Goal: Task Accomplishment & Management: Use online tool/utility

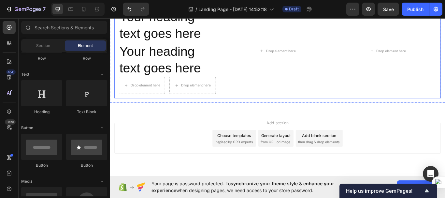
scroll to position [1558, 0]
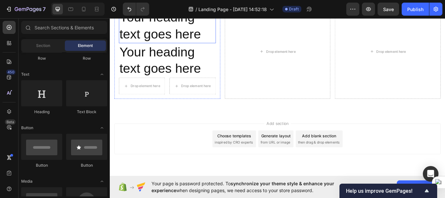
click at [182, 48] on h2 "Your heading text goes here" at bounding box center [176, 27] width 113 height 40
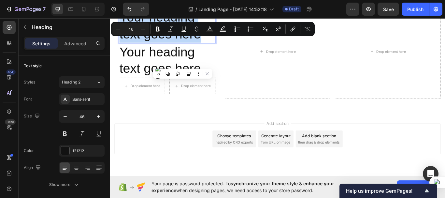
click at [182, 47] on p "Your heading text goes here" at bounding box center [177, 27] width 112 height 39
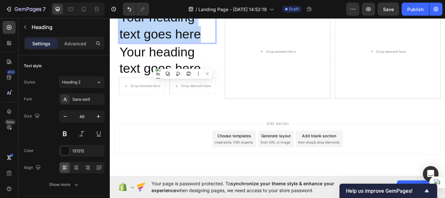
click at [182, 47] on p "Your heading text goes here" at bounding box center [177, 27] width 112 height 39
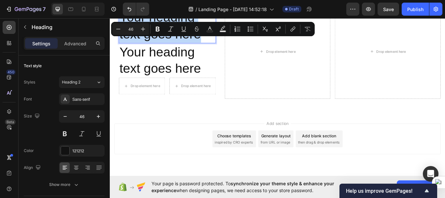
type input "14"
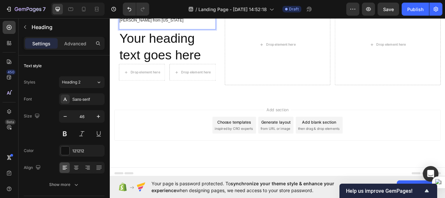
click at [123, 31] on p "[PERSON_NAME] from [US_STATE]" at bounding box center [177, 19] width 112 height 23
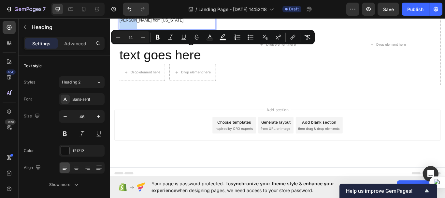
click at [123, 31] on p "[PERSON_NAME] from [US_STATE]" at bounding box center [177, 19] width 112 height 23
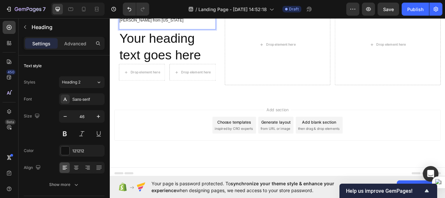
click at [166, 31] on p "[PERSON_NAME] from [US_STATE]" at bounding box center [177, 19] width 112 height 23
click at [124, 31] on p "[PERSON_NAME] from [US_STATE]" at bounding box center [177, 19] width 112 height 23
click at [168, 31] on p "[PERSON_NAME] from [US_STATE]" at bounding box center [177, 19] width 112 height 23
click at [166, 31] on p "[PERSON_NAME] from [US_STATE]" at bounding box center [177, 19] width 112 height 23
click at [165, 31] on p "[PERSON_NAME] from [US_STATE]" at bounding box center [177, 19] width 112 height 23
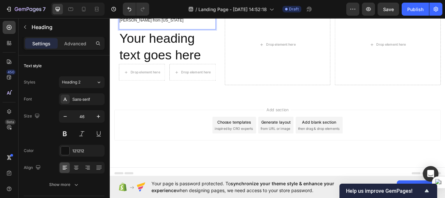
click at [165, 31] on p "[PERSON_NAME] from [US_STATE]" at bounding box center [177, 19] width 112 height 23
click at [67, 118] on icon "button" at bounding box center [65, 116] width 7 height 7
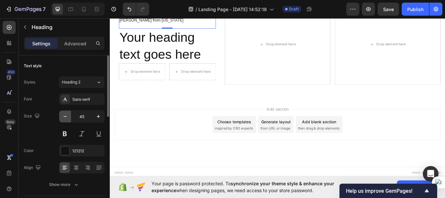
click at [67, 118] on icon "button" at bounding box center [65, 116] width 7 height 7
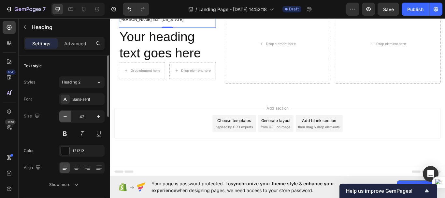
click at [67, 118] on icon "button" at bounding box center [65, 116] width 7 height 7
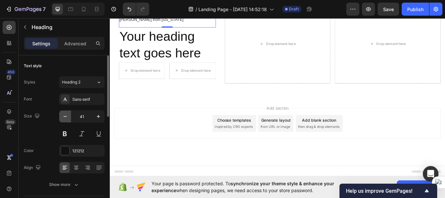
click at [67, 118] on icon "button" at bounding box center [65, 116] width 7 height 7
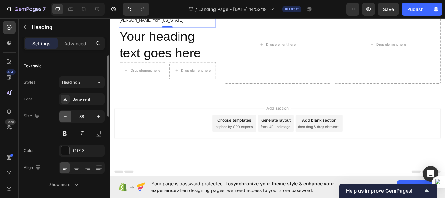
click at [67, 118] on icon "button" at bounding box center [65, 116] width 7 height 7
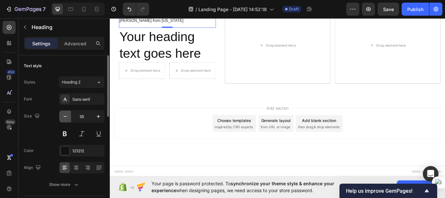
click at [67, 118] on icon "button" at bounding box center [65, 116] width 7 height 7
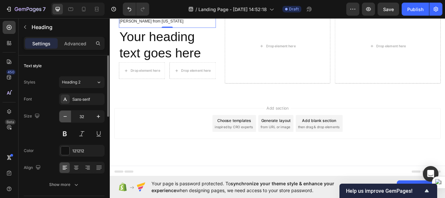
click at [67, 118] on icon "button" at bounding box center [65, 116] width 7 height 7
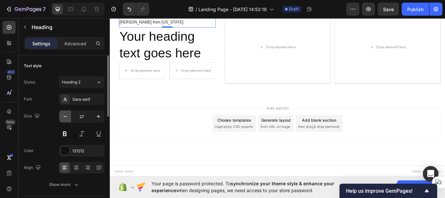
click at [67, 118] on icon "button" at bounding box center [65, 116] width 7 height 7
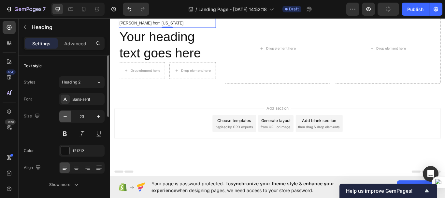
click at [67, 118] on icon "button" at bounding box center [65, 116] width 7 height 7
type input "19"
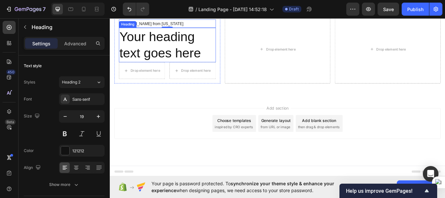
click at [167, 70] on h2 "Your heading text goes here" at bounding box center [176, 50] width 113 height 40
click at [167, 69] on p "Your heading text goes here" at bounding box center [177, 49] width 112 height 39
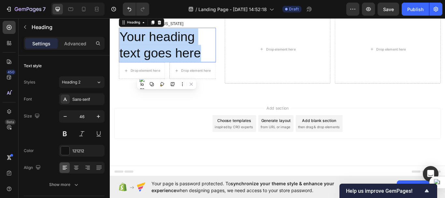
click at [167, 69] on p "Your heading text goes here" at bounding box center [177, 49] width 112 height 39
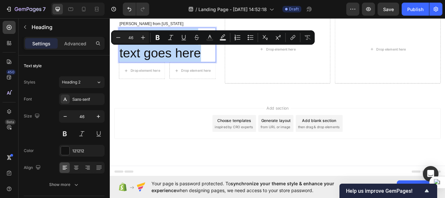
click at [167, 69] on p "Your heading text goes here" at bounding box center [177, 49] width 112 height 39
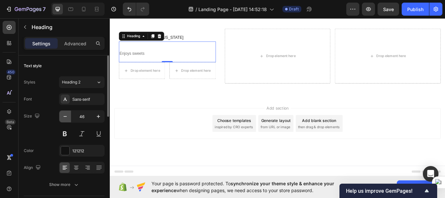
click at [66, 117] on icon "button" at bounding box center [65, 116] width 7 height 7
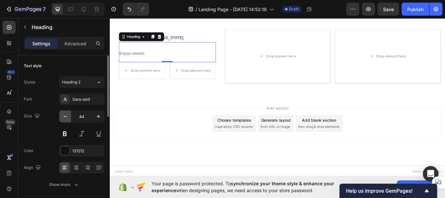
click at [66, 117] on icon "button" at bounding box center [65, 116] width 7 height 7
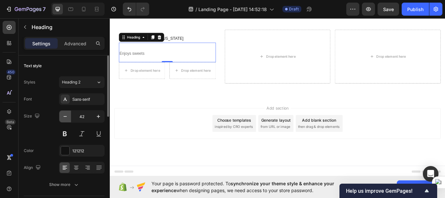
click at [66, 117] on icon "button" at bounding box center [65, 116] width 7 height 7
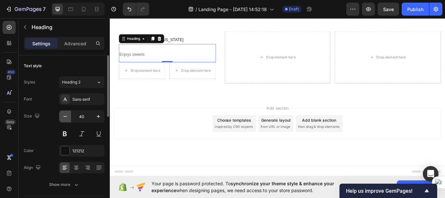
click at [66, 117] on icon "button" at bounding box center [65, 116] width 7 height 7
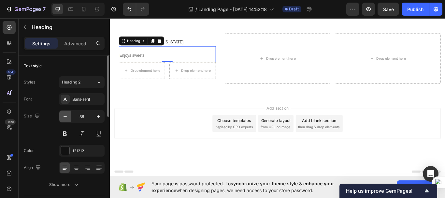
click at [66, 117] on icon "button" at bounding box center [65, 116] width 7 height 7
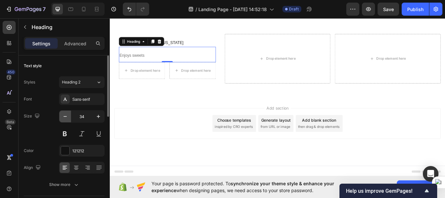
click at [66, 117] on icon "button" at bounding box center [65, 116] width 7 height 7
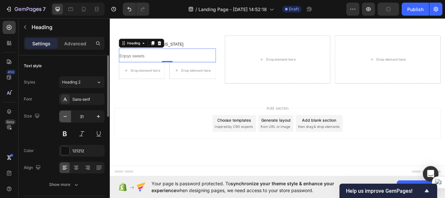
click at [66, 117] on icon "button" at bounding box center [65, 116] width 7 height 7
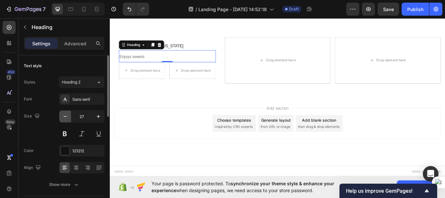
click at [66, 117] on icon "button" at bounding box center [65, 116] width 7 height 7
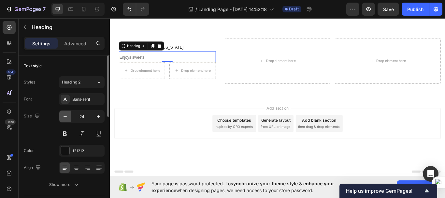
click at [66, 117] on icon "button" at bounding box center [65, 116] width 7 height 7
type input "23"
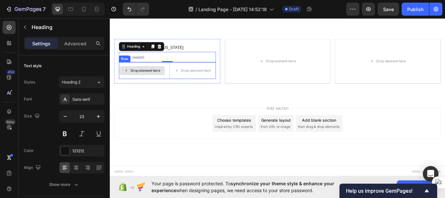
click at [138, 82] on div "Drop element here" at bounding box center [151, 79] width 35 height 5
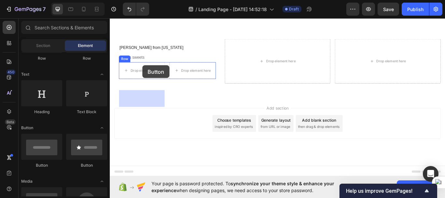
drag, startPoint x: 153, startPoint y: 168, endPoint x: 148, endPoint y: 73, distance: 95.0
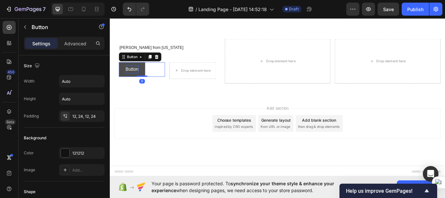
click at [140, 77] on p "Button" at bounding box center [135, 78] width 15 height 9
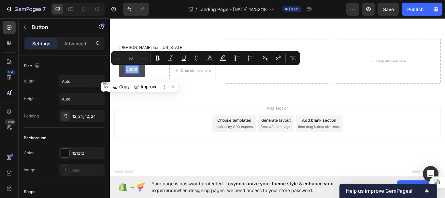
click at [140, 77] on p "Button" at bounding box center [135, 78] width 15 height 9
type input "11"
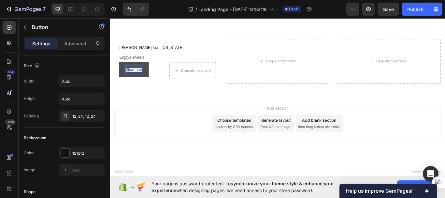
click at [138, 81] on p "Gluten-free" at bounding box center [137, 79] width 19 height 10
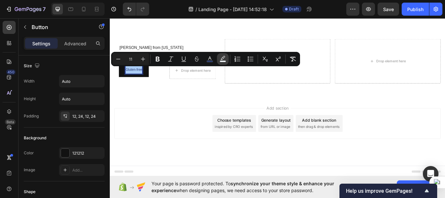
click at [223, 62] on rect "Editor contextual toolbar" at bounding box center [223, 62] width 6 height 2
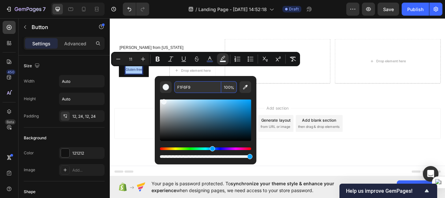
click at [227, 86] on input "100" at bounding box center [229, 87] width 16 height 12
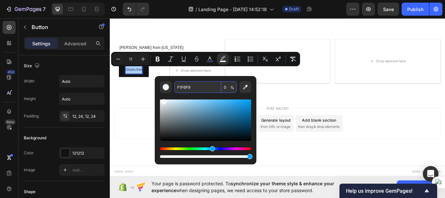
type input "0"
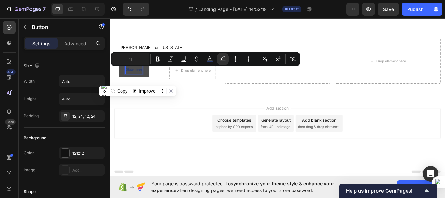
click at [154, 80] on button "Gluten-free" at bounding box center [137, 79] width 35 height 18
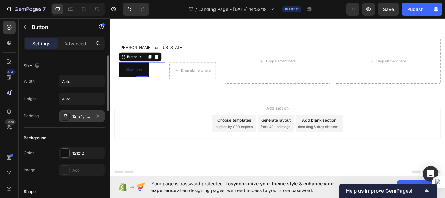
click at [86, 119] on div "12, 24, 12, 24" at bounding box center [81, 116] width 19 height 6
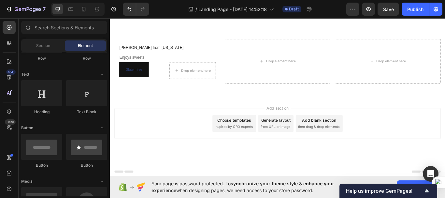
click at [230, 119] on div "Add section Choose templates inspired by CRO experts Generate layout from URL o…" at bounding box center [305, 150] width 391 height 80
click at [156, 80] on div "Gluten-free Button" at bounding box center [147, 79] width 54 height 18
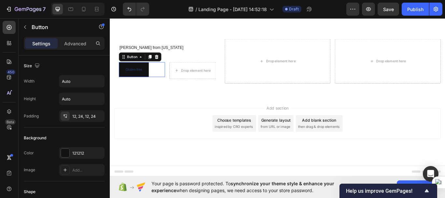
click at [156, 80] on div "Gluten-free Button 0" at bounding box center [147, 79] width 54 height 18
click at [69, 153] on div at bounding box center [65, 153] width 8 height 8
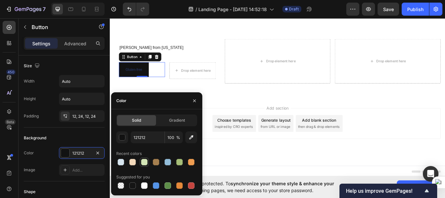
click at [142, 162] on div at bounding box center [144, 162] width 7 height 7
click at [123, 162] on div at bounding box center [121, 162] width 7 height 7
type input "D6E4EE"
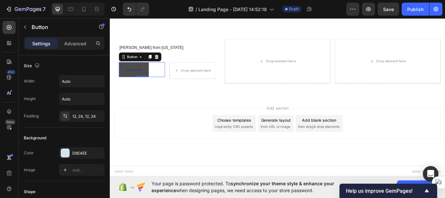
click at [153, 84] on button "Gluten-free" at bounding box center [137, 79] width 35 height 18
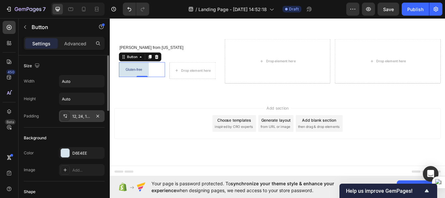
click at [84, 119] on div "12, 24, 12, 24" at bounding box center [82, 116] width 46 height 12
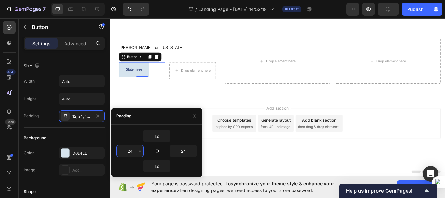
click at [134, 153] on input "24" at bounding box center [130, 151] width 27 height 12
type input "12"
click at [183, 150] on input "24" at bounding box center [183, 151] width 27 height 12
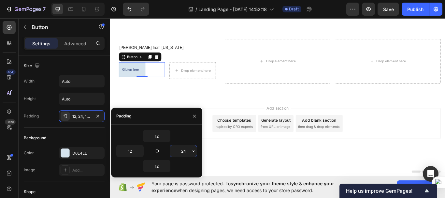
click at [183, 150] on input "24" at bounding box center [183, 151] width 27 height 12
type input "12"
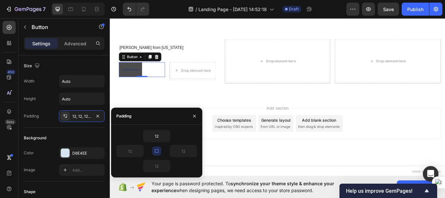
click at [145, 78] on button "Gluten-free" at bounding box center [133, 79] width 27 height 18
click at [138, 80] on span "Gluten-free" at bounding box center [133, 78] width 19 height 5
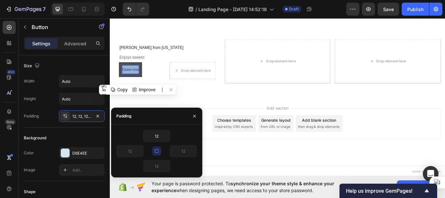
click at [138, 80] on span "Gluten-free" at bounding box center [133, 78] width 19 height 5
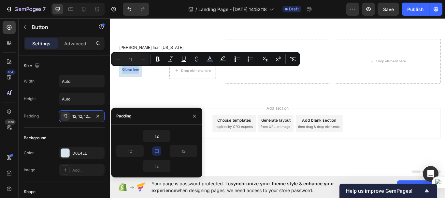
click at [157, 77] on div "Gluten-free Button 0" at bounding box center [147, 79] width 54 height 18
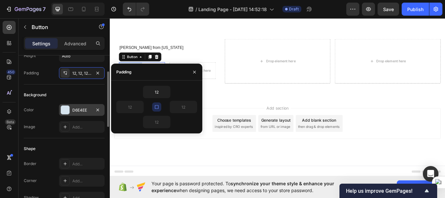
scroll to position [0, 0]
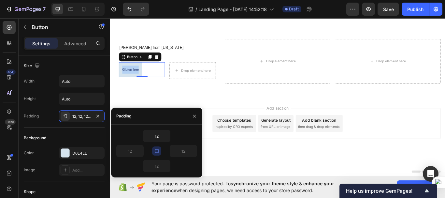
click at [171, 81] on div "Gluten-free Button 0" at bounding box center [147, 79] width 54 height 18
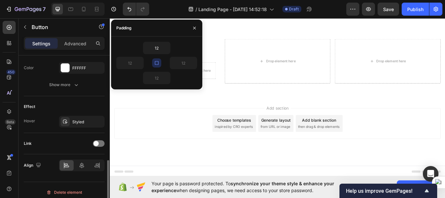
scroll to position [302, 0]
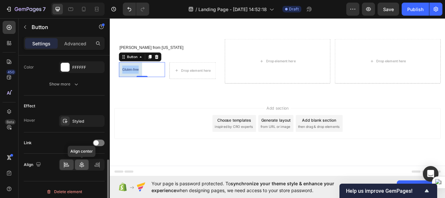
click at [82, 166] on icon at bounding box center [82, 164] width 7 height 7
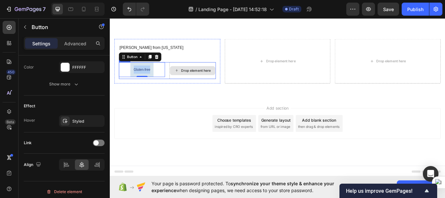
click at [193, 80] on div "Drop element here" at bounding box center [210, 79] width 35 height 5
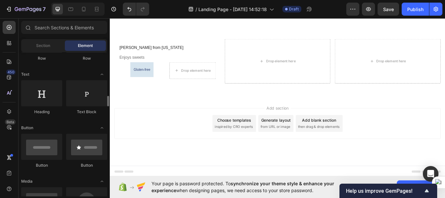
scroll to position [118, 0]
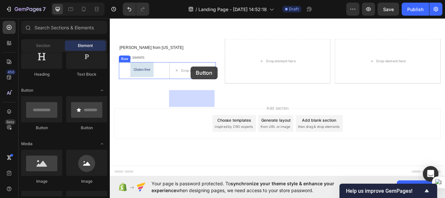
drag, startPoint x: 150, startPoint y: 133, endPoint x: 204, endPoint y: 75, distance: 79.6
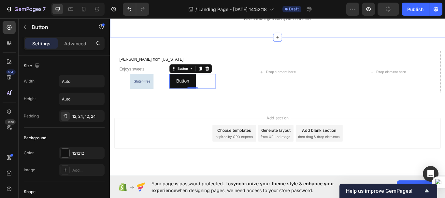
scroll to position [1503, 0]
click at [193, 97] on p "Button" at bounding box center [194, 92] width 15 height 9
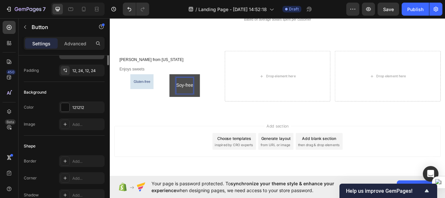
scroll to position [0, 0]
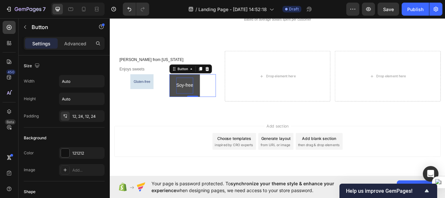
click at [182, 110] on button "Soy-free" at bounding box center [196, 97] width 35 height 27
click at [191, 102] on p "Soy-free" at bounding box center [197, 96] width 20 height 9
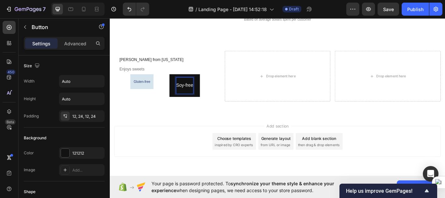
click at [191, 102] on p "Soy-free" at bounding box center [197, 96] width 20 height 9
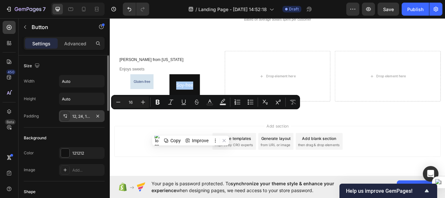
click at [79, 117] on div "12, 24, 12, 24" at bounding box center [81, 116] width 19 height 6
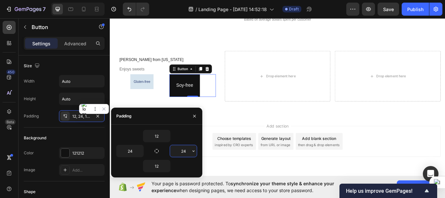
click at [182, 153] on input "24" at bounding box center [183, 151] width 27 height 12
type input "12"
click at [132, 151] on input "24" at bounding box center [130, 151] width 27 height 12
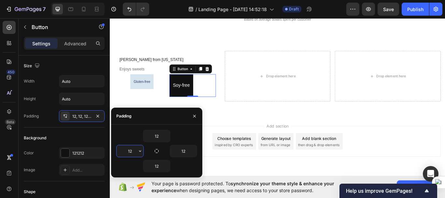
type input "12"
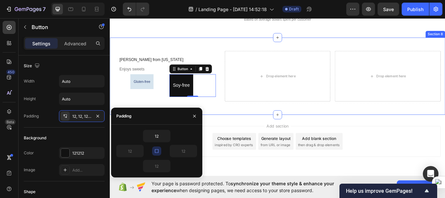
click at [239, 131] on div "⁠⁠⁠⁠⁠⁠⁠ Melissa H. from Ohio Heading ⁠⁠⁠⁠⁠⁠⁠ Enjoys sweets Heading Gluten-free …" at bounding box center [305, 86] width 391 height 90
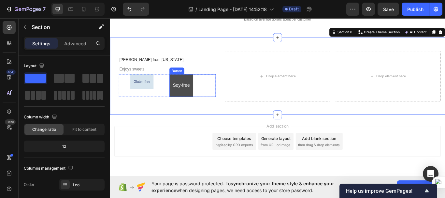
click at [205, 110] on button "Soy-free" at bounding box center [192, 97] width 27 height 27
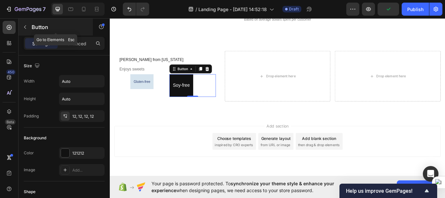
click at [23, 29] on icon "button" at bounding box center [24, 26] width 5 height 5
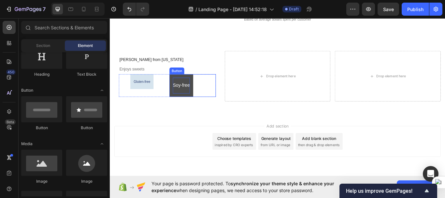
click at [192, 102] on p "Soy-free" at bounding box center [193, 96] width 20 height 9
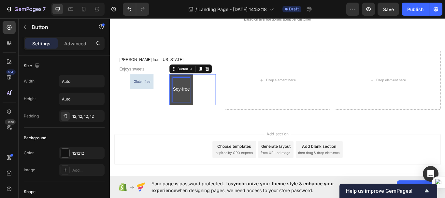
click at [192, 116] on div "Soy-free" at bounding box center [193, 102] width 20 height 28
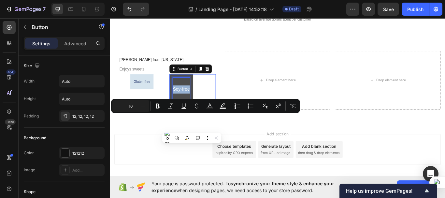
click at [192, 116] on div "Soy-free" at bounding box center [193, 102] width 20 height 28
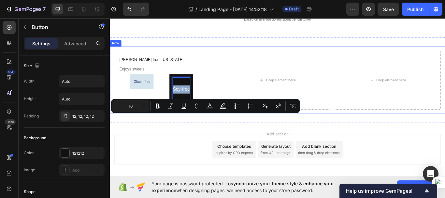
click at [167, 130] on div "⁠⁠⁠⁠⁠⁠⁠ Melissa H. from Ohio Heading ⁠⁠⁠⁠⁠⁠⁠ Enjoys sweets Heading Gluten-free …" at bounding box center [305, 90] width 391 height 79
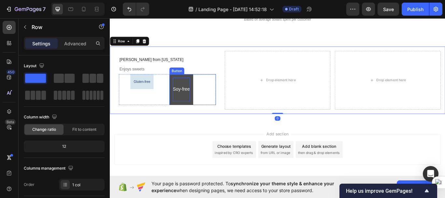
click at [200, 116] on div "Soy-free" at bounding box center [193, 102] width 20 height 28
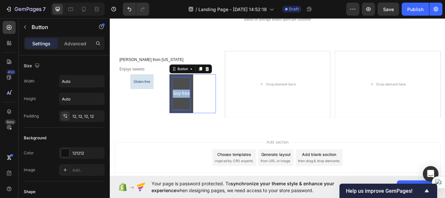
click at [200, 111] on p "Soy-free" at bounding box center [193, 106] width 20 height 9
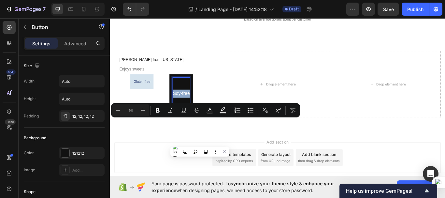
click at [214, 129] on div "Soy-free Button 0" at bounding box center [206, 106] width 54 height 45
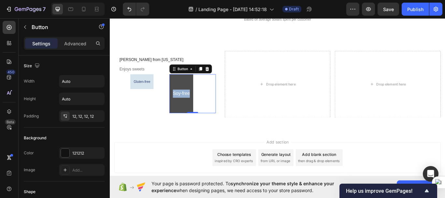
click at [204, 129] on button "Soy-free" at bounding box center [192, 106] width 27 height 45
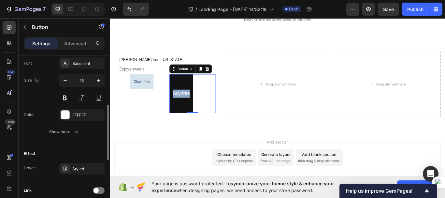
scroll to position [226, 0]
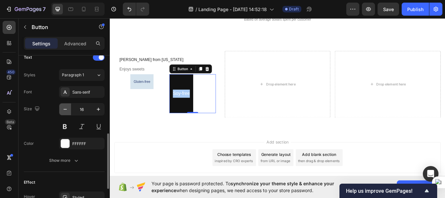
click at [64, 108] on icon "button" at bounding box center [65, 109] width 7 height 7
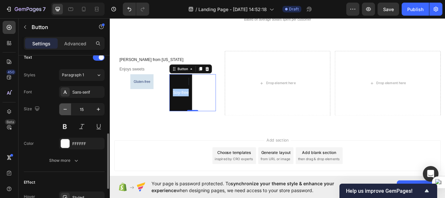
click at [64, 108] on icon "button" at bounding box center [65, 109] width 7 height 7
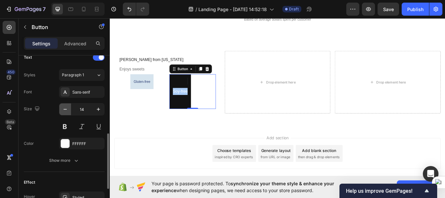
click at [64, 108] on icon "button" at bounding box center [65, 109] width 7 height 7
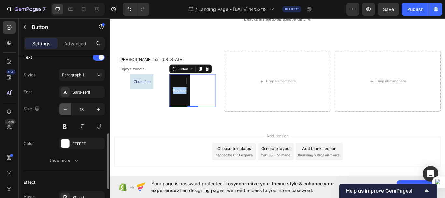
click at [64, 108] on icon "button" at bounding box center [65, 109] width 7 height 7
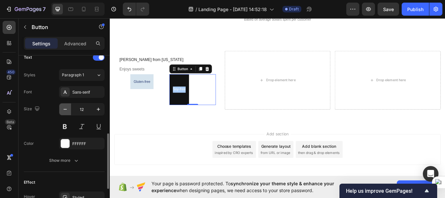
click at [64, 108] on icon "button" at bounding box center [65, 109] width 7 height 7
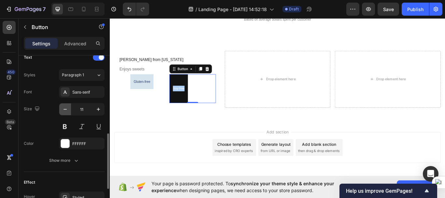
click at [64, 108] on icon "button" at bounding box center [65, 109] width 7 height 7
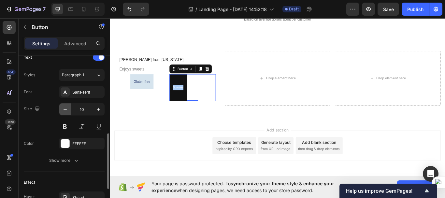
click at [64, 108] on icon "button" at bounding box center [65, 109] width 7 height 7
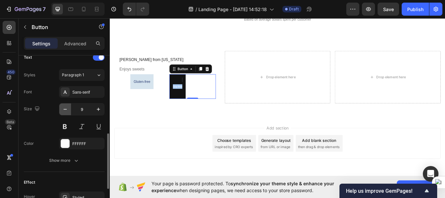
click at [64, 108] on icon "button" at bounding box center [65, 109] width 7 height 7
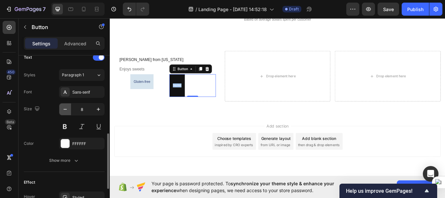
click at [64, 108] on icon "button" at bounding box center [65, 109] width 7 height 7
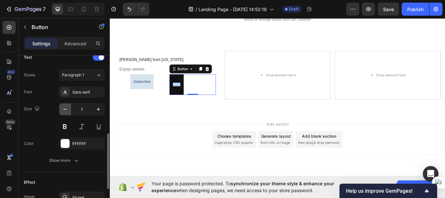
click at [64, 108] on icon "button" at bounding box center [65, 109] width 7 height 7
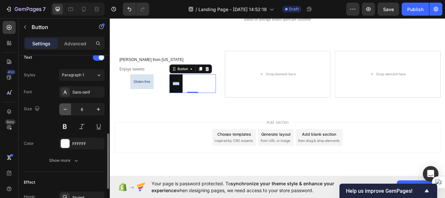
click at [64, 108] on icon "button" at bounding box center [65, 109] width 7 height 7
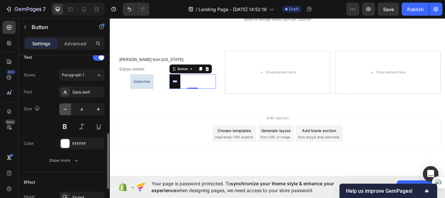
click at [64, 108] on icon "button" at bounding box center [65, 109] width 7 height 7
type input "1"
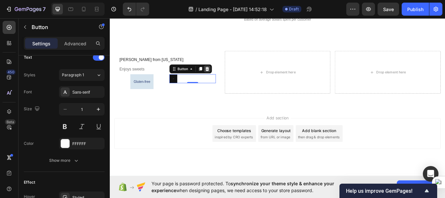
click at [223, 80] on icon at bounding box center [223, 77] width 4 height 5
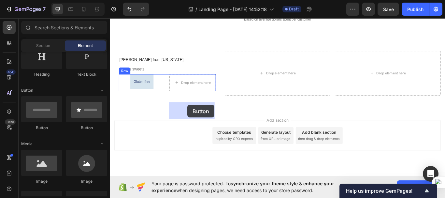
drag, startPoint x: 145, startPoint y: 128, endPoint x: 200, endPoint y: 119, distance: 56.4
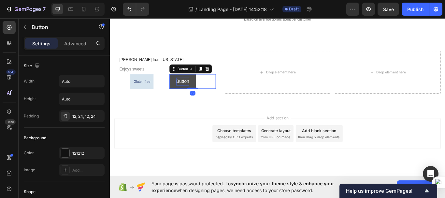
click at [199, 97] on p "Button" at bounding box center [194, 92] width 15 height 9
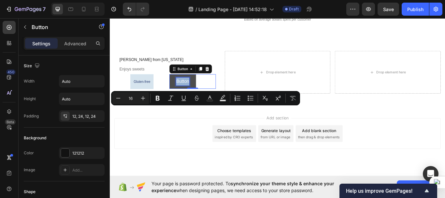
click at [199, 97] on p "Button" at bounding box center [194, 92] width 15 height 9
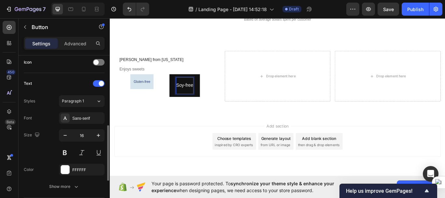
scroll to position [201, 0]
click at [64, 133] on icon "button" at bounding box center [65, 134] width 7 height 7
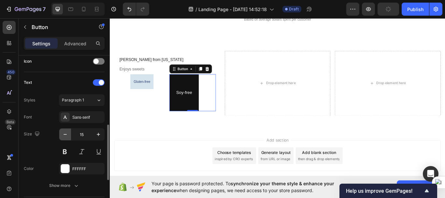
click at [64, 133] on icon "button" at bounding box center [65, 134] width 7 height 7
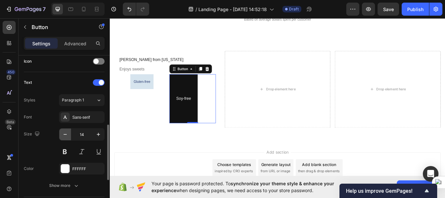
click at [64, 135] on icon "button" at bounding box center [65, 134] width 7 height 7
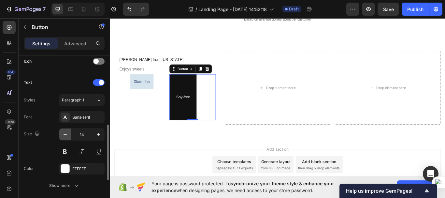
type input "13"
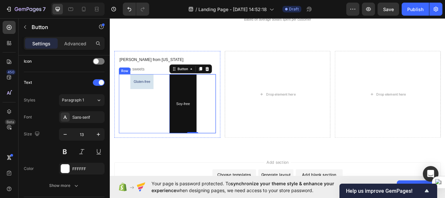
click at [149, 153] on div "Gluten-free Button" at bounding box center [147, 118] width 54 height 69
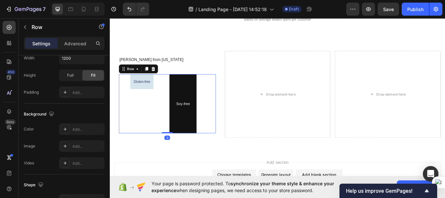
scroll to position [0, 0]
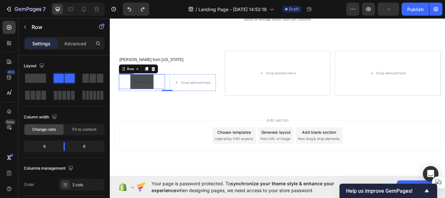
click at [159, 101] on button "Gluten-free" at bounding box center [147, 93] width 27 height 18
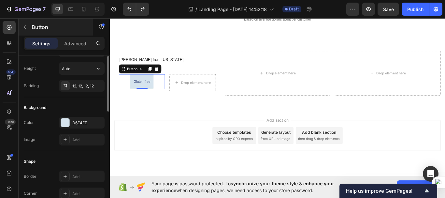
scroll to position [8, 0]
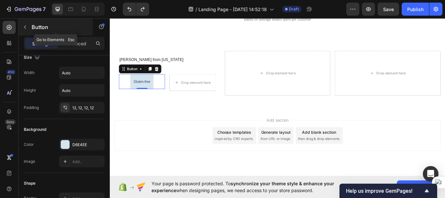
click at [24, 29] on icon "button" at bounding box center [24, 26] width 5 height 5
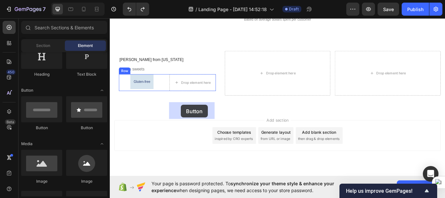
drag, startPoint x: 144, startPoint y: 129, endPoint x: 193, endPoint y: 119, distance: 49.3
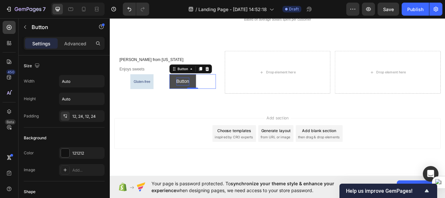
click at [193, 97] on p "Button" at bounding box center [194, 92] width 15 height 9
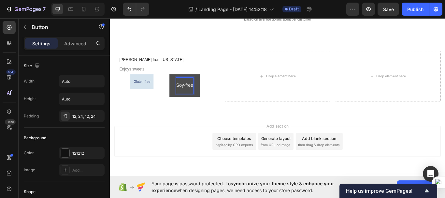
click at [189, 107] on div "Soy-free" at bounding box center [197, 97] width 20 height 19
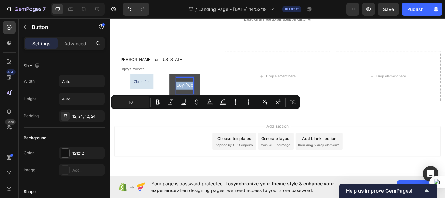
click at [189, 107] on div "Soy-free" at bounding box center [197, 97] width 20 height 19
click at [226, 110] on div "Soy-free Button 0" at bounding box center [206, 97] width 54 height 27
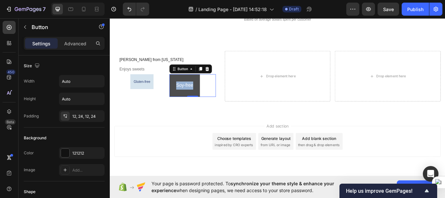
click at [213, 110] on button "Soy-free" at bounding box center [196, 97] width 35 height 27
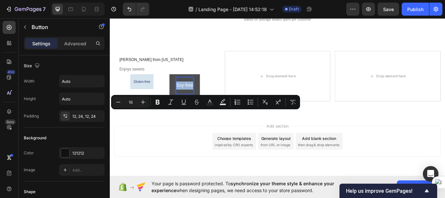
click at [201, 107] on div "Soy-free" at bounding box center [197, 97] width 20 height 19
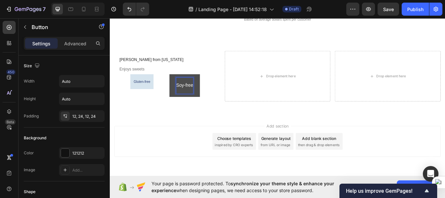
click at [209, 110] on button "Soy-free" at bounding box center [196, 97] width 35 height 27
click at [205, 102] on p "Soy-free" at bounding box center [197, 96] width 20 height 9
click at [191, 107] on div "Soy-free" at bounding box center [197, 97] width 20 height 19
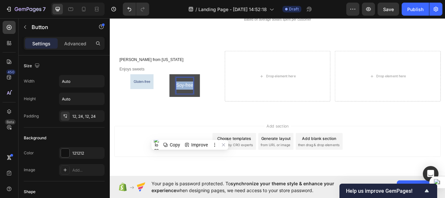
click at [191, 107] on div "Soy-free" at bounding box center [197, 97] width 20 height 19
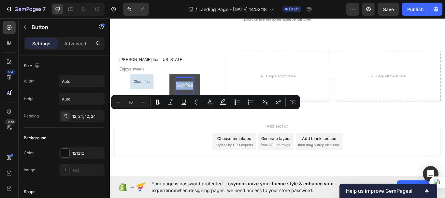
click at [191, 107] on div "Soy-free" at bounding box center [197, 97] width 20 height 19
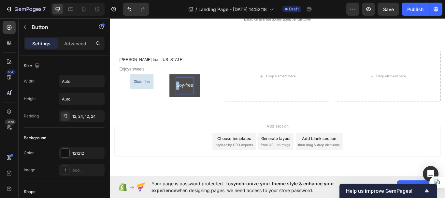
click at [191, 107] on div "Soy-free" at bounding box center [197, 97] width 20 height 19
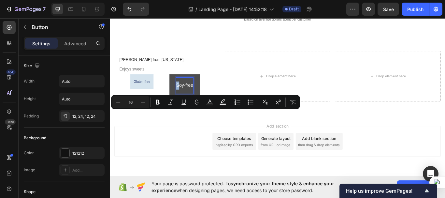
click at [191, 107] on div "Soy-free" at bounding box center [197, 97] width 20 height 19
click at [208, 110] on button "Soy-free" at bounding box center [196, 97] width 35 height 27
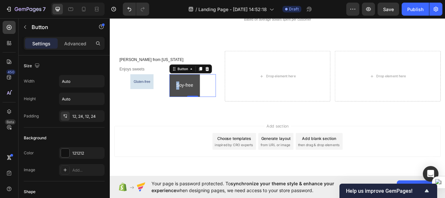
click at [183, 110] on button "Soy-free" at bounding box center [196, 97] width 35 height 27
click at [219, 110] on div "Soy-free Button 0" at bounding box center [206, 97] width 54 height 27
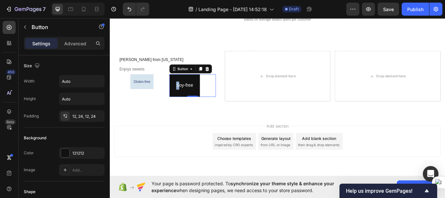
click at [219, 110] on div "Soy-free Button 0" at bounding box center [206, 97] width 54 height 27
click at [211, 110] on button "Soy-free" at bounding box center [196, 97] width 35 height 27
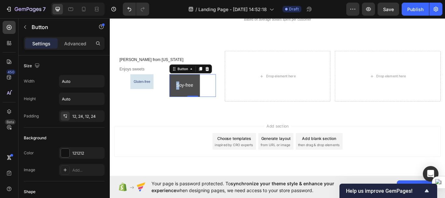
click at [211, 110] on button "Soy-free" at bounding box center [196, 97] width 35 height 27
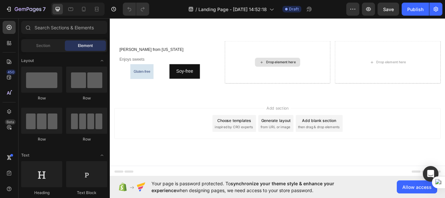
scroll to position [1520, 0]
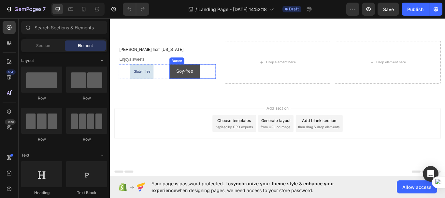
click at [209, 89] on button "Soy-free" at bounding box center [196, 80] width 35 height 17
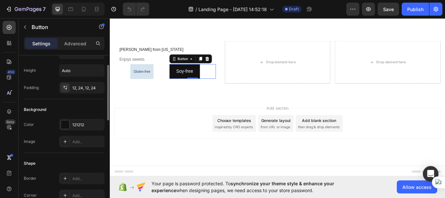
scroll to position [29, 0]
click at [65, 124] on div at bounding box center [65, 124] width 8 height 8
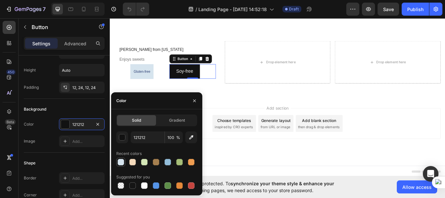
click at [121, 163] on div at bounding box center [121, 162] width 7 height 7
type input "D6E4EE"
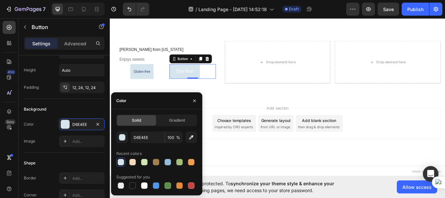
click at [234, 144] on div "Add section Choose templates inspired by CRO experts Generate layout from URL o…" at bounding box center [305, 150] width 391 height 80
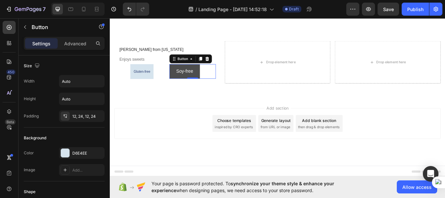
click at [206, 89] on button "Soy-free" at bounding box center [196, 80] width 35 height 17
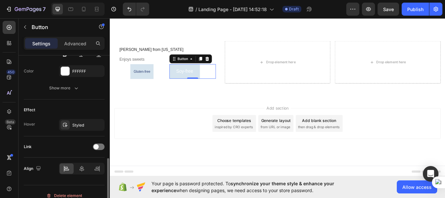
scroll to position [299, 0]
click at [82, 168] on icon at bounding box center [82, 168] width 7 height 7
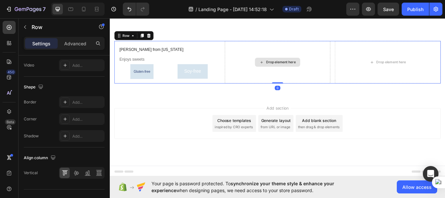
scroll to position [0, 0]
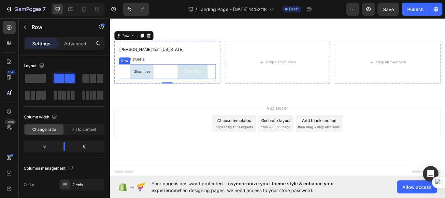
click at [177, 90] on div "Gluten-free Button Soy-free Button Row" at bounding box center [176, 81] width 113 height 18
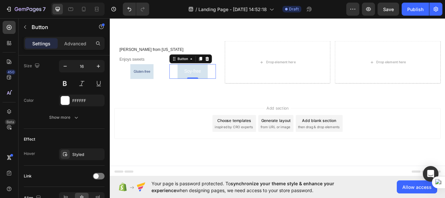
scroll to position [1527, 0]
click at [184, 89] on div "Soy-free Button 0" at bounding box center [206, 80] width 54 height 17
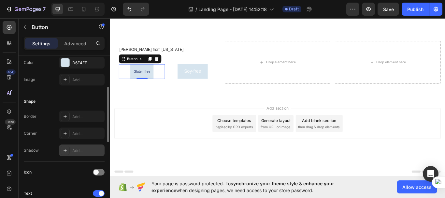
scroll to position [90, 0]
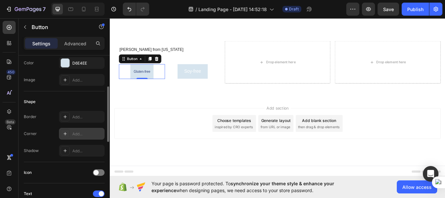
click at [76, 132] on div "Add..." at bounding box center [87, 134] width 31 height 6
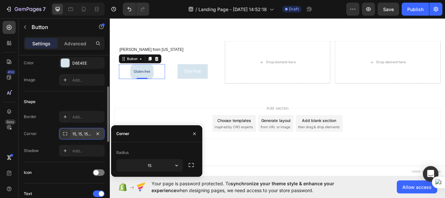
click at [76, 132] on div "15, 15, 15, 15" at bounding box center [81, 134] width 19 height 6
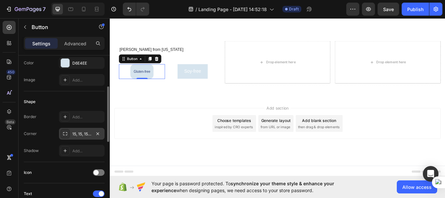
click at [80, 133] on div "15, 15, 15, 15" at bounding box center [81, 134] width 19 height 6
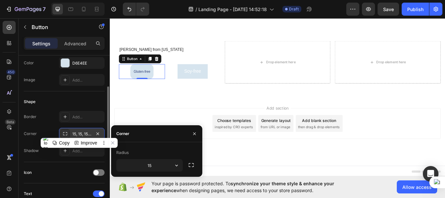
click at [80, 133] on div "15, 15, 15, 15" at bounding box center [81, 134] width 19 height 6
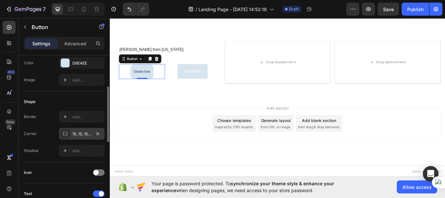
click at [80, 133] on div "15, 15, 15, 15" at bounding box center [81, 134] width 19 height 6
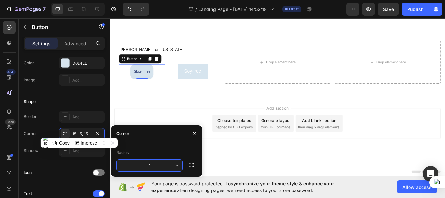
type input "10"
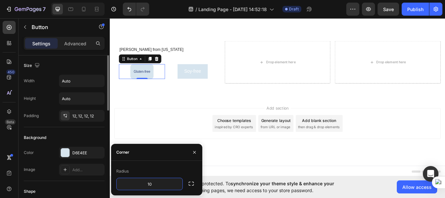
scroll to position [0, 0]
click at [90, 83] on input "Auto" at bounding box center [81, 81] width 45 height 12
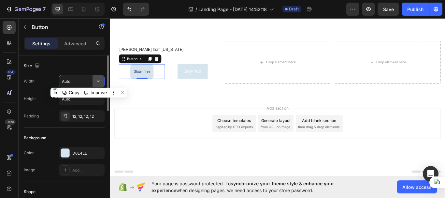
click at [98, 81] on icon "button" at bounding box center [98, 81] width 7 height 7
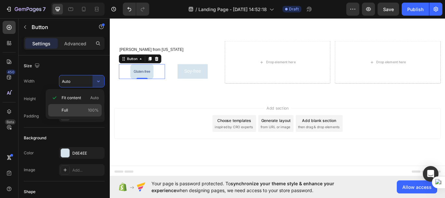
click at [69, 108] on p "Full 100%" at bounding box center [80, 110] width 37 height 6
type input "100%"
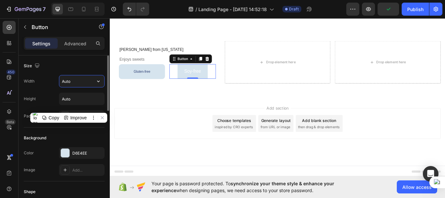
click at [91, 82] on input "Auto" at bounding box center [81, 81] width 45 height 12
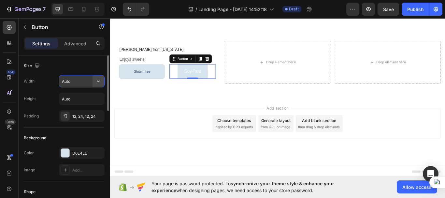
click at [100, 81] on icon "button" at bounding box center [98, 81] width 7 height 7
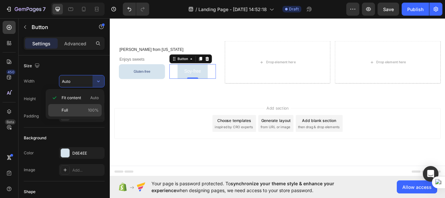
click at [73, 108] on p "Full 100%" at bounding box center [80, 110] width 37 height 6
type input "100%"
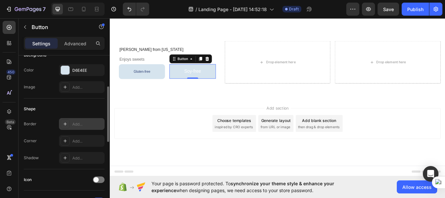
scroll to position [85, 0]
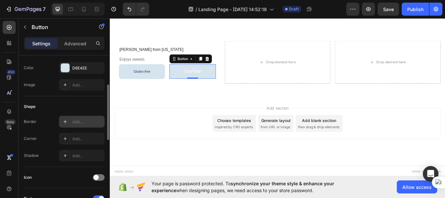
click at [79, 123] on div "Add..." at bounding box center [87, 122] width 31 height 6
click at [80, 136] on div "Add..." at bounding box center [87, 139] width 31 height 6
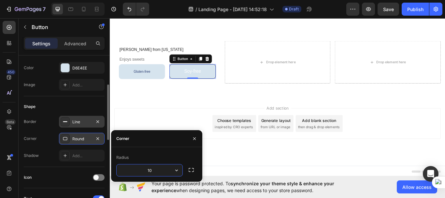
type input "10"
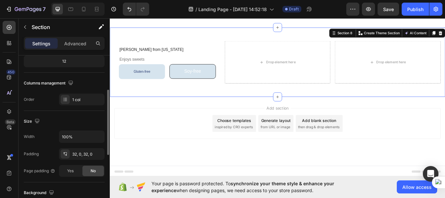
click at [181, 107] on div "Melissa H. from Ohio Heading Enjoys sweets Heading Gluten-free Button Soy-free …" at bounding box center [305, 69] width 391 height 81
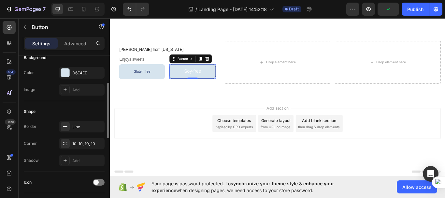
scroll to position [94, 0]
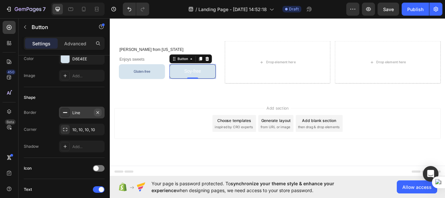
click at [97, 114] on icon "button" at bounding box center [97, 112] width 5 height 5
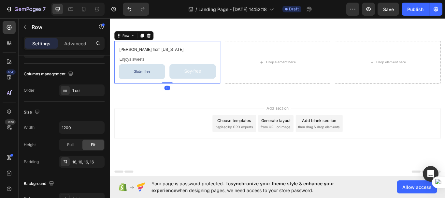
scroll to position [0, 0]
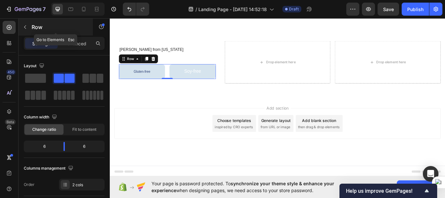
click at [25, 25] on icon "button" at bounding box center [24, 26] width 5 height 5
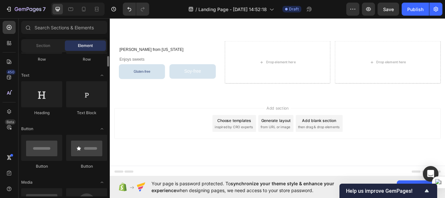
scroll to position [80, 0]
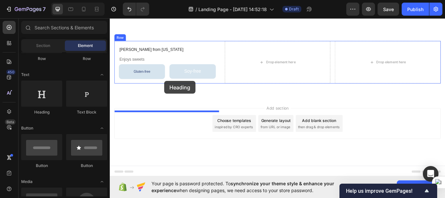
drag, startPoint x: 151, startPoint y: 117, endPoint x: 173, endPoint y: 92, distance: 34.4
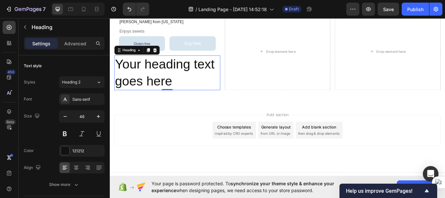
click at [161, 102] on h2 "Your heading text goes here" at bounding box center [177, 82] width 124 height 40
click at [161, 102] on p "Your heading text goes here" at bounding box center [177, 82] width 122 height 39
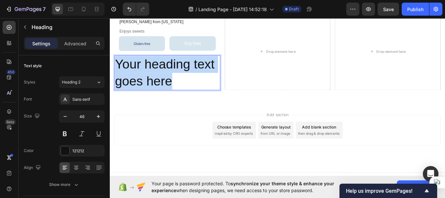
click at [161, 102] on p "Your heading text goes here" at bounding box center [177, 82] width 122 height 39
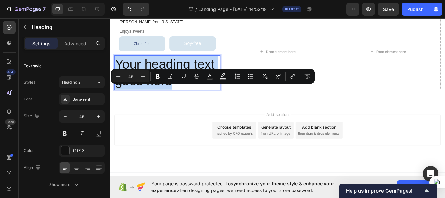
click at [161, 102] on p "Your heading text goes here" at bounding box center [177, 82] width 122 height 39
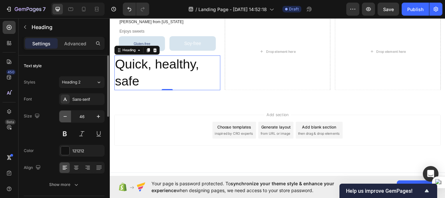
click at [67, 118] on icon "button" at bounding box center [65, 116] width 7 height 7
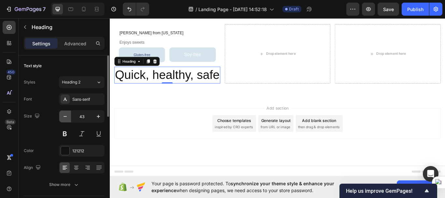
click at [67, 118] on icon "button" at bounding box center [65, 116] width 7 height 7
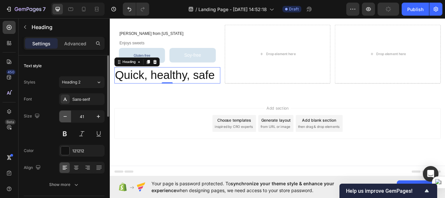
click at [67, 118] on icon "button" at bounding box center [65, 116] width 7 height 7
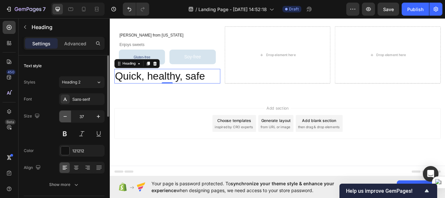
click at [67, 118] on icon "button" at bounding box center [65, 116] width 7 height 7
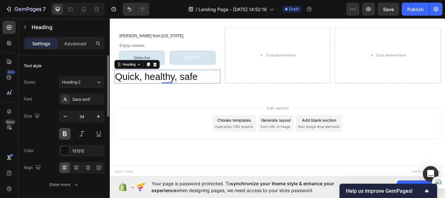
click at [65, 134] on button at bounding box center [65, 134] width 12 height 12
click at [67, 117] on icon "button" at bounding box center [65, 116] width 7 height 7
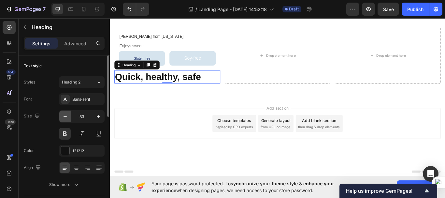
click at [67, 117] on icon "button" at bounding box center [65, 116] width 7 height 7
type input "30"
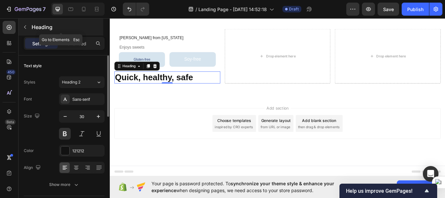
click at [25, 27] on icon "button" at bounding box center [24, 26] width 5 height 5
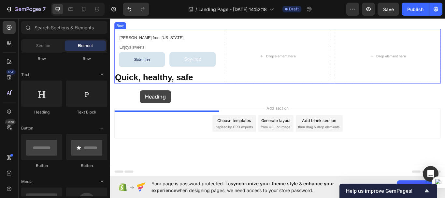
drag, startPoint x: 155, startPoint y: 105, endPoint x: 145, endPoint y: 102, distance: 10.8
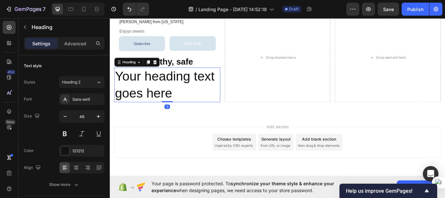
click at [148, 116] on h2 "Your heading text goes here" at bounding box center [177, 96] width 124 height 40
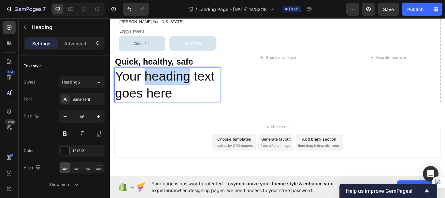
click at [148, 116] on p "Your heading text goes here" at bounding box center [177, 96] width 122 height 39
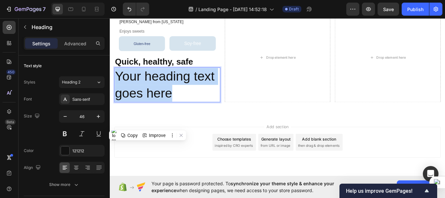
click at [148, 116] on p "Your heading text goes here" at bounding box center [177, 96] width 122 height 39
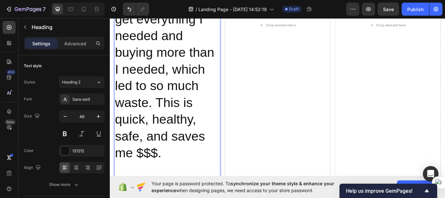
scroll to position [1771, 0]
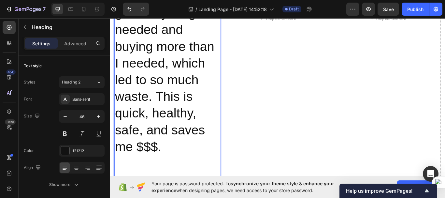
click at [176, 85] on p "I have a [MEDICAL_DATA] and [MEDICAL_DATA]. I was going to multiple stores to g…" at bounding box center [177, 32] width 122 height 292
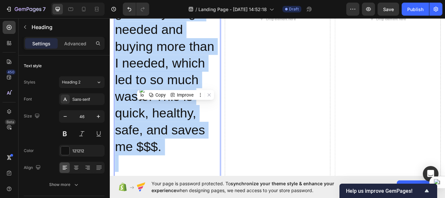
click at [176, 85] on p "I have a [MEDICAL_DATA] and [MEDICAL_DATA]. I was going to multiple stores to g…" at bounding box center [177, 32] width 122 height 292
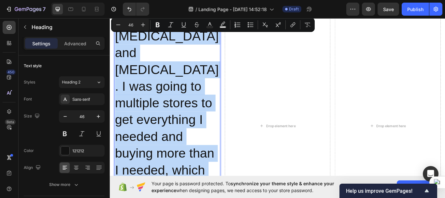
scroll to position [1646, 0]
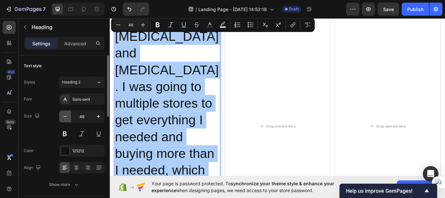
click at [66, 117] on icon "button" at bounding box center [65, 116] width 7 height 7
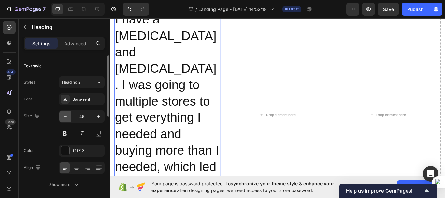
click at [66, 117] on icon "button" at bounding box center [65, 116] width 7 height 7
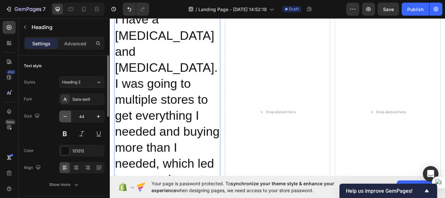
click at [66, 117] on icon "button" at bounding box center [65, 116] width 7 height 7
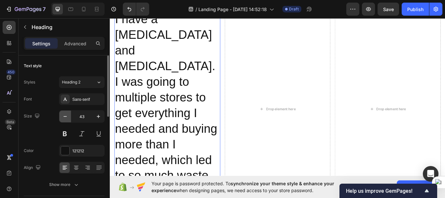
click at [66, 117] on icon "button" at bounding box center [65, 116] width 7 height 7
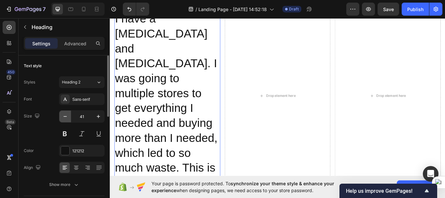
click at [66, 117] on icon "button" at bounding box center [65, 116] width 7 height 7
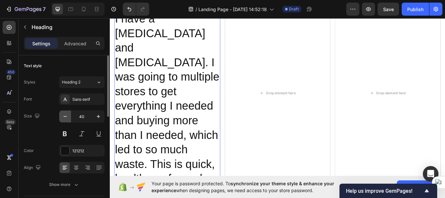
click at [66, 117] on icon "button" at bounding box center [65, 116] width 7 height 7
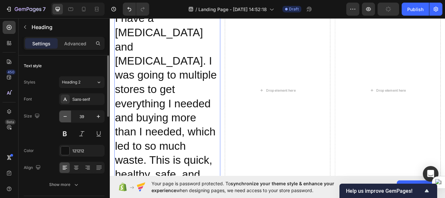
click at [66, 117] on icon "button" at bounding box center [65, 116] width 7 height 7
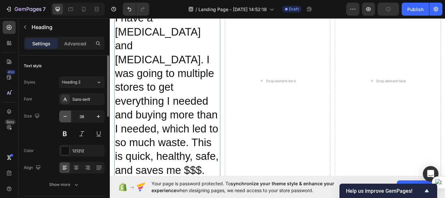
click at [66, 117] on icon "button" at bounding box center [65, 116] width 7 height 7
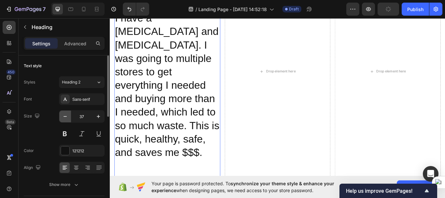
click at [66, 117] on icon "button" at bounding box center [65, 116] width 7 height 7
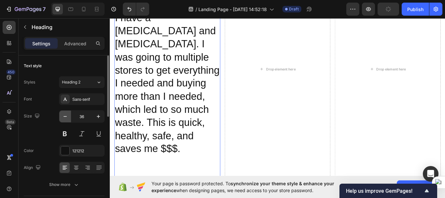
click at [66, 117] on icon "button" at bounding box center [65, 116] width 7 height 7
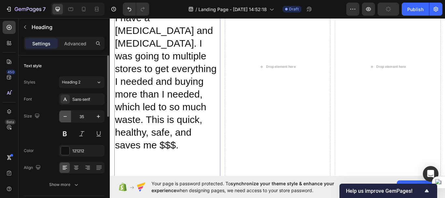
click at [66, 117] on icon "button" at bounding box center [65, 116] width 7 height 7
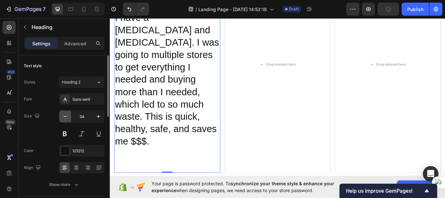
click at [66, 117] on icon "button" at bounding box center [65, 116] width 7 height 7
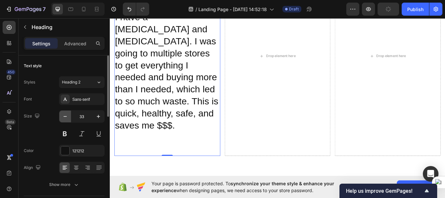
click at [66, 117] on icon "button" at bounding box center [65, 116] width 7 height 7
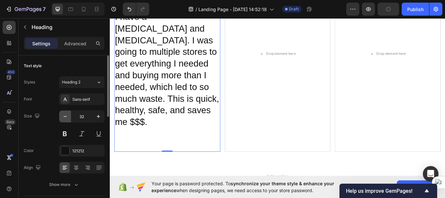
click at [66, 117] on icon "button" at bounding box center [65, 116] width 7 height 7
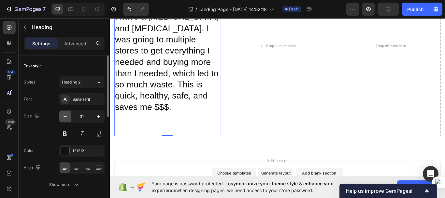
click at [66, 117] on icon "button" at bounding box center [65, 116] width 7 height 7
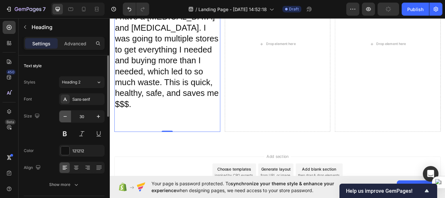
click at [66, 117] on icon "button" at bounding box center [65, 116] width 7 height 7
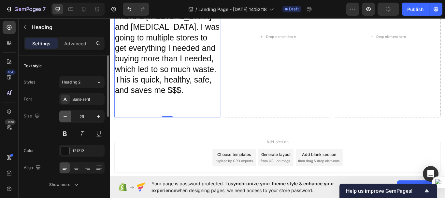
click at [66, 117] on icon "button" at bounding box center [65, 116] width 7 height 7
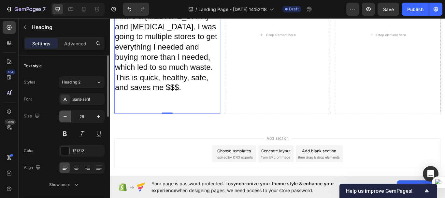
click at [66, 117] on icon "button" at bounding box center [65, 116] width 7 height 7
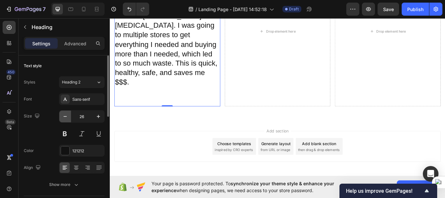
click at [66, 117] on icon "button" at bounding box center [65, 116] width 7 height 7
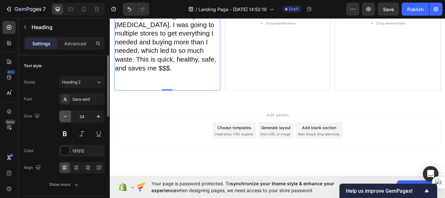
click at [66, 117] on icon "button" at bounding box center [65, 116] width 7 height 7
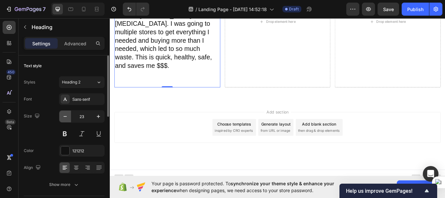
click at [66, 117] on icon "button" at bounding box center [65, 116] width 7 height 7
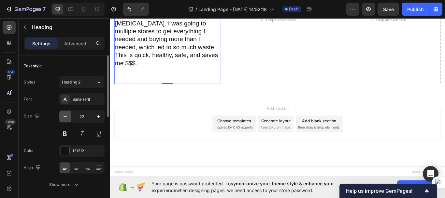
scroll to position [1637, 0]
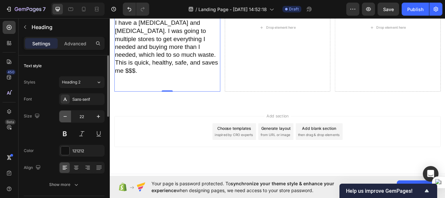
click at [66, 117] on icon "button" at bounding box center [65, 116] width 7 height 7
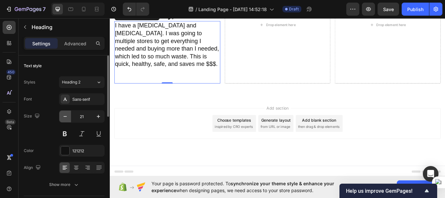
click at [66, 117] on icon "button" at bounding box center [65, 116] width 7 height 7
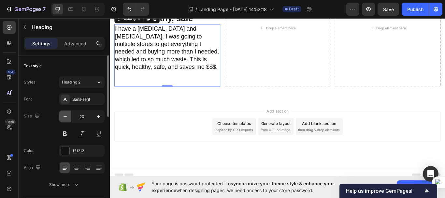
click at [66, 117] on icon "button" at bounding box center [65, 116] width 7 height 7
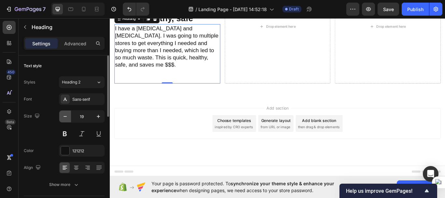
scroll to position [1627, 0]
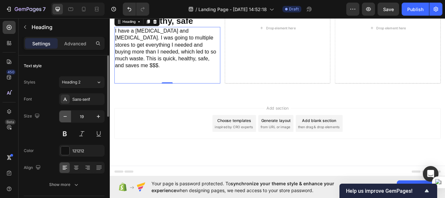
click at [66, 117] on icon "button" at bounding box center [65, 116] width 7 height 7
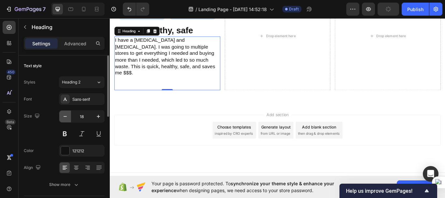
click at [66, 117] on icon "button" at bounding box center [65, 116] width 7 height 7
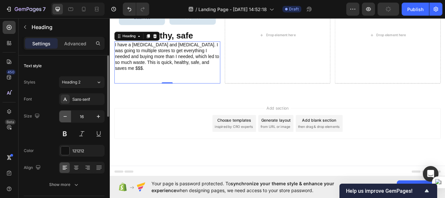
scroll to position [1610, 0]
click at [66, 117] on icon "button" at bounding box center [65, 116] width 7 height 7
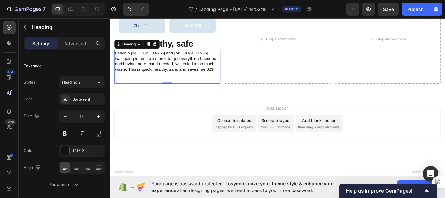
scroll to position [1585, 0]
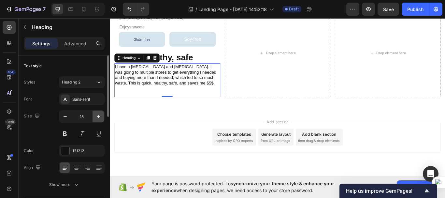
click at [97, 115] on icon "button" at bounding box center [98, 116] width 7 height 7
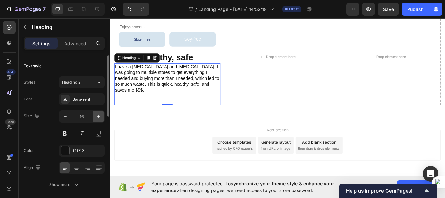
click at [97, 115] on icon "button" at bounding box center [98, 116] width 7 height 7
type input "17"
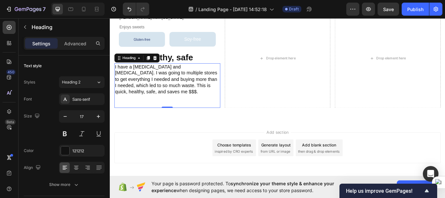
click at [126, 118] on p "I have a [MEDICAL_DATA] and [MEDICAL_DATA]. I was going to multiple stores to g…" at bounding box center [177, 97] width 122 height 51
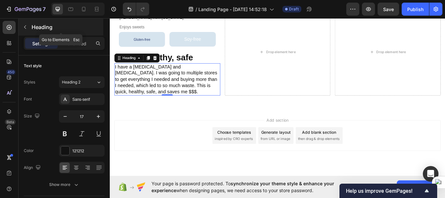
click at [24, 26] on icon "button" at bounding box center [24, 26] width 5 height 5
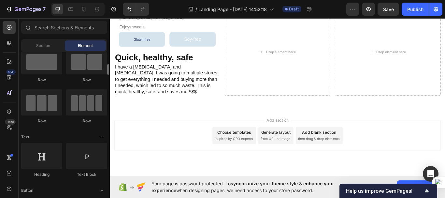
scroll to position [0, 0]
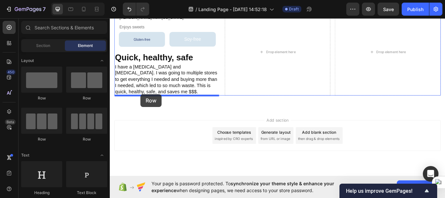
drag, startPoint x: 195, startPoint y: 98, endPoint x: 146, endPoint y: 107, distance: 50.4
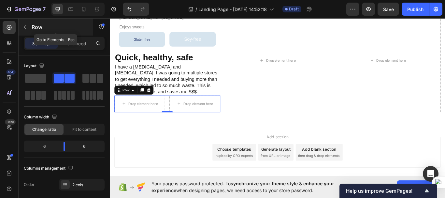
click at [25, 29] on icon "button" at bounding box center [24, 26] width 5 height 5
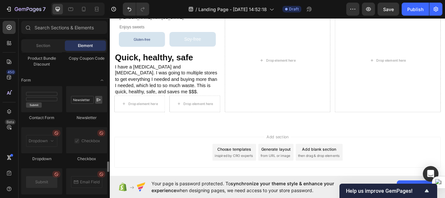
scroll to position [1463, 0]
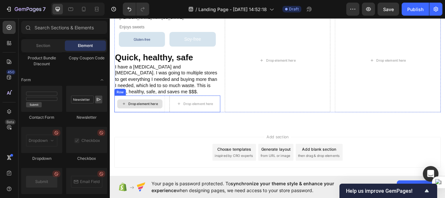
drag, startPoint x: 194, startPoint y: 158, endPoint x: 147, endPoint y: 114, distance: 64.3
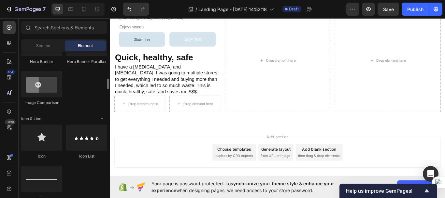
scroll to position [361, 0]
click at [104, 118] on icon "Toggle open" at bounding box center [101, 118] width 5 height 5
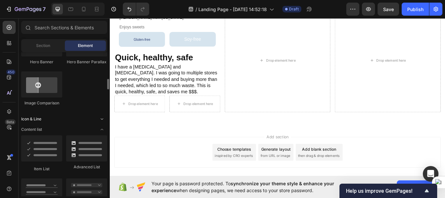
click at [104, 118] on icon "Toggle open" at bounding box center [101, 118] width 5 height 5
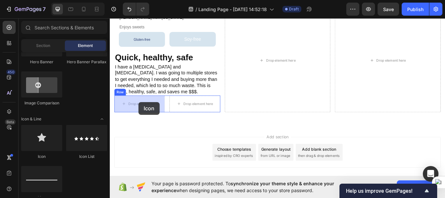
drag, startPoint x: 153, startPoint y: 155, endPoint x: 143, endPoint y: 116, distance: 40.2
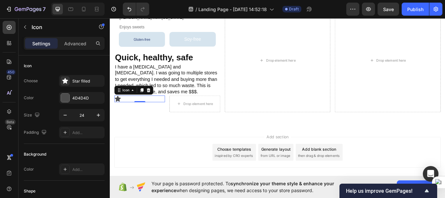
click at [122, 111] on icon at bounding box center [119, 112] width 7 height 7
click at [120, 112] on icon at bounding box center [119, 112] width 7 height 7
click at [123, 105] on div "Icon" at bounding box center [128, 102] width 23 height 8
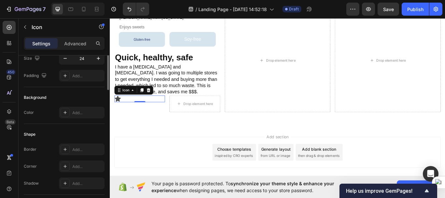
scroll to position [0, 0]
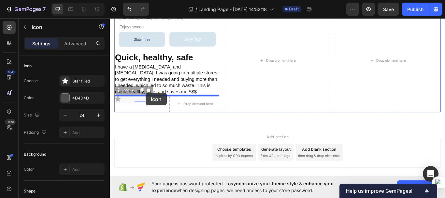
drag, startPoint x: 132, startPoint y: 111, endPoint x: 152, endPoint y: 106, distance: 20.2
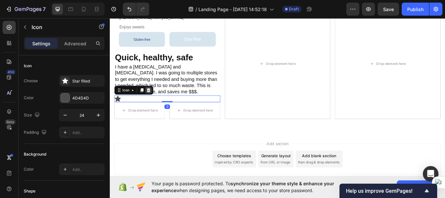
click at [154, 103] on icon at bounding box center [154, 102] width 5 height 5
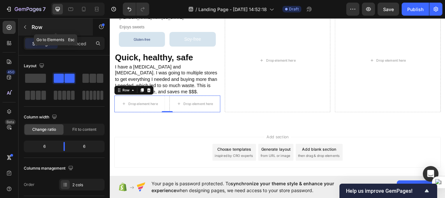
click at [27, 25] on icon "button" at bounding box center [24, 26] width 5 height 5
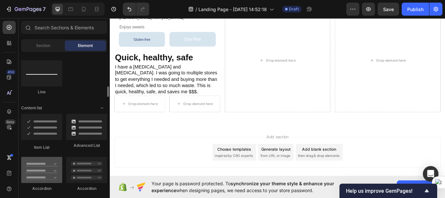
scroll to position [466, 0]
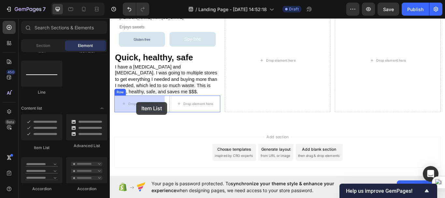
drag, startPoint x: 154, startPoint y: 143, endPoint x: 141, endPoint y: 116, distance: 30.3
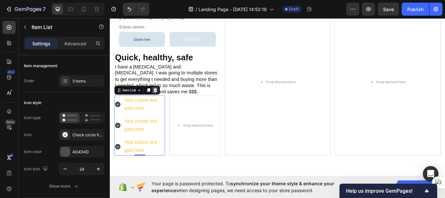
click at [165, 101] on icon at bounding box center [162, 102] width 5 height 5
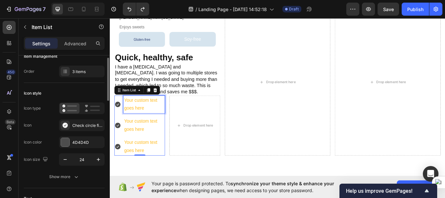
scroll to position [0, 0]
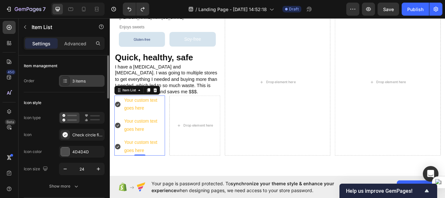
click at [65, 79] on icon at bounding box center [65, 80] width 5 height 5
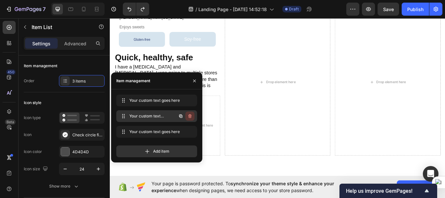
click at [188, 116] on icon "button" at bounding box center [189, 115] width 5 height 5
click at [186, 116] on div "Delete" at bounding box center [186, 116] width 12 height 6
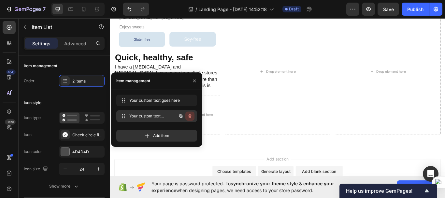
click at [189, 118] on icon "button" at bounding box center [189, 115] width 5 height 5
click at [188, 117] on div "Delete" at bounding box center [186, 116] width 12 height 6
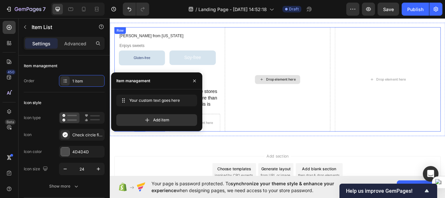
scroll to position [1620, 0]
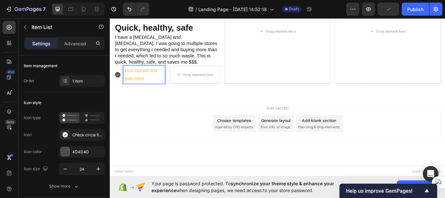
click at [138, 87] on p "Your custom text goes here" at bounding box center [149, 84] width 47 height 19
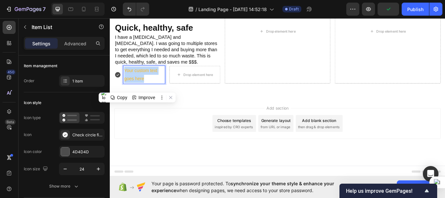
click at [138, 87] on p "Your custom text goes here" at bounding box center [149, 84] width 47 height 19
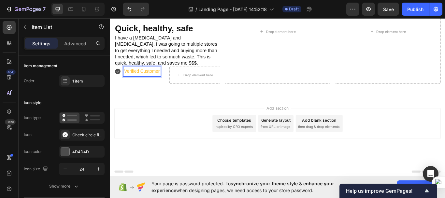
scroll to position [1618, 0]
click at [153, 78] on p "Verified Customer" at bounding box center [146, 80] width 41 height 9
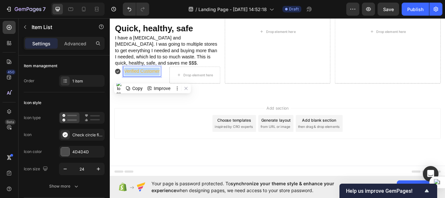
click at [153, 78] on p "Verified Customer" at bounding box center [146, 80] width 41 height 9
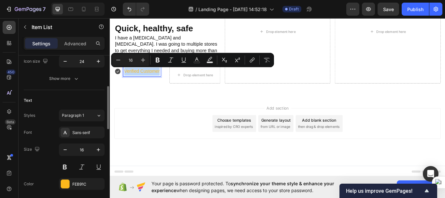
scroll to position [120, 0]
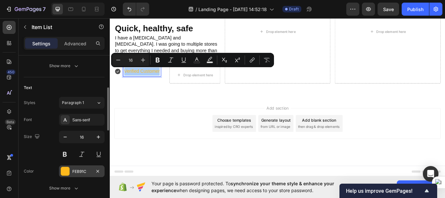
click at [65, 169] on div at bounding box center [65, 171] width 8 height 8
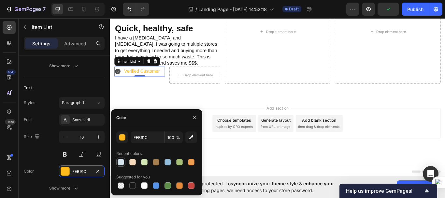
click at [122, 162] on div at bounding box center [121, 162] width 7 height 7
click at [144, 162] on div at bounding box center [144, 162] width 7 height 7
type input "D4E5B6"
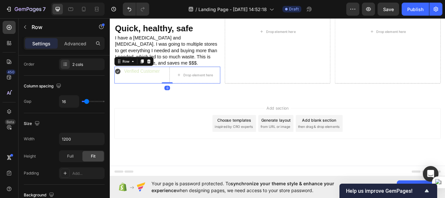
scroll to position [0, 0]
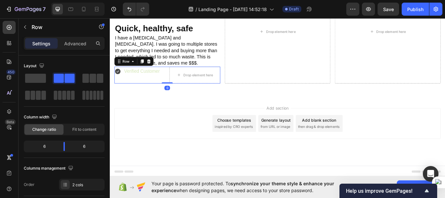
click at [159, 90] on div "Verified Customer Item List" at bounding box center [144, 85] width 59 height 20
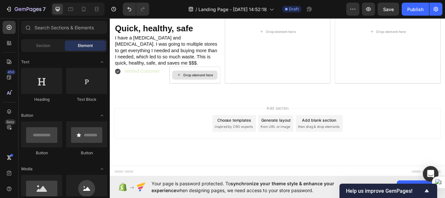
click at [233, 83] on div "Drop element here" at bounding box center [208, 85] width 53 height 10
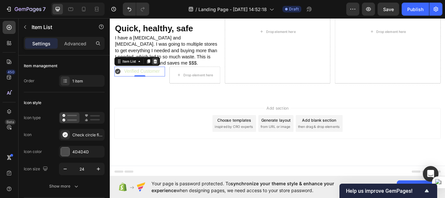
click at [162, 69] on icon at bounding box center [162, 68] width 5 height 5
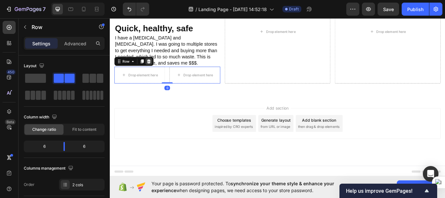
click at [154, 71] on div at bounding box center [155, 69] width 8 height 8
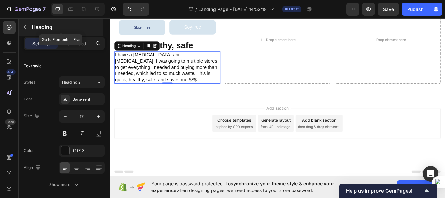
click at [28, 27] on button "button" at bounding box center [25, 27] width 10 height 10
click at [24, 29] on icon "button" at bounding box center [24, 26] width 5 height 5
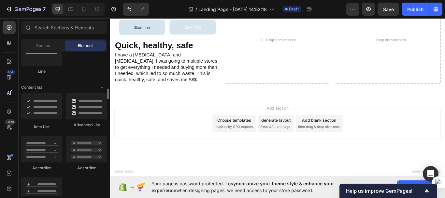
scroll to position [487, 0]
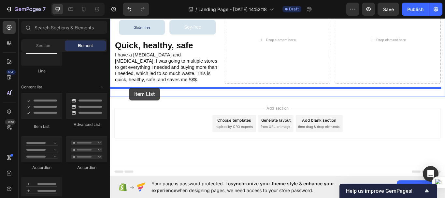
drag, startPoint x: 148, startPoint y: 126, endPoint x: 127, endPoint y: 101, distance: 32.4
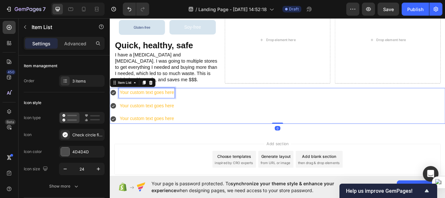
click at [133, 105] on div "Your custom text goes here" at bounding box center [152, 105] width 65 height 11
click at [133, 105] on p "Your custom text goes here" at bounding box center [152, 105] width 63 height 9
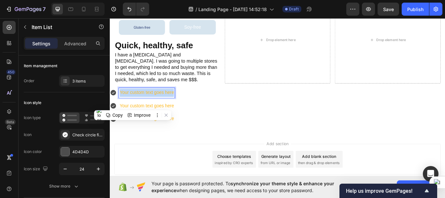
click at [133, 105] on p "Your custom text goes here" at bounding box center [152, 105] width 63 height 9
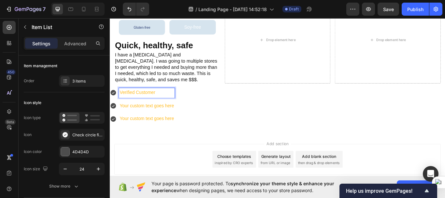
click at [152, 108] on p "Verified Customer" at bounding box center [152, 105] width 63 height 9
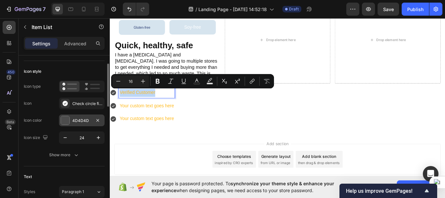
scroll to position [31, 0]
click at [66, 120] on div at bounding box center [65, 120] width 8 height 8
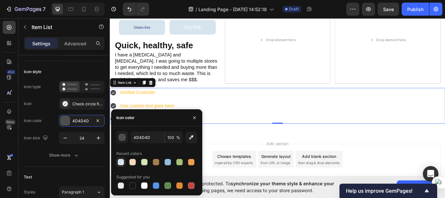
click at [122, 161] on div at bounding box center [121, 162] width 7 height 7
type input "D6E4EE"
click at [124, 161] on div at bounding box center [121, 162] width 7 height 7
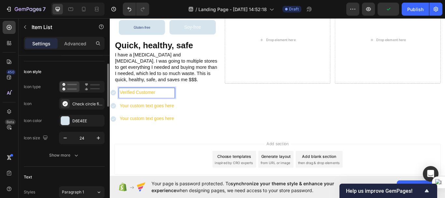
scroll to position [0, 0]
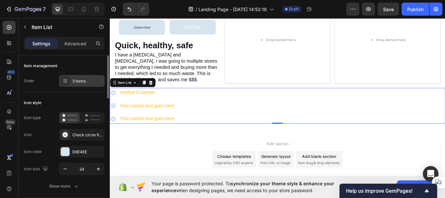
click at [66, 83] on icon at bounding box center [65, 80] width 5 height 5
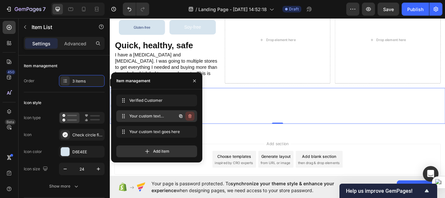
click at [189, 116] on icon "button" at bounding box center [189, 116] width 3 height 4
click at [189, 116] on div "Delete" at bounding box center [186, 116] width 12 height 6
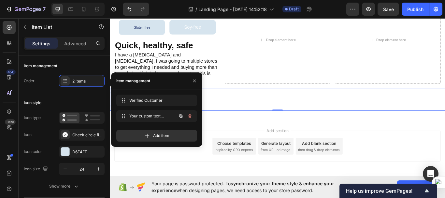
click at [189, 116] on icon "button" at bounding box center [189, 116] width 3 height 4
click at [189, 116] on div "Delete" at bounding box center [186, 116] width 12 height 6
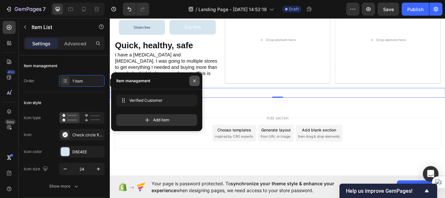
click at [197, 80] on button "button" at bounding box center [194, 81] width 10 height 10
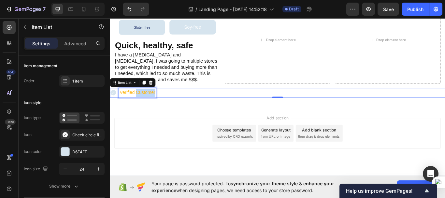
click at [140, 104] on p "Verified Customer" at bounding box center [141, 105] width 41 height 9
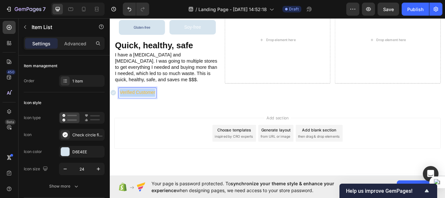
click at [140, 104] on p "Verified Customer" at bounding box center [141, 105] width 41 height 9
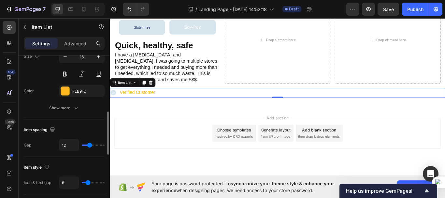
scroll to position [206, 0]
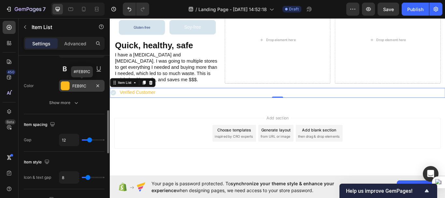
click at [64, 85] on div at bounding box center [65, 85] width 8 height 8
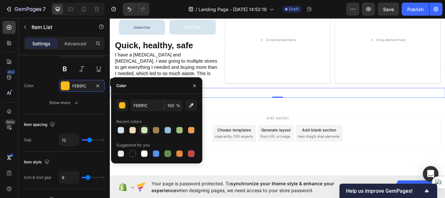
click at [145, 131] on div at bounding box center [144, 130] width 7 height 7
type input "D4E5B6"
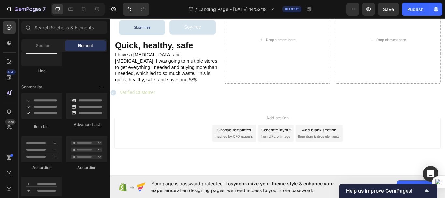
click at [243, 126] on div "Add section Choose templates inspired by CRO experts Generate layout from URL o…" at bounding box center [305, 162] width 391 height 80
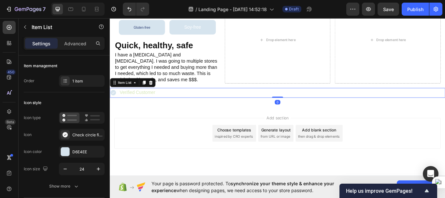
click at [143, 104] on p "Verified Customer" at bounding box center [141, 105] width 41 height 9
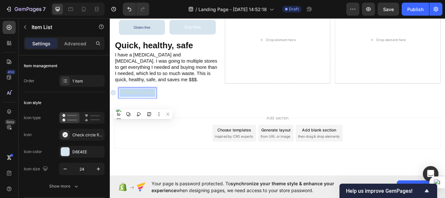
click at [143, 104] on p "Verified Customer" at bounding box center [141, 105] width 41 height 9
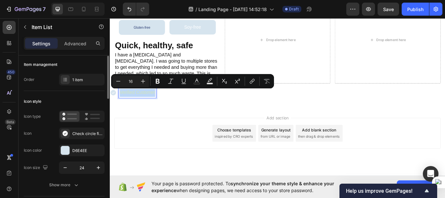
scroll to position [0, 0]
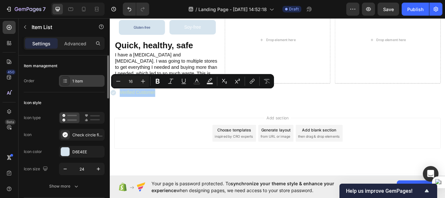
click at [66, 81] on icon at bounding box center [65, 80] width 5 height 5
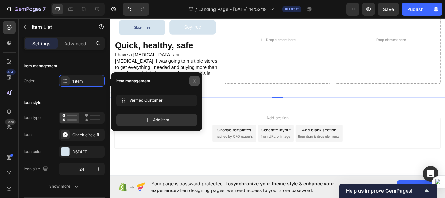
click at [194, 82] on icon "button" at bounding box center [194, 80] width 5 height 5
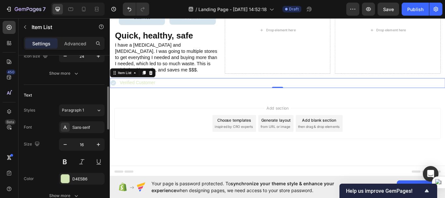
scroll to position [114, 0]
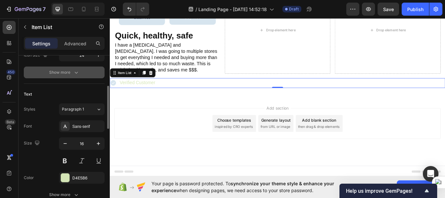
click at [75, 72] on icon "button" at bounding box center [76, 72] width 7 height 7
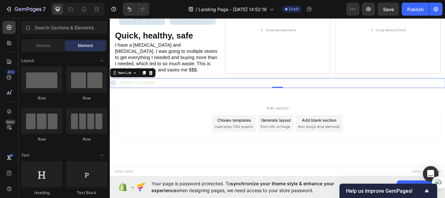
click at [124, 118] on div "Add section Choose templates inspired by CRO experts Generate layout from URL o…" at bounding box center [305, 150] width 391 height 80
click at [136, 95] on p "Verified Customer" at bounding box center [141, 93] width 41 height 9
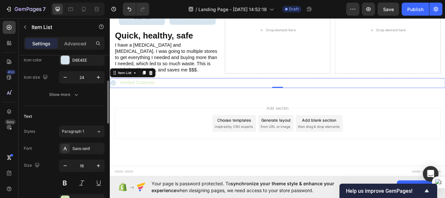
scroll to position [96, 0]
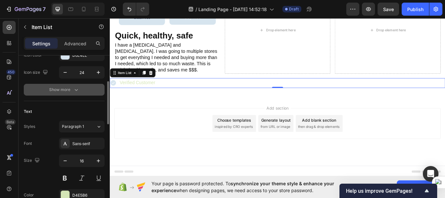
click at [76, 90] on icon "button" at bounding box center [76, 89] width 7 height 7
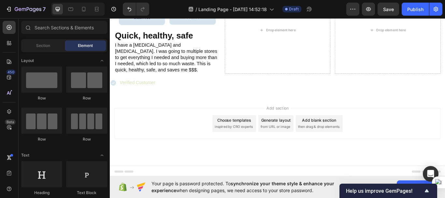
click at [128, 111] on div "Add section Choose templates inspired by CRO experts Generate layout from URL o…" at bounding box center [305, 150] width 391 height 80
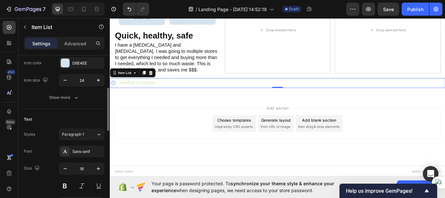
scroll to position [99, 0]
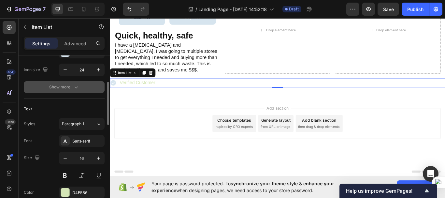
click at [77, 88] on icon "button" at bounding box center [76, 87] width 7 height 7
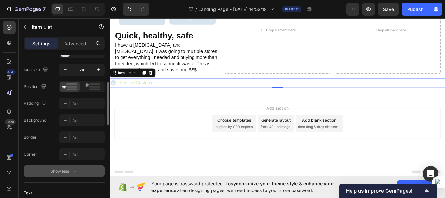
click at [232, 94] on div "Verified Customer" at bounding box center [305, 93] width 391 height 11
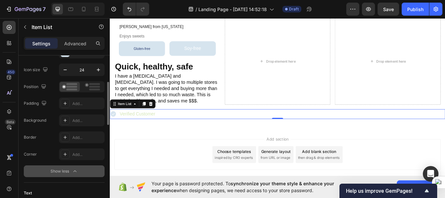
scroll to position [1574, 0]
click at [159, 119] on icon at bounding box center [157, 118] width 4 height 5
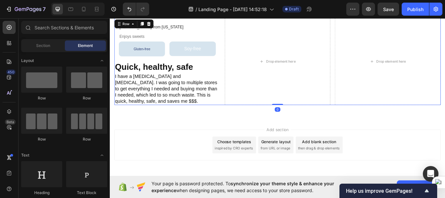
click at [238, 108] on div "Melissa H. from Ohio Heading Enjoys sweets Heading Gluten-free Button Soy-free …" at bounding box center [305, 69] width 381 height 101
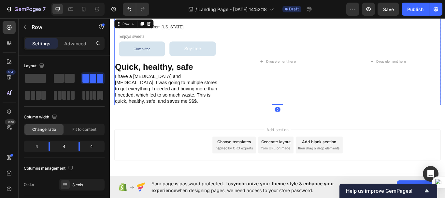
click at [237, 107] on div "Melissa H. from Ohio Heading Enjoys sweets Heading Gluten-free Button Soy-free …" at bounding box center [305, 69] width 381 height 101
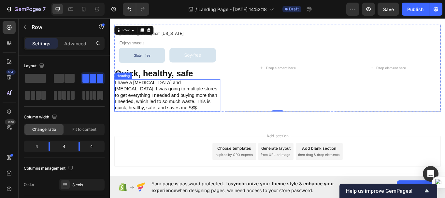
scroll to position [1554, 0]
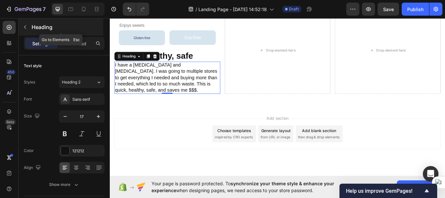
click at [22, 26] on icon "button" at bounding box center [24, 26] width 5 height 5
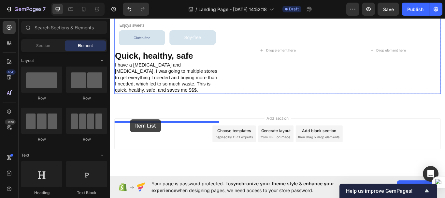
drag, startPoint x: 153, startPoint y: 129, endPoint x: 133, endPoint y: 136, distance: 21.0
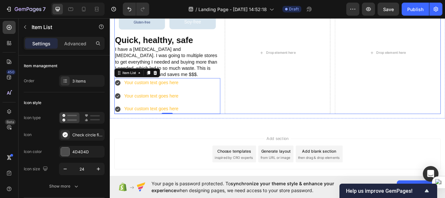
scroll to position [1614, 0]
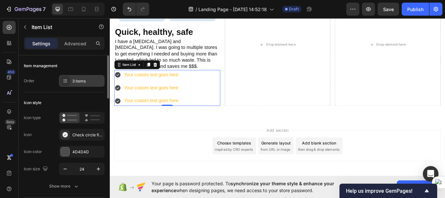
click at [66, 80] on icon at bounding box center [65, 80] width 5 height 5
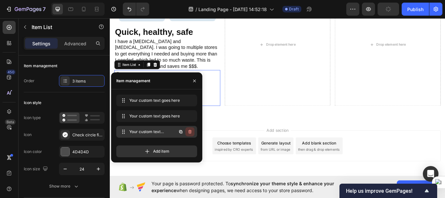
click at [191, 131] on icon "button" at bounding box center [189, 132] width 3 height 4
click at [187, 131] on div "Delete" at bounding box center [186, 132] width 12 height 6
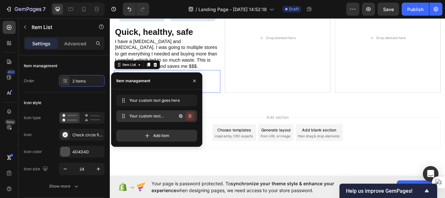
click at [190, 116] on icon "button" at bounding box center [189, 117] width 0 height 2
click at [190, 116] on div "Delete" at bounding box center [186, 116] width 12 height 6
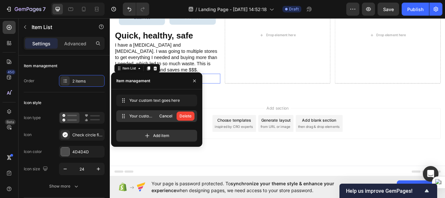
scroll to position [1610, 0]
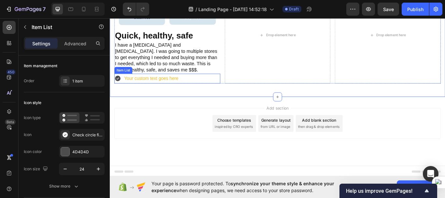
click at [165, 90] on div "Your custom text goes here" at bounding box center [157, 88] width 65 height 11
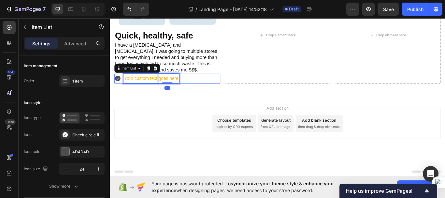
click at [165, 90] on div "Your custom text goes here" at bounding box center [157, 88] width 65 height 11
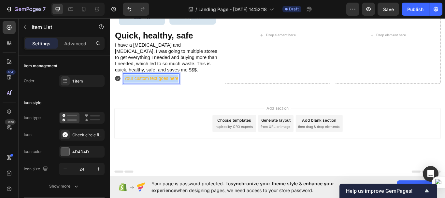
click at [165, 90] on p "Your custom text goes here" at bounding box center [157, 88] width 63 height 9
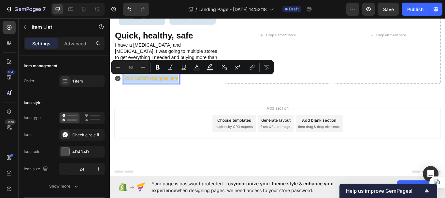
click at [165, 90] on p "Your custom text goes here" at bounding box center [157, 88] width 63 height 9
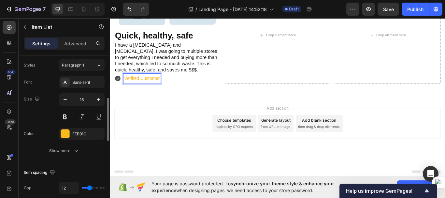
scroll to position [158, 0]
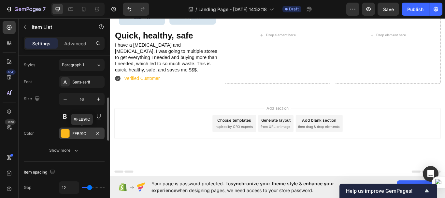
click at [66, 136] on div at bounding box center [65, 133] width 8 height 8
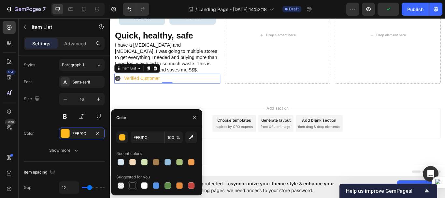
click at [132, 184] on div at bounding box center [132, 185] width 7 height 7
type input "151515"
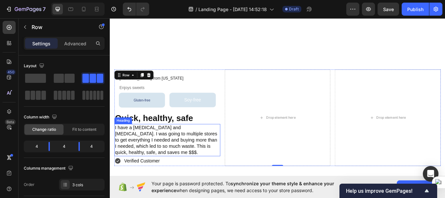
scroll to position [1514, 0]
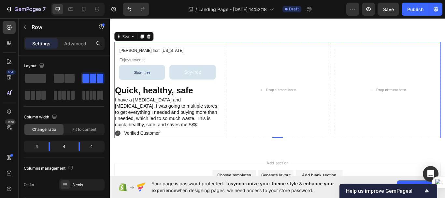
click at [239, 100] on div "Melissa H. from Ohio Heading Enjoys sweets Heading Gluten-free Button Soy-free …" at bounding box center [305, 102] width 381 height 112
click at [240, 92] on div "Melissa H. from Ohio Heading Enjoys sweets Heading Gluten-free Button Soy-free …" at bounding box center [305, 102] width 381 height 112
click at [239, 87] on div "Melissa H. from Ohio Heading Enjoys sweets Heading Gluten-free Button Soy-free …" at bounding box center [305, 102] width 381 height 112
click at [285, 158] on div "Drop element here" at bounding box center [306, 102] width 124 height 112
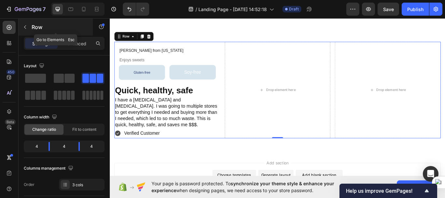
click at [24, 30] on button "button" at bounding box center [25, 27] width 10 height 10
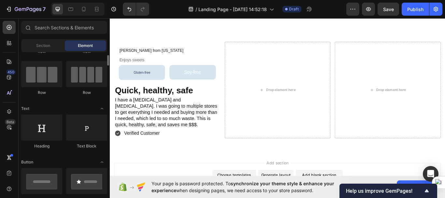
scroll to position [0, 0]
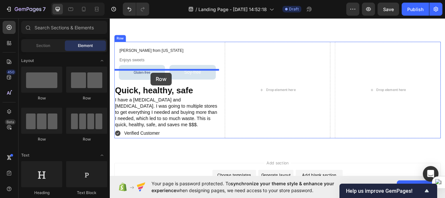
drag, startPoint x: 152, startPoint y: 103, endPoint x: 157, endPoint y: 82, distance: 21.8
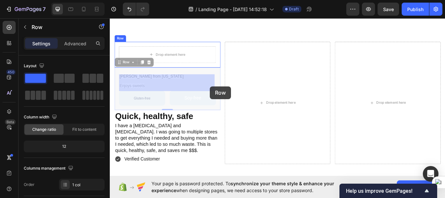
drag, startPoint x: 234, startPoint y: 124, endPoint x: 226, endPoint y: 98, distance: 26.8
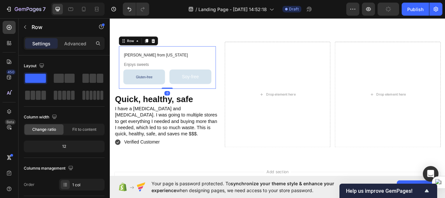
scroll to position [1533, 0]
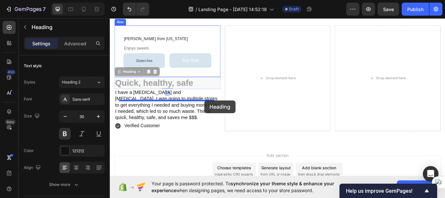
drag, startPoint x: 218, startPoint y: 127, endPoint x: 220, endPoint y: 114, distance: 13.2
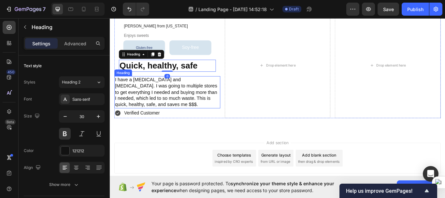
scroll to position [1548, 0]
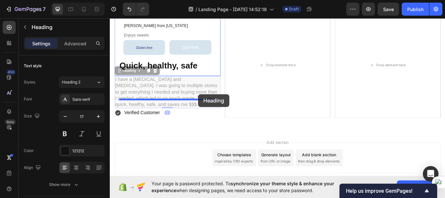
drag, startPoint x: 222, startPoint y: 139, endPoint x: 213, endPoint y: 107, distance: 33.6
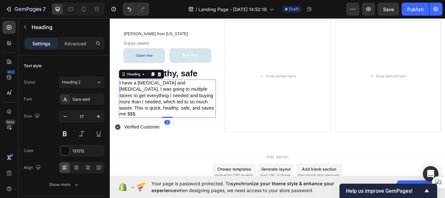
scroll to position [1571, 0]
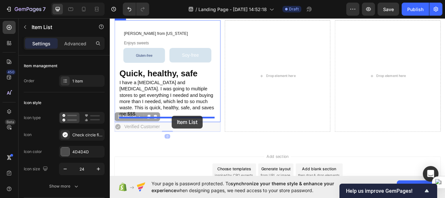
drag, startPoint x: 179, startPoint y: 146, endPoint x: 182, endPoint y: 132, distance: 14.4
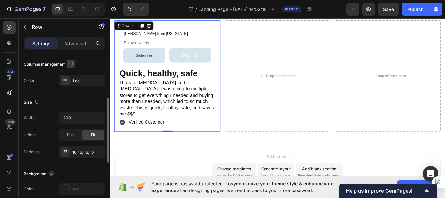
scroll to position [106, 0]
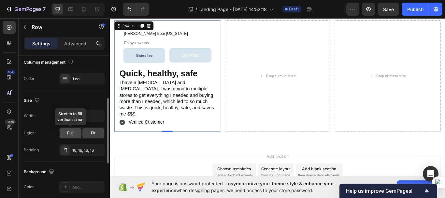
click at [76, 136] on div "Full" at bounding box center [71, 133] width 22 height 10
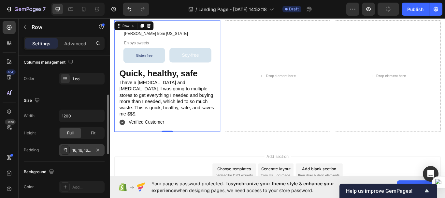
click at [81, 151] on div "16, 16, 16, 16" at bounding box center [81, 150] width 19 height 6
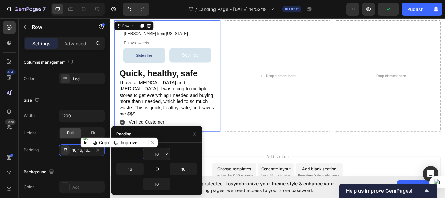
click at [160, 154] on input "16" at bounding box center [156, 154] width 27 height 12
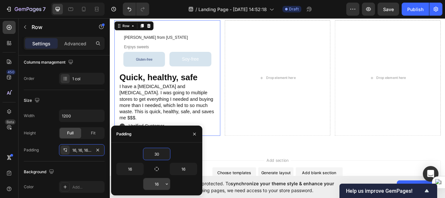
type input "30"
click at [160, 184] on input "16" at bounding box center [156, 184] width 27 height 12
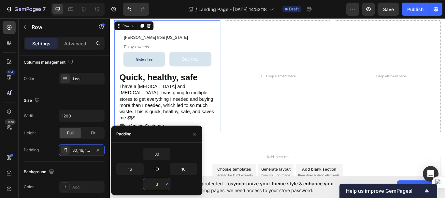
type input "30"
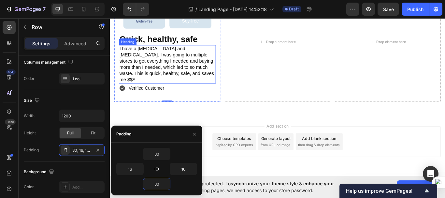
scroll to position [1617, 0]
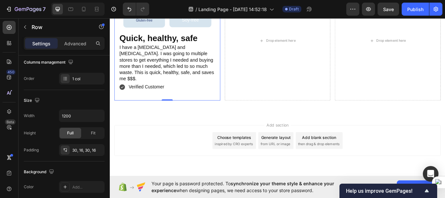
click at [220, 109] on div "Melissa H. from Ohio Heading Enjoys sweets Heading Gluten-free Button Soy-free …" at bounding box center [177, 44] width 124 height 139
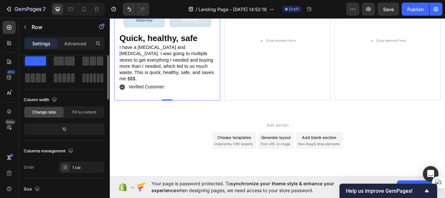
scroll to position [0, 0]
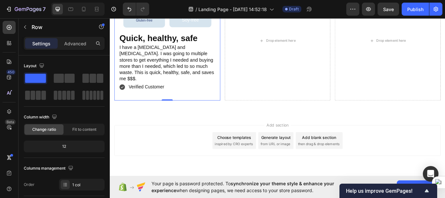
click at [120, 106] on div "Melissa H. from Ohio Heading Enjoys sweets Heading Gluten-free Button Soy-free …" at bounding box center [177, 44] width 124 height 139
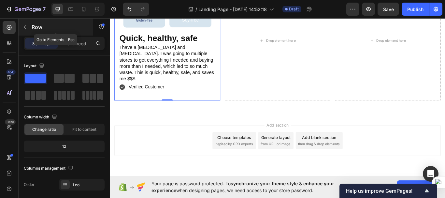
click at [24, 26] on icon "button" at bounding box center [24, 26] width 5 height 5
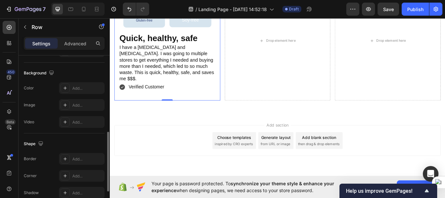
scroll to position [205, 0]
click at [65, 87] on icon at bounding box center [65, 87] width 3 height 3
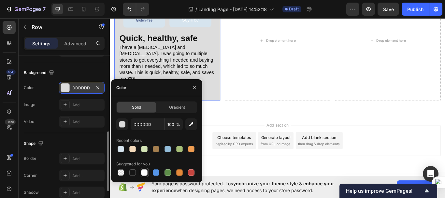
click at [143, 174] on div at bounding box center [144, 172] width 7 height 7
type input "FFFFFF"
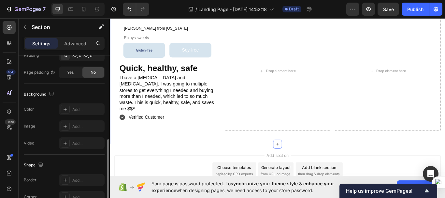
scroll to position [193, 0]
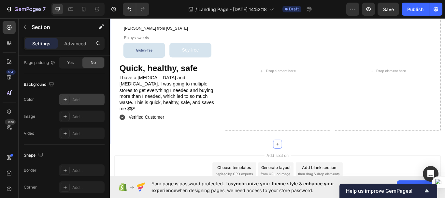
click at [65, 100] on icon at bounding box center [65, 99] width 3 height 3
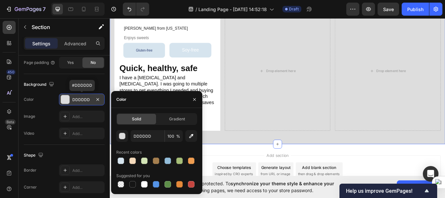
click at [87, 99] on div "DDDDDD" at bounding box center [81, 100] width 19 height 6
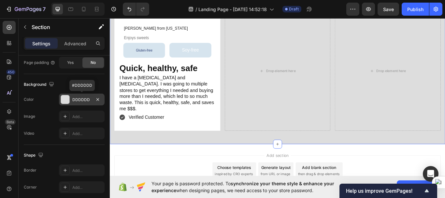
click at [87, 99] on div "DDDDDD" at bounding box center [81, 100] width 19 height 6
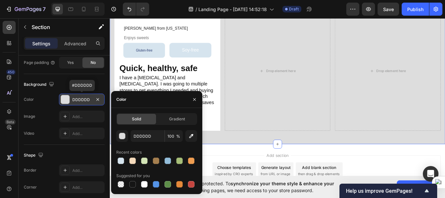
click at [87, 99] on div "DDDDDD" at bounding box center [81, 100] width 19 height 6
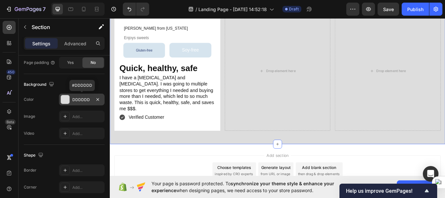
click at [87, 99] on div "DDDDDD" at bounding box center [81, 100] width 19 height 6
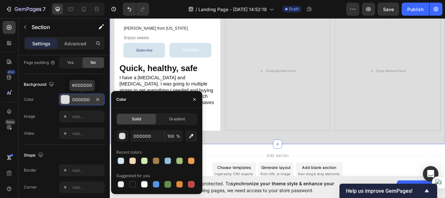
click at [87, 99] on div "DDDDDD" at bounding box center [81, 100] width 19 height 6
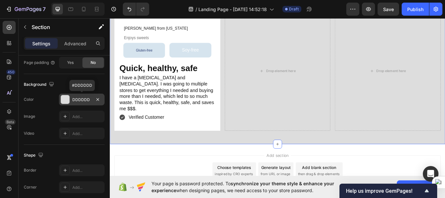
click at [87, 99] on div "DDDDDD" at bounding box center [81, 100] width 19 height 6
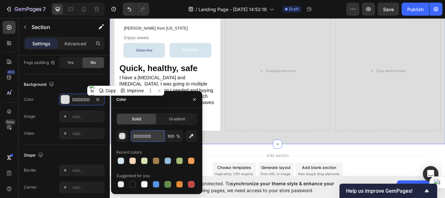
click at [138, 139] on input "DDDDDD" at bounding box center [148, 136] width 34 height 12
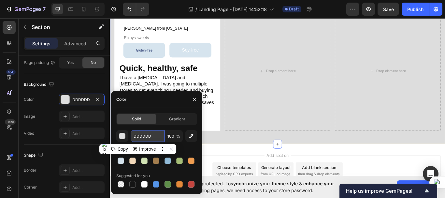
click at [138, 139] on input "DDDDDD" at bounding box center [148, 136] width 34 height 12
paste input "F1F6F9"
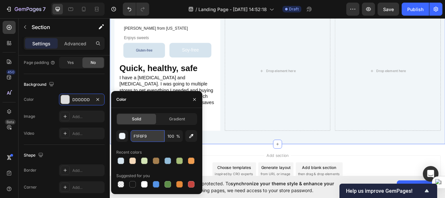
type input "F1F6F9"
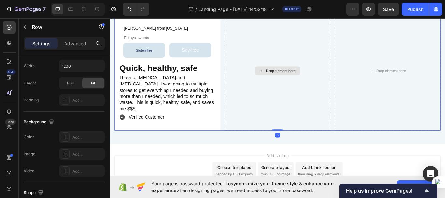
click at [269, 135] on div "Drop element here" at bounding box center [306, 79] width 124 height 139
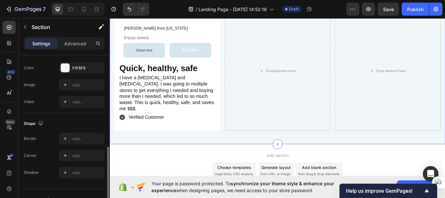
scroll to position [225, 0]
click at [66, 155] on icon at bounding box center [65, 155] width 5 height 5
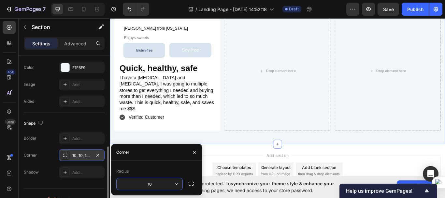
click at [150, 183] on input "10" at bounding box center [150, 184] width 66 height 12
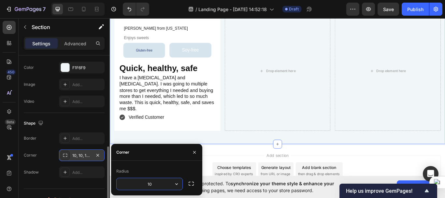
click at [150, 183] on input "10" at bounding box center [150, 184] width 66 height 12
type input "20"
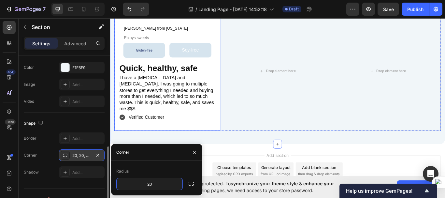
click at [234, 108] on div "Melissa H. from Ohio Heading Enjoys sweets Heading Gluten-free Button Soy-free …" at bounding box center [177, 79] width 124 height 139
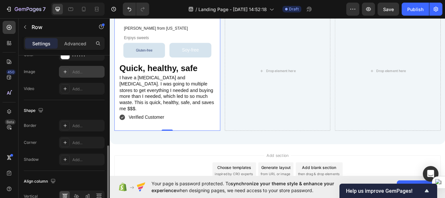
scroll to position [239, 0]
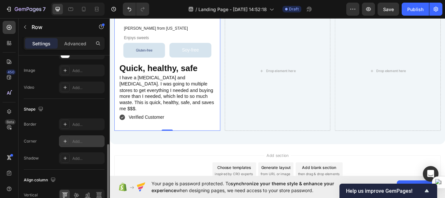
click at [66, 143] on icon at bounding box center [65, 140] width 5 height 5
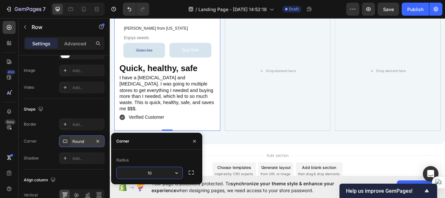
type input "10"
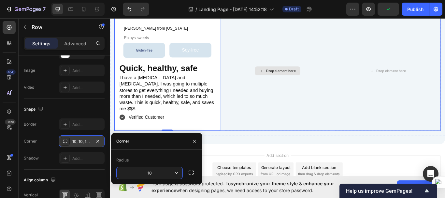
click at [291, 98] on div "Drop element here" at bounding box center [306, 79] width 124 height 139
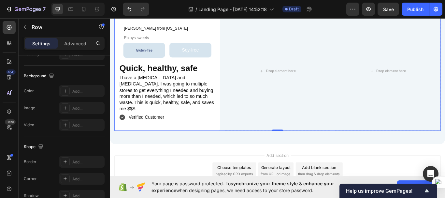
click at [239, 150] on div "Melissa H. from Ohio Heading Enjoys sweets Heading Gluten-free Button Soy-free …" at bounding box center [305, 79] width 381 height 139
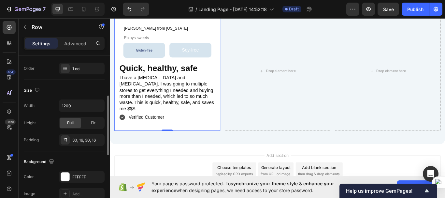
scroll to position [114, 0]
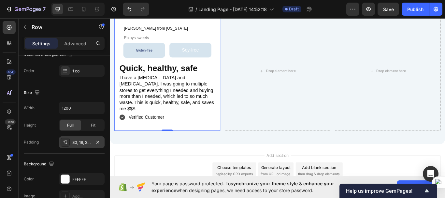
click at [82, 145] on div "30, 16, 30, 16" at bounding box center [81, 142] width 19 height 6
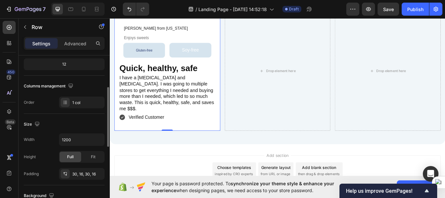
scroll to position [81, 0]
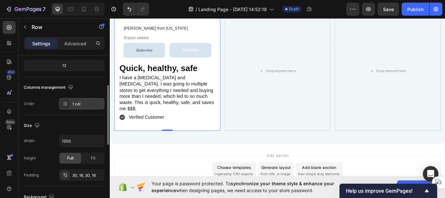
click at [66, 102] on icon at bounding box center [65, 102] width 3 height 0
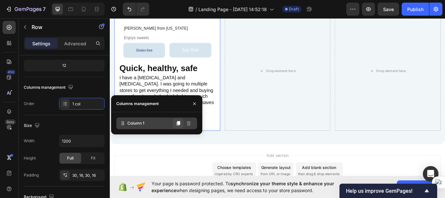
click at [177, 124] on icon at bounding box center [178, 123] width 5 height 5
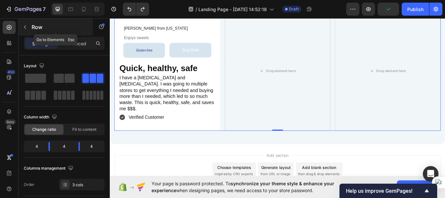
click at [24, 28] on icon "button" at bounding box center [24, 26] width 5 height 5
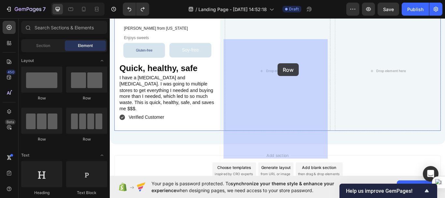
drag, startPoint x: 157, startPoint y: 103, endPoint x: 305, endPoint y: 71, distance: 151.3
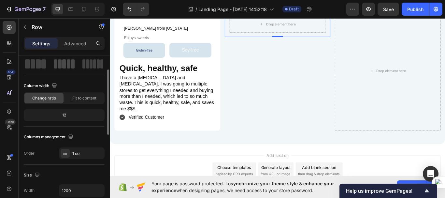
scroll to position [0, 0]
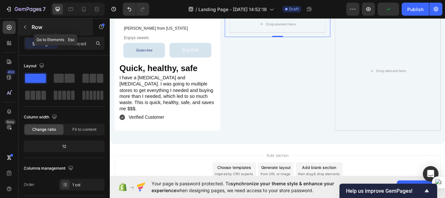
click at [22, 28] on button "button" at bounding box center [25, 27] width 10 height 10
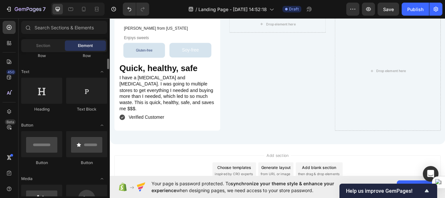
scroll to position [84, 0]
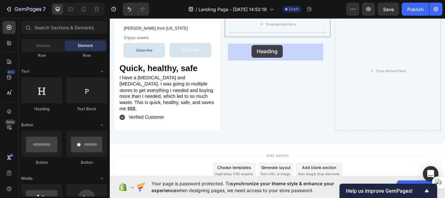
drag, startPoint x: 157, startPoint y: 113, endPoint x: 275, endPoint y: 50, distance: 133.9
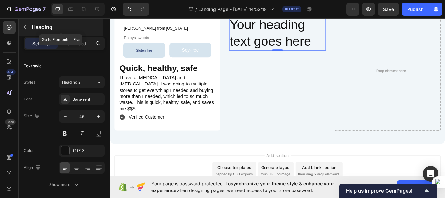
click at [26, 27] on icon "button" at bounding box center [24, 26] width 5 height 5
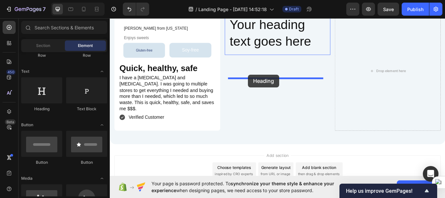
drag, startPoint x: 155, startPoint y: 110, endPoint x: 271, endPoint y: 84, distance: 119.3
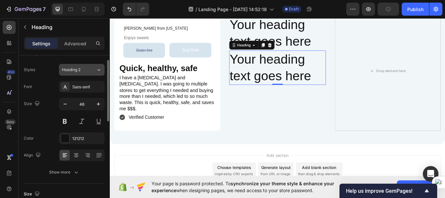
scroll to position [0, 0]
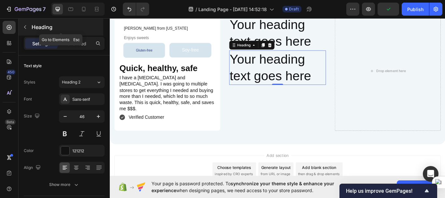
click at [25, 26] on icon "button" at bounding box center [25, 27] width 2 height 4
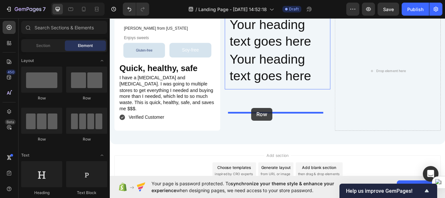
drag, startPoint x: 188, startPoint y: 100, endPoint x: 275, endPoint y: 123, distance: 89.6
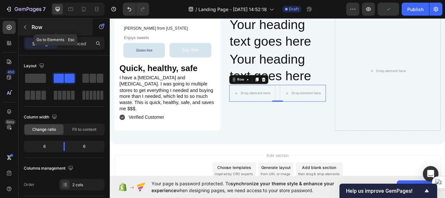
click at [25, 28] on icon "button" at bounding box center [24, 26] width 5 height 5
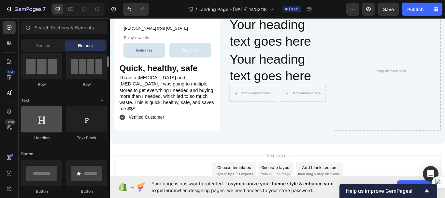
scroll to position [55, 0]
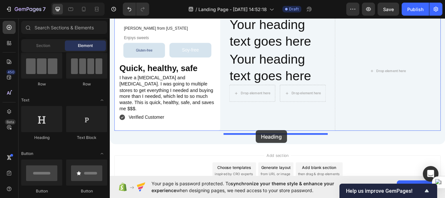
drag, startPoint x: 158, startPoint y: 137, endPoint x: 280, endPoint y: 149, distance: 123.1
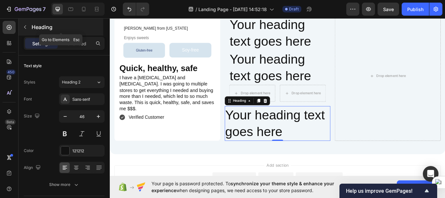
click at [25, 28] on icon "button" at bounding box center [25, 27] width 2 height 4
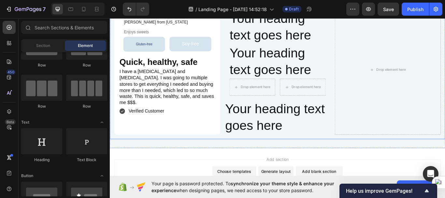
scroll to position [1608, 0]
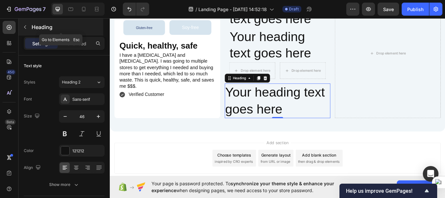
click at [27, 26] on icon "button" at bounding box center [24, 26] width 5 height 5
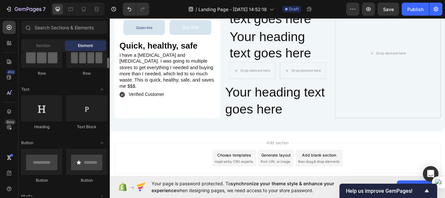
scroll to position [66, 0]
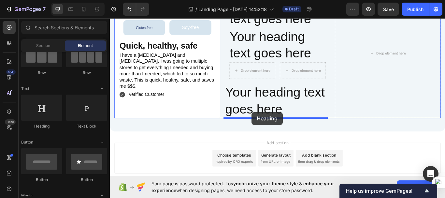
drag, startPoint x: 159, startPoint y: 129, endPoint x: 275, endPoint y: 128, distance: 116.0
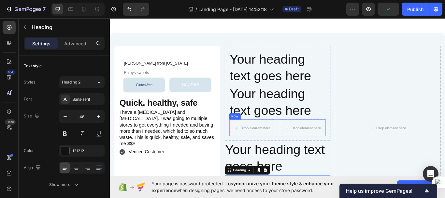
scroll to position [1538, 0]
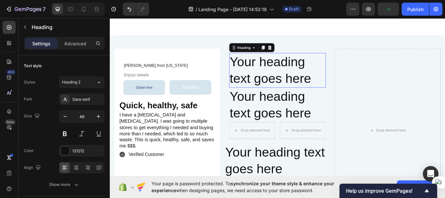
click at [311, 87] on h2 "Your heading text goes here" at bounding box center [305, 79] width 113 height 40
click at [311, 87] on p "Your heading text goes here" at bounding box center [306, 79] width 112 height 39
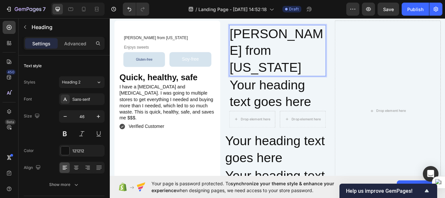
click at [284, 78] on p "[PERSON_NAME] from [US_STATE]" at bounding box center [306, 56] width 112 height 58
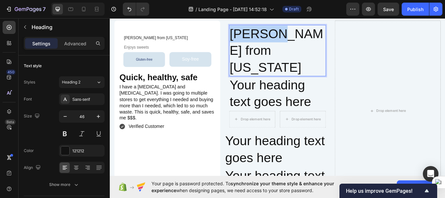
click at [284, 78] on p "[PERSON_NAME] from [US_STATE]" at bounding box center [306, 56] width 112 height 58
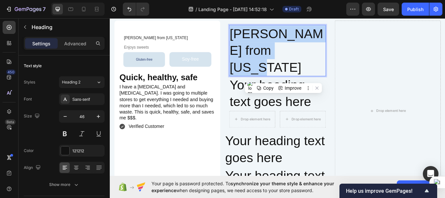
click at [284, 78] on p "[PERSON_NAME] from [US_STATE]" at bounding box center [306, 56] width 112 height 58
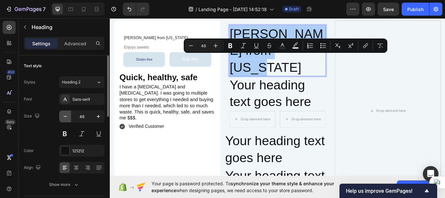
click at [66, 116] on icon "button" at bounding box center [65, 116] width 3 height 1
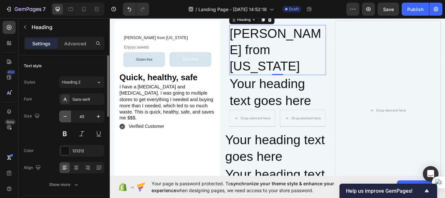
click at [66, 116] on icon "button" at bounding box center [65, 116] width 3 height 1
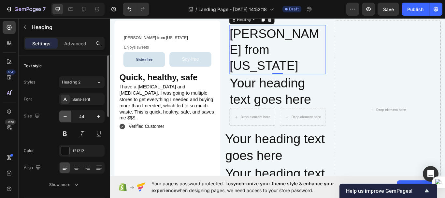
click at [66, 116] on icon "button" at bounding box center [65, 116] width 3 height 1
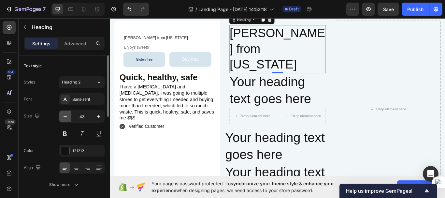
click at [66, 116] on icon "button" at bounding box center [65, 116] width 3 height 1
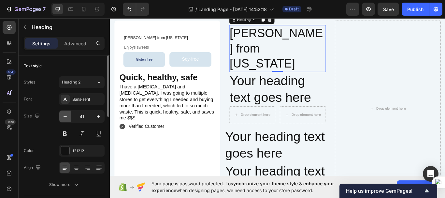
click at [66, 116] on icon "button" at bounding box center [65, 116] width 3 height 1
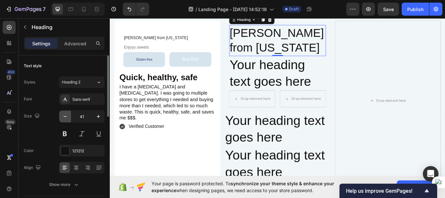
click at [66, 116] on icon "button" at bounding box center [65, 116] width 3 height 1
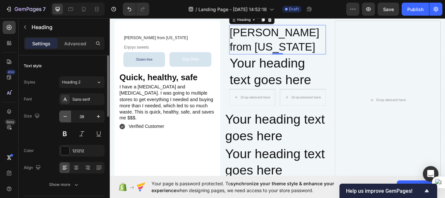
click at [66, 116] on icon "button" at bounding box center [65, 116] width 3 height 1
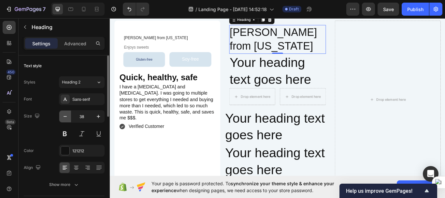
click at [66, 116] on icon "button" at bounding box center [65, 116] width 3 height 1
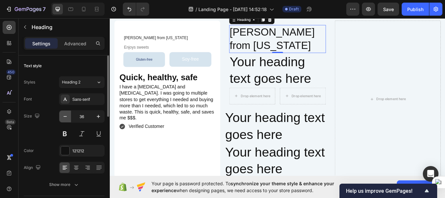
click at [66, 116] on icon "button" at bounding box center [65, 116] width 3 height 1
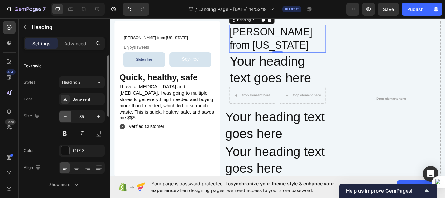
click at [66, 116] on icon "button" at bounding box center [65, 116] width 3 height 1
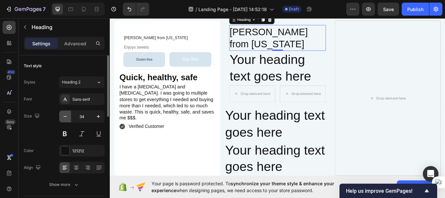
click at [66, 116] on icon "button" at bounding box center [65, 116] width 3 height 1
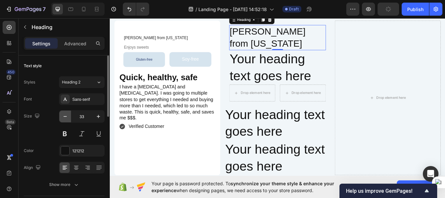
click at [66, 116] on icon "button" at bounding box center [65, 116] width 3 height 1
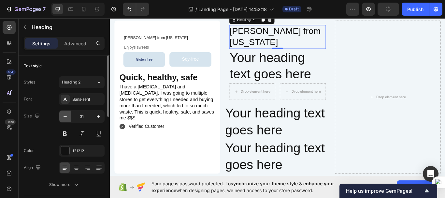
click at [66, 116] on icon "button" at bounding box center [65, 116] width 3 height 1
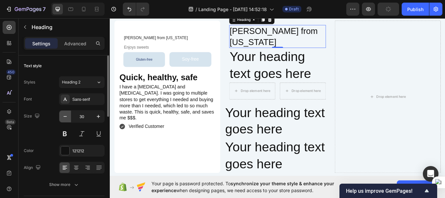
click at [66, 116] on icon "button" at bounding box center [65, 116] width 3 height 1
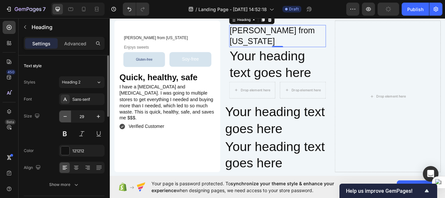
click at [66, 116] on icon "button" at bounding box center [65, 116] width 3 height 1
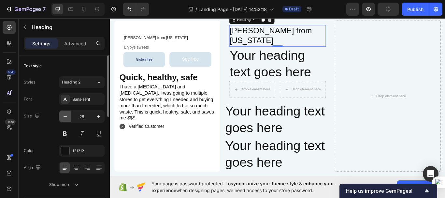
click at [66, 116] on icon "button" at bounding box center [65, 116] width 3 height 1
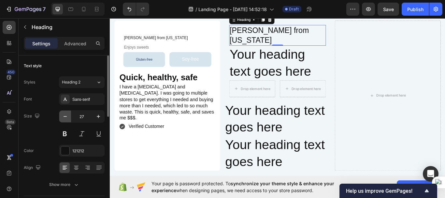
click at [66, 116] on icon "button" at bounding box center [65, 116] width 3 height 1
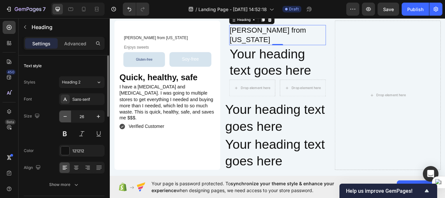
click at [66, 116] on icon "button" at bounding box center [65, 116] width 3 height 1
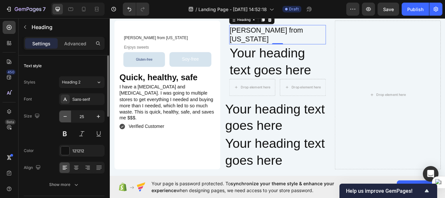
click at [66, 116] on icon "button" at bounding box center [65, 116] width 3 height 1
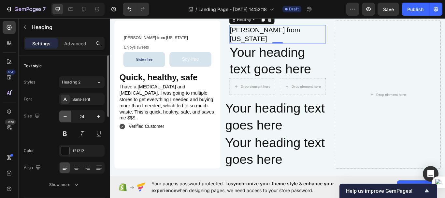
click at [66, 116] on icon "button" at bounding box center [65, 116] width 3 height 1
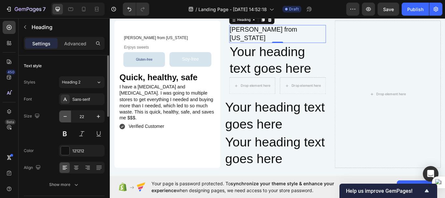
click at [66, 116] on icon "button" at bounding box center [65, 116] width 3 height 1
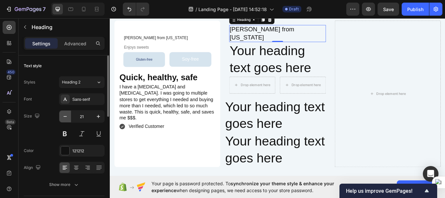
click at [66, 116] on icon "button" at bounding box center [65, 116] width 3 height 1
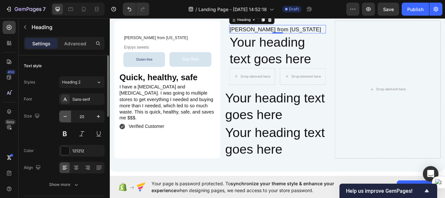
click at [66, 116] on icon "button" at bounding box center [65, 116] width 3 height 1
type input "19"
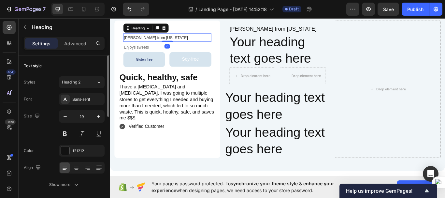
click at [152, 44] on span "[PERSON_NAME] from [US_STATE]" at bounding box center [163, 40] width 75 height 5
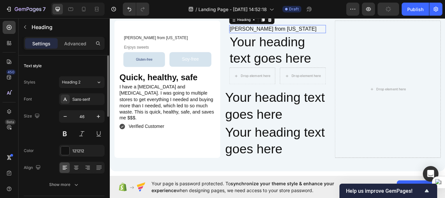
click at [311, 35] on p "[PERSON_NAME] from [US_STATE]" at bounding box center [306, 31] width 112 height 8
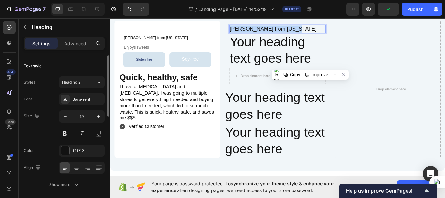
click at [311, 35] on p "[PERSON_NAME] from [US_STATE]" at bounding box center [306, 31] width 112 height 8
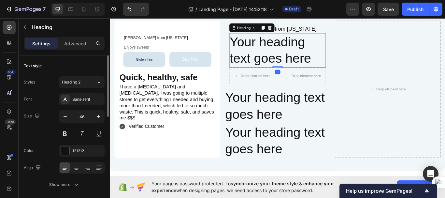
click at [270, 76] on h2 "Your heading text goes here" at bounding box center [305, 56] width 113 height 40
click at [270, 76] on p "Your heading text goes here" at bounding box center [306, 55] width 112 height 39
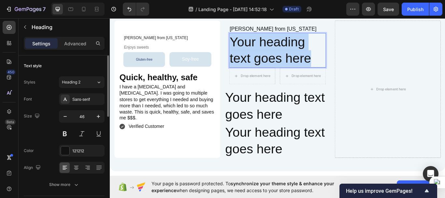
click at [270, 76] on p "Your heading text goes here" at bounding box center [306, 55] width 112 height 39
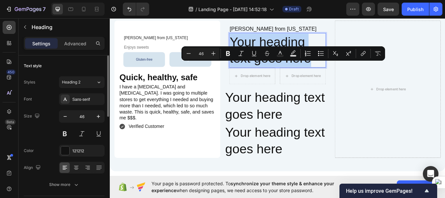
click at [270, 76] on p "Your heading text goes here" at bounding box center [306, 55] width 112 height 39
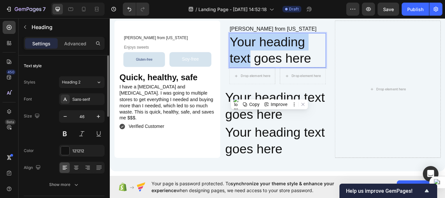
click at [270, 76] on p "Your heading text goes here" at bounding box center [306, 55] width 112 height 39
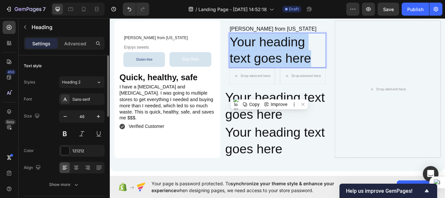
click at [270, 76] on p "Your heading text goes here" at bounding box center [306, 55] width 112 height 39
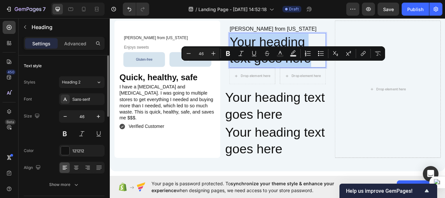
click at [270, 76] on p "Your heading text goes here" at bounding box center [306, 55] width 112 height 39
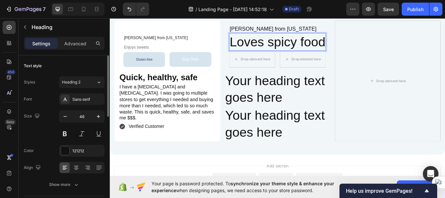
click at [272, 56] on p "Loves spicy food" at bounding box center [306, 46] width 112 height 20
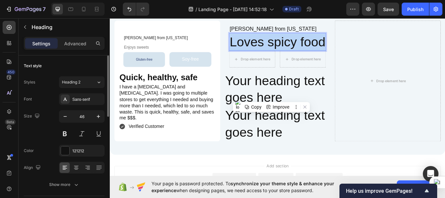
click at [272, 56] on p "Loves spicy food" at bounding box center [306, 46] width 112 height 20
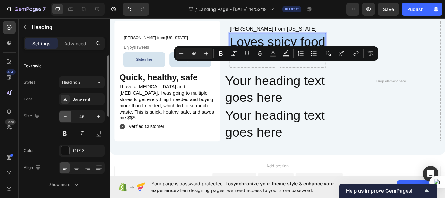
click at [61, 114] on button "button" at bounding box center [65, 116] width 12 height 12
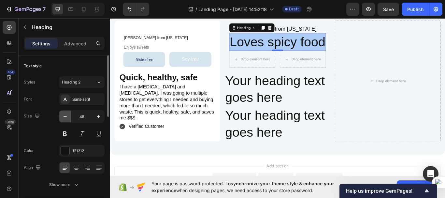
click at [61, 114] on button "button" at bounding box center [65, 116] width 12 height 12
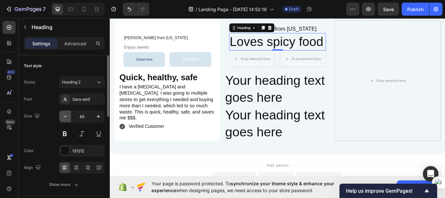
click at [61, 114] on button "button" at bounding box center [65, 116] width 12 height 12
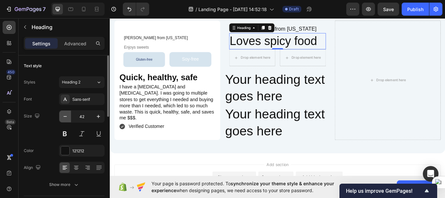
click at [61, 114] on button "button" at bounding box center [65, 116] width 12 height 12
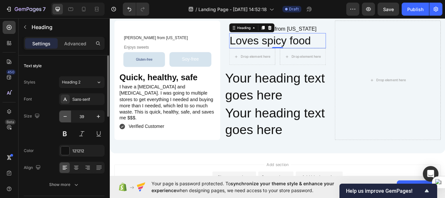
click at [61, 114] on button "button" at bounding box center [65, 116] width 12 height 12
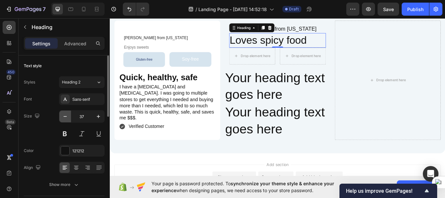
click at [61, 114] on button "button" at bounding box center [65, 116] width 12 height 12
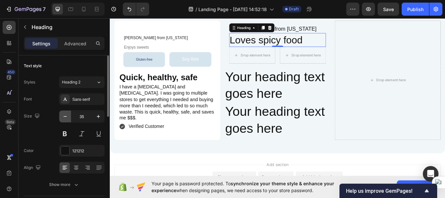
click at [61, 114] on button "button" at bounding box center [65, 116] width 12 height 12
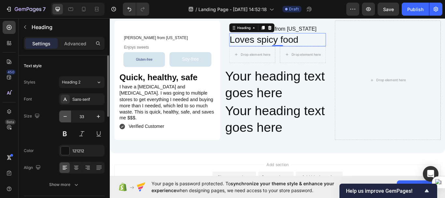
click at [61, 114] on button "button" at bounding box center [65, 116] width 12 height 12
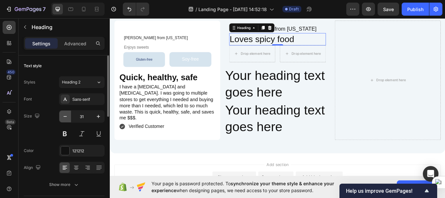
click at [61, 114] on button "button" at bounding box center [65, 116] width 12 height 12
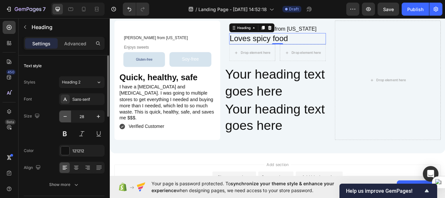
click at [61, 114] on button "button" at bounding box center [65, 116] width 12 height 12
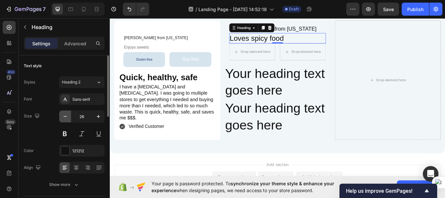
click at [61, 114] on button "button" at bounding box center [65, 116] width 12 height 12
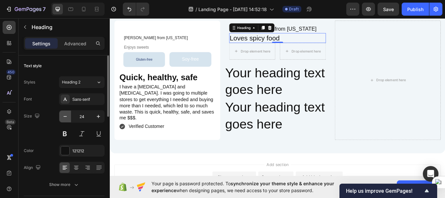
click at [61, 114] on button "button" at bounding box center [65, 116] width 12 height 12
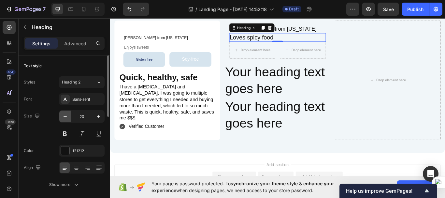
click at [61, 114] on button "button" at bounding box center [65, 116] width 12 height 12
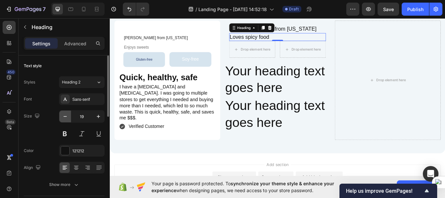
click at [61, 114] on button "button" at bounding box center [65, 116] width 12 height 12
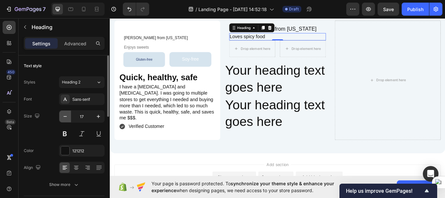
click at [61, 114] on button "button" at bounding box center [65, 116] width 12 height 12
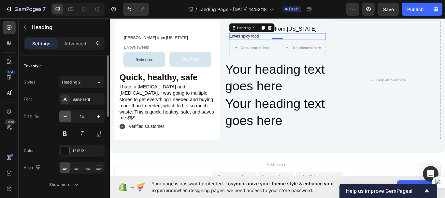
click at [61, 114] on button "button" at bounding box center [65, 116] width 12 height 12
click at [97, 116] on icon "button" at bounding box center [98, 116] width 3 height 3
type input "15"
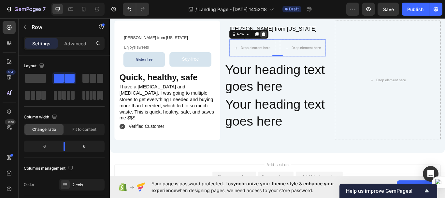
click at [287, 39] on icon at bounding box center [289, 37] width 4 height 5
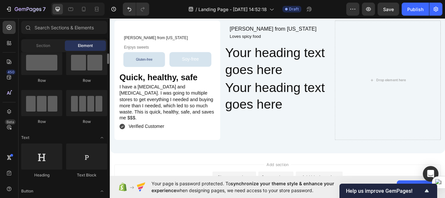
scroll to position [0, 0]
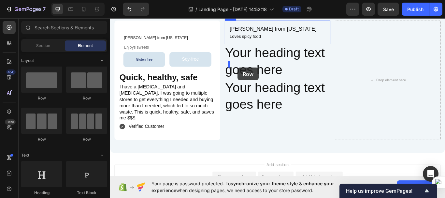
drag, startPoint x: 158, startPoint y: 95, endPoint x: 259, endPoint y: 76, distance: 102.9
drag, startPoint x: 141, startPoint y: 102, endPoint x: 274, endPoint y: 75, distance: 135.4
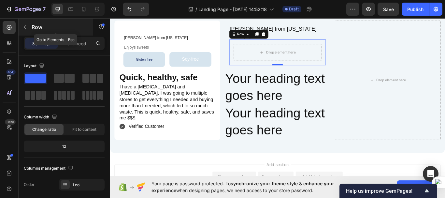
click at [28, 27] on button "button" at bounding box center [25, 27] width 10 height 10
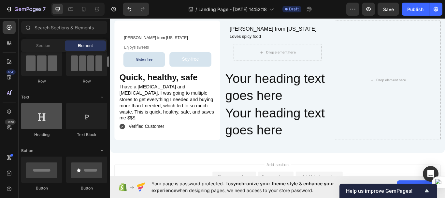
scroll to position [58, 0]
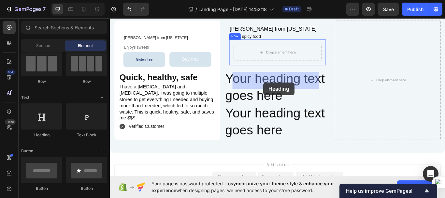
drag, startPoint x: 149, startPoint y: 137, endPoint x: 289, endPoint y: 93, distance: 146.2
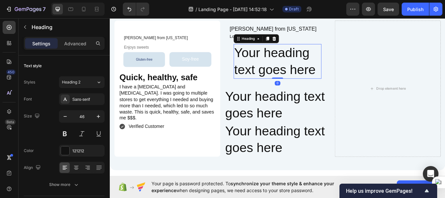
click at [289, 89] on h2 "Your heading text goes here" at bounding box center [305, 69] width 103 height 40
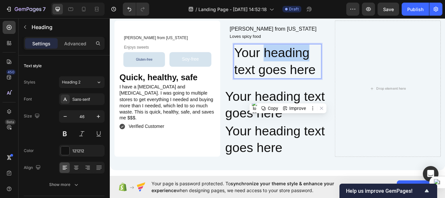
click at [289, 88] on p "Your heading text goes here" at bounding box center [305, 68] width 101 height 39
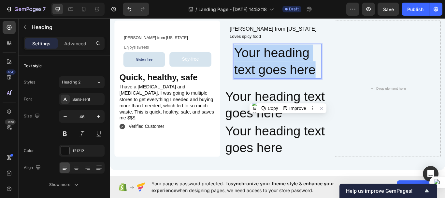
click at [289, 88] on p "Your heading text goes here" at bounding box center [305, 68] width 101 height 39
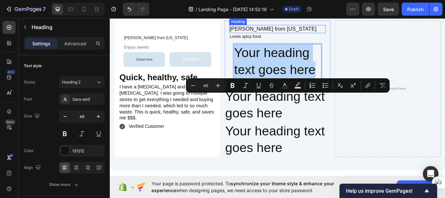
scroll to position [1513, 0]
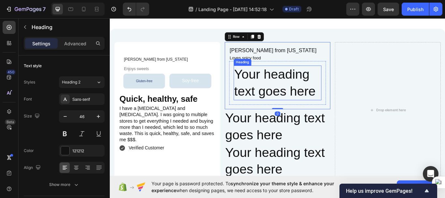
click at [324, 113] on p "Your heading text goes here" at bounding box center [305, 93] width 101 height 39
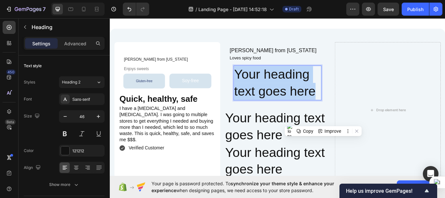
click at [324, 113] on p "Your heading text goes here" at bounding box center [305, 93] width 101 height 39
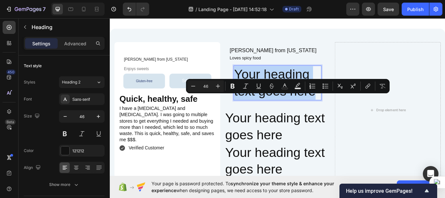
click at [324, 113] on p "Your heading text goes here" at bounding box center [305, 93] width 101 height 39
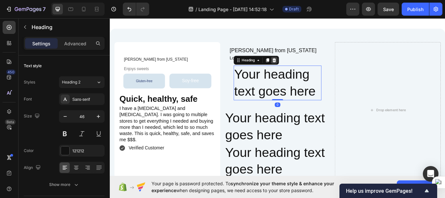
click at [300, 70] on icon at bounding box center [301, 67] width 5 height 5
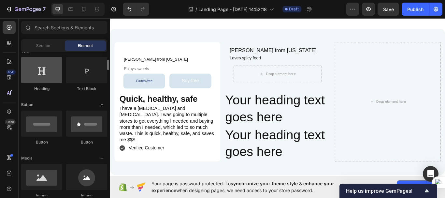
scroll to position [109, 0]
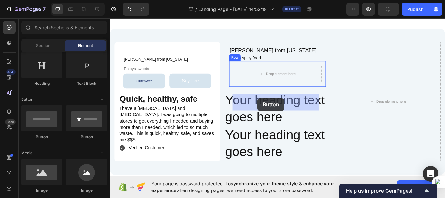
drag, startPoint x: 153, startPoint y: 137, endPoint x: 282, endPoint y: 111, distance: 131.5
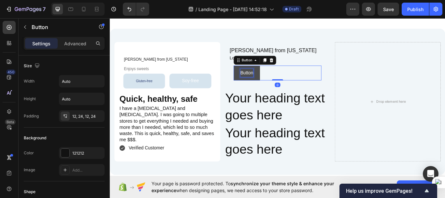
click at [267, 87] on p "Button" at bounding box center [269, 82] width 15 height 9
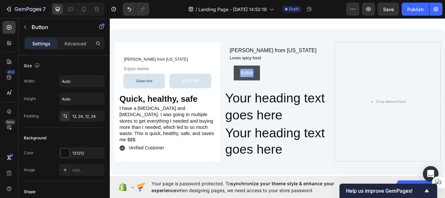
click at [267, 87] on p "Button" at bounding box center [269, 82] width 15 height 9
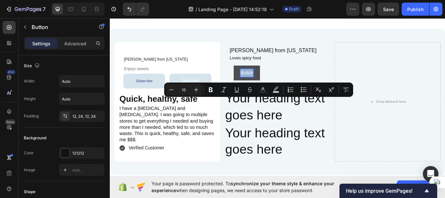
click at [267, 87] on p "Button" at bounding box center [269, 82] width 15 height 9
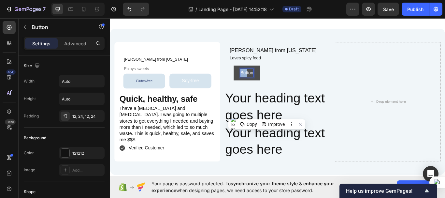
click at [267, 87] on p "Button" at bounding box center [269, 82] width 15 height 9
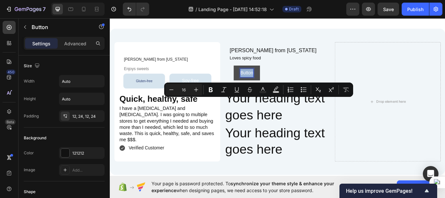
click at [267, 87] on p "Button" at bounding box center [269, 82] width 15 height 9
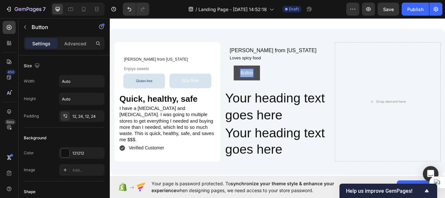
click at [267, 87] on p "Button" at bounding box center [269, 82] width 15 height 9
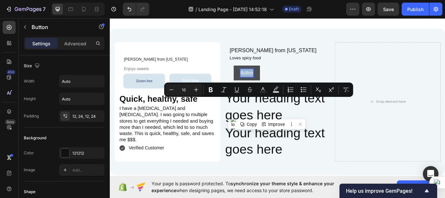
click at [267, 87] on p "Button" at bounding box center [269, 82] width 15 height 9
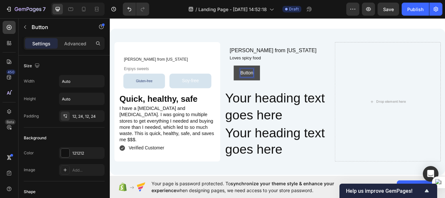
click at [267, 87] on p "Button" at bounding box center [269, 82] width 15 height 9
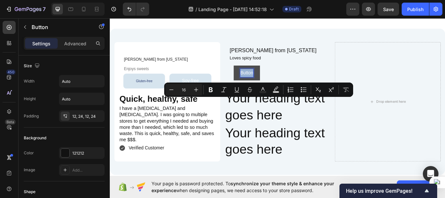
click at [267, 87] on p "Button" at bounding box center [269, 82] width 15 height 9
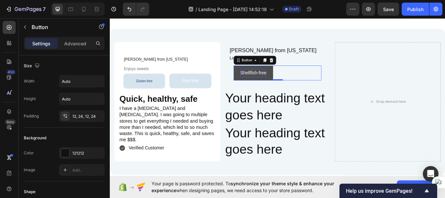
click at [298, 91] on button "Shellfish-free" at bounding box center [277, 82] width 46 height 17
click at [296, 91] on button "Shellfish-free" at bounding box center [277, 82] width 46 height 17
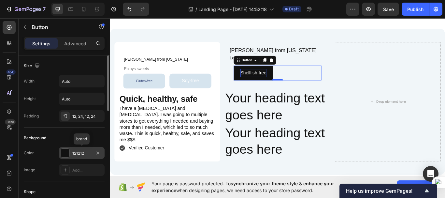
click at [68, 153] on div at bounding box center [65, 153] width 8 height 8
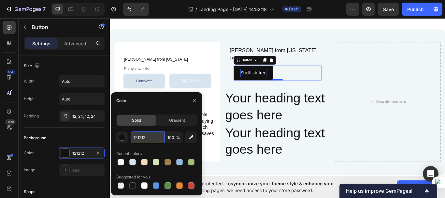
click at [138, 138] on input "121212" at bounding box center [148, 137] width 34 height 12
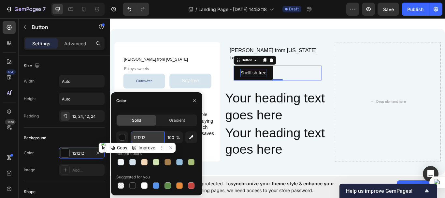
click at [138, 138] on input "121212" at bounding box center [148, 137] width 34 height 12
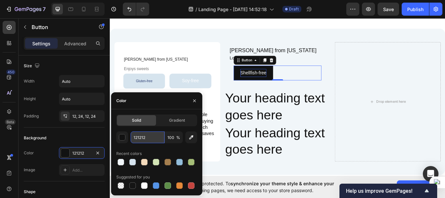
paste input "Shellfish-free"
click at [138, 138] on input "Shellfish-free" at bounding box center [148, 137] width 34 height 12
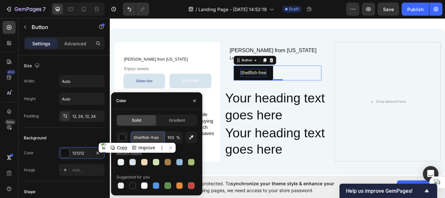
click at [138, 138] on input "Shellfish-free" at bounding box center [148, 137] width 34 height 12
paste input "F1F6F9"
type input "F1F6F9"
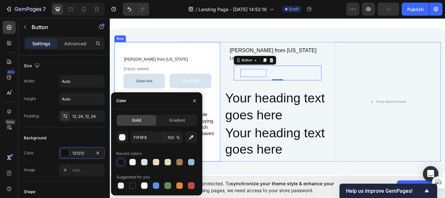
click at [233, 109] on div "⁠⁠⁠⁠⁠⁠⁠ Melissa H. from Ohio Heading Enjoys sweets Heading Gluten-free Button S…" at bounding box center [177, 115] width 124 height 139
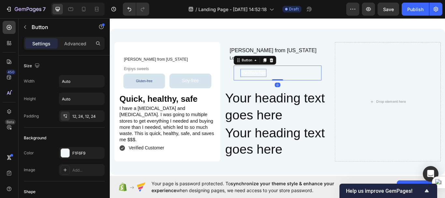
click at [272, 87] on p "Shellfish-free" at bounding box center [277, 82] width 30 height 9
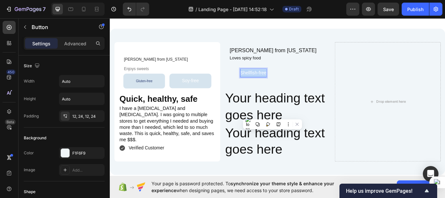
click at [272, 87] on p "Shellfish-free" at bounding box center [277, 82] width 30 height 9
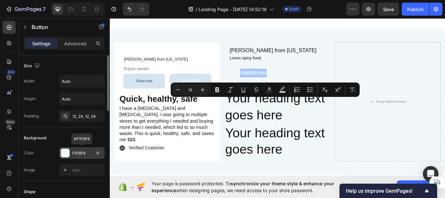
click at [62, 153] on div at bounding box center [65, 153] width 8 height 8
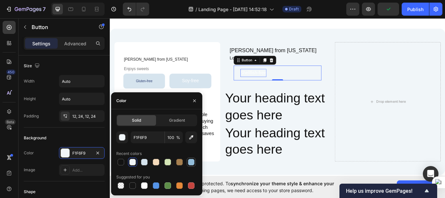
click at [190, 161] on div at bounding box center [191, 162] width 7 height 7
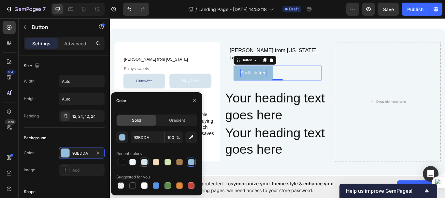
click at [142, 162] on div at bounding box center [144, 162] width 7 height 7
type input "D6E4EE"
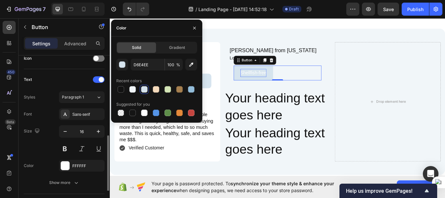
scroll to position [217, 0]
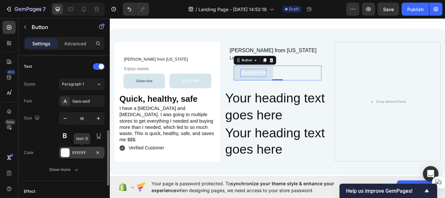
click at [64, 152] on div at bounding box center [65, 152] width 8 height 8
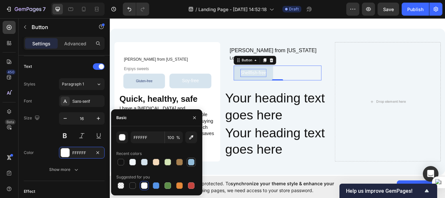
click at [189, 164] on div at bounding box center [191, 162] width 7 height 7
type input "93BDDA"
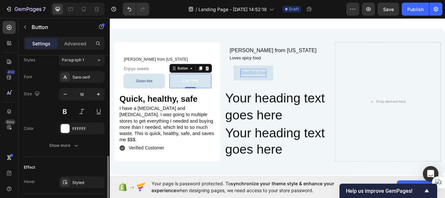
scroll to position [259, 0]
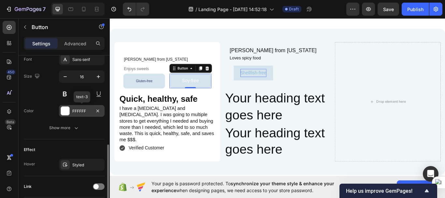
click at [65, 112] on div at bounding box center [65, 111] width 8 height 8
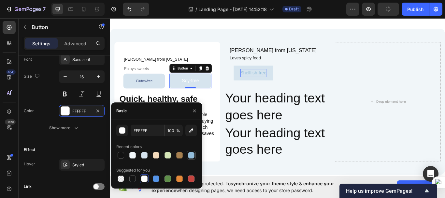
click at [192, 157] on div at bounding box center [191, 155] width 7 height 7
type input "93BDDA"
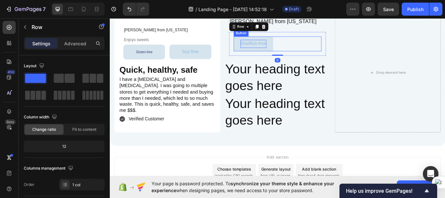
scroll to position [1548, 0]
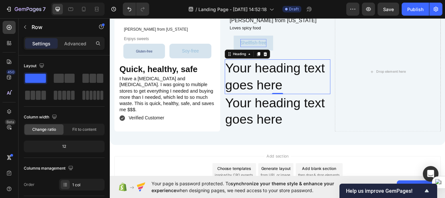
click at [306, 105] on h2 "Your heading text goes here" at bounding box center [306, 86] width 124 height 40
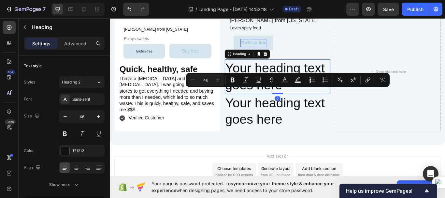
click at [306, 105] on p "Your heading text goes here" at bounding box center [305, 86] width 122 height 39
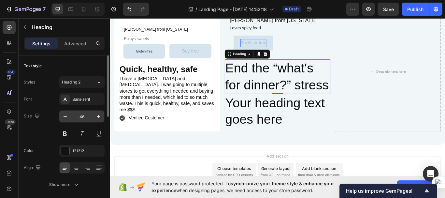
click at [83, 119] on input "46" at bounding box center [82, 116] width 22 height 12
type input "30"
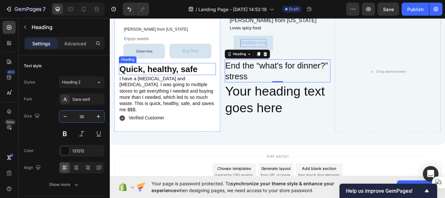
click at [189, 85] on h2 "Quick, healthy, safe" at bounding box center [176, 78] width 113 height 14
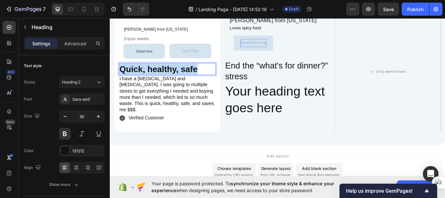
click at [189, 84] on p "Quick, healthy, safe" at bounding box center [177, 77] width 112 height 13
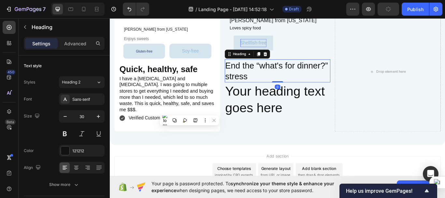
click at [254, 93] on p "End the “what's for dinner?” stress" at bounding box center [305, 79] width 122 height 25
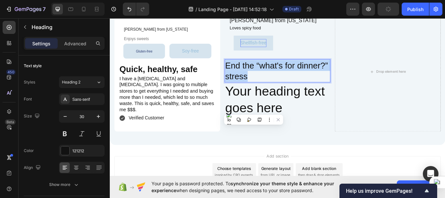
click at [254, 93] on p "End the “what's for dinner?” stress" at bounding box center [305, 79] width 122 height 25
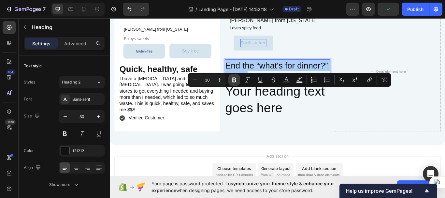
click at [234, 83] on icon "Editor contextual toolbar" at bounding box center [234, 80] width 7 height 7
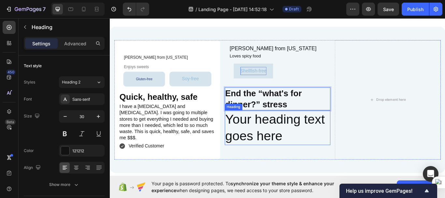
scroll to position [1571, 0]
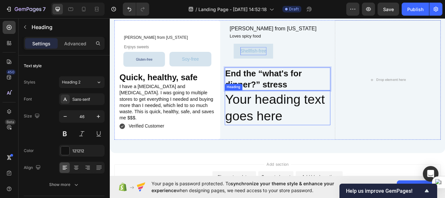
click at [265, 114] on h2 "Your heading text goes here" at bounding box center [306, 123] width 124 height 40
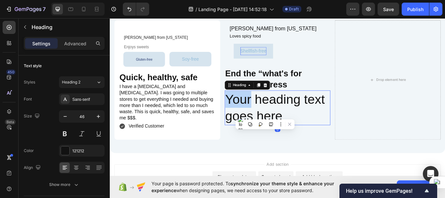
click at [265, 114] on h2 "Your heading text goes here" at bounding box center [306, 123] width 124 height 40
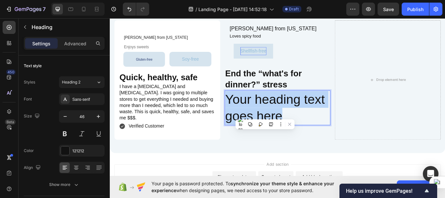
click at [265, 114] on p "Your heading text goes here" at bounding box center [305, 122] width 122 height 39
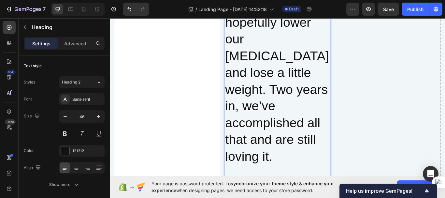
scroll to position [1925, 0]
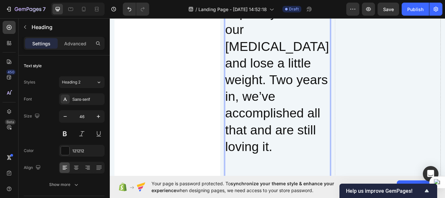
click at [246, 188] on p "Rich Text Editor. Editing area: main" at bounding box center [305, 197] width 122 height 39
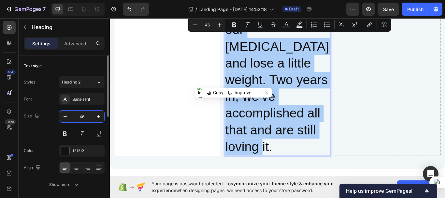
click at [81, 117] on input "46" at bounding box center [82, 116] width 22 height 12
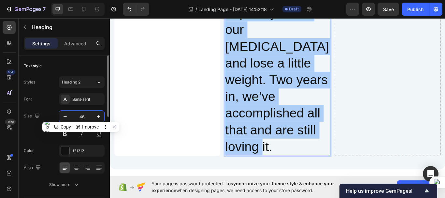
click at [81, 117] on input "46" at bounding box center [82, 116] width 22 height 12
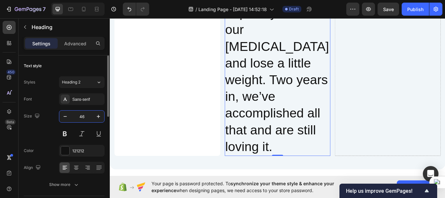
click at [81, 117] on input "46" at bounding box center [82, 116] width 22 height 12
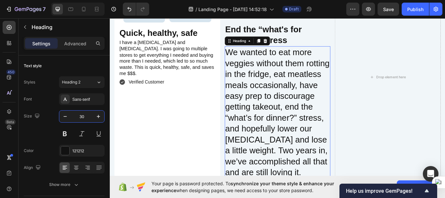
scroll to position [1623, 0]
type input "30"
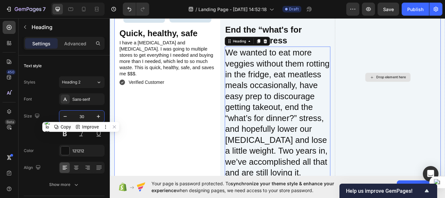
click at [393, 158] on div "Drop element here" at bounding box center [434, 88] width 124 height 236
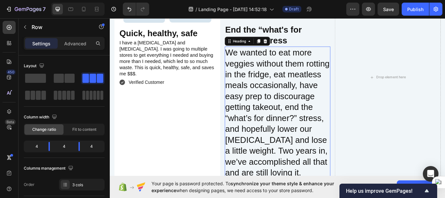
click at [346, 147] on p "We wanted to eat more veggies without them rotting in the fridge, eat meatless …" at bounding box center [305, 128] width 122 height 153
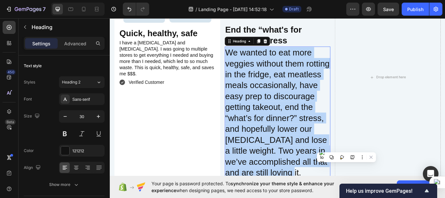
click at [346, 147] on p "We wanted to eat more veggies without them rotting in the fridge, eat meatless …" at bounding box center [305, 128] width 122 height 153
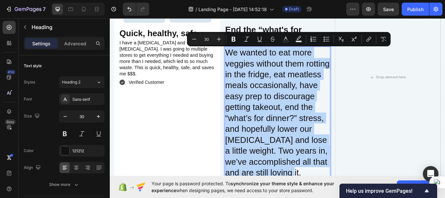
click at [346, 147] on p "We wanted to eat more veggies without them rotting in the fridge, eat meatless …" at bounding box center [305, 128] width 122 height 153
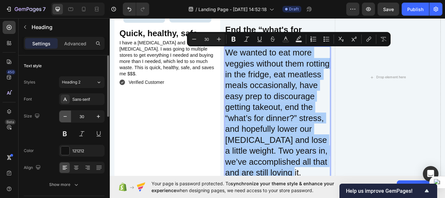
click at [66, 117] on icon "button" at bounding box center [65, 116] width 7 height 7
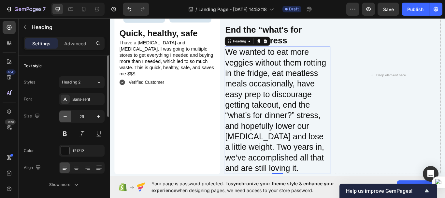
click at [66, 117] on icon "button" at bounding box center [65, 116] width 7 height 7
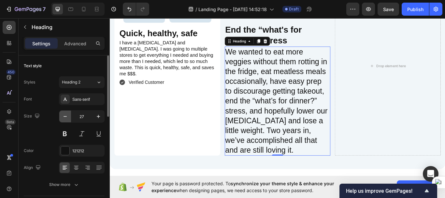
click at [66, 117] on icon "button" at bounding box center [65, 116] width 7 height 7
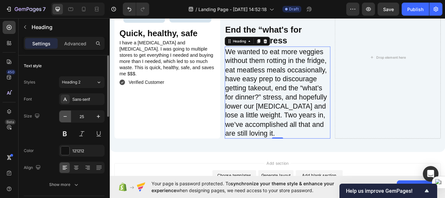
click at [66, 117] on icon "button" at bounding box center [65, 116] width 7 height 7
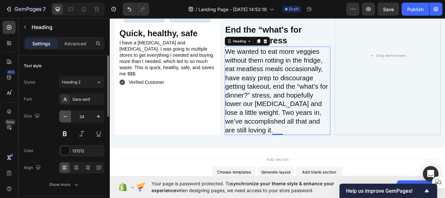
click at [66, 117] on icon "button" at bounding box center [65, 116] width 7 height 7
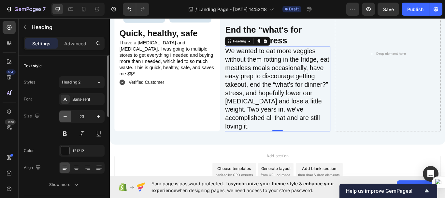
click at [66, 117] on icon "button" at bounding box center [65, 116] width 7 height 7
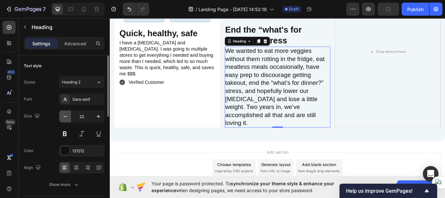
click at [66, 117] on icon "button" at bounding box center [65, 116] width 7 height 7
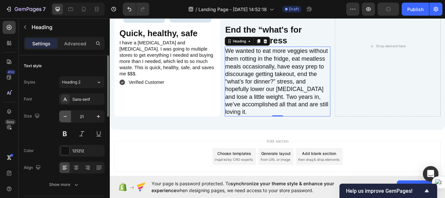
click at [66, 117] on icon "button" at bounding box center [65, 116] width 7 height 7
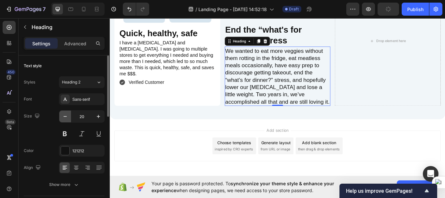
click at [66, 117] on icon "button" at bounding box center [65, 116] width 7 height 7
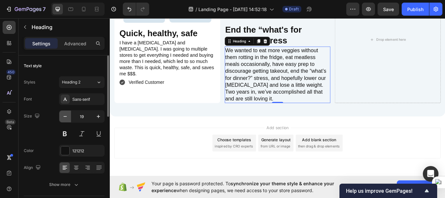
click at [66, 117] on icon "button" at bounding box center [65, 116] width 7 height 7
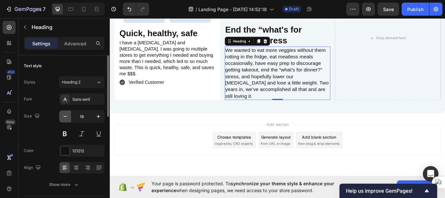
click at [66, 117] on icon "button" at bounding box center [65, 116] width 7 height 7
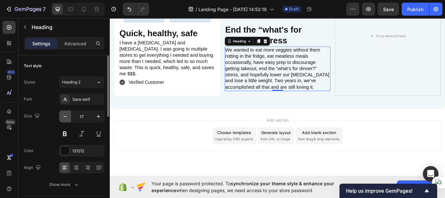
click at [66, 117] on icon "button" at bounding box center [65, 116] width 7 height 7
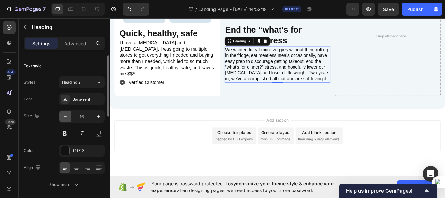
click at [66, 117] on icon "button" at bounding box center [65, 116] width 7 height 7
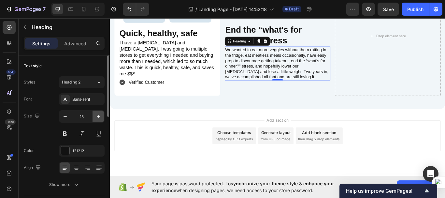
click at [99, 118] on icon "button" at bounding box center [98, 116] width 7 height 7
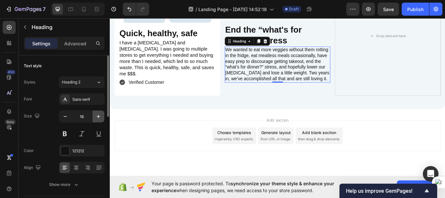
click at [99, 118] on icon "button" at bounding box center [98, 116] width 7 height 7
type input "17"
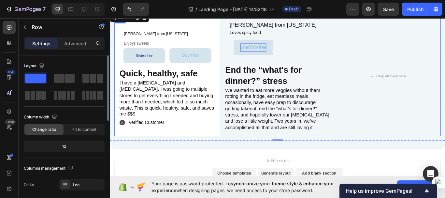
scroll to position [1535, 0]
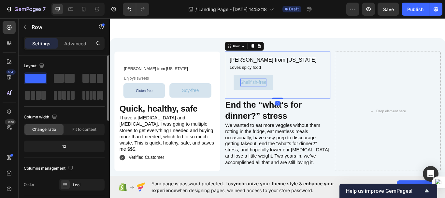
click at [244, 70] on div "Jenifer W. from Maryland Heading Loves spicy food Heading Shellfish-free Button…" at bounding box center [306, 84] width 124 height 55
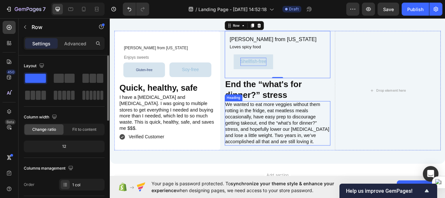
scroll to position [1572, 0]
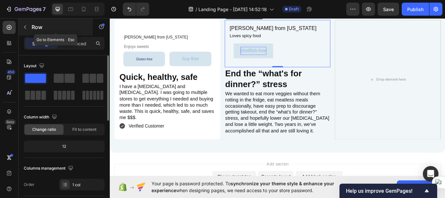
click at [28, 27] on button "button" at bounding box center [25, 27] width 10 height 10
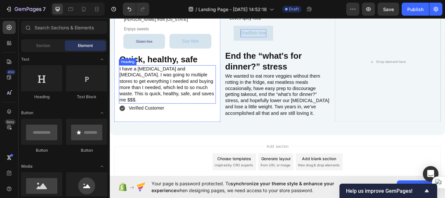
scroll to position [1593, 0]
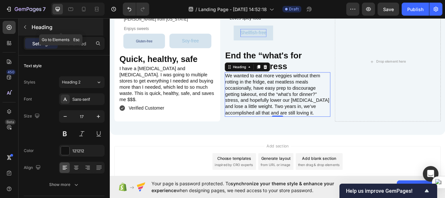
click at [26, 28] on icon "button" at bounding box center [24, 26] width 5 height 5
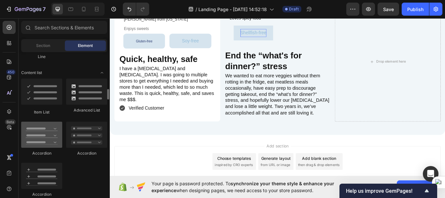
scroll to position [501, 0]
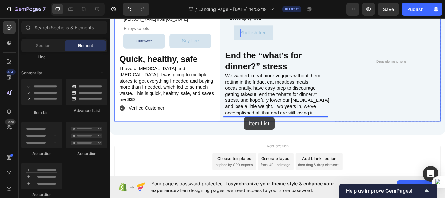
drag, startPoint x: 159, startPoint y: 114, endPoint x: 266, endPoint y: 134, distance: 108.4
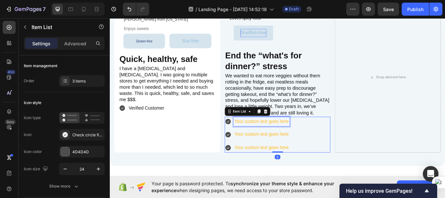
click at [266, 137] on div "Your custom text goes here" at bounding box center [286, 138] width 65 height 11
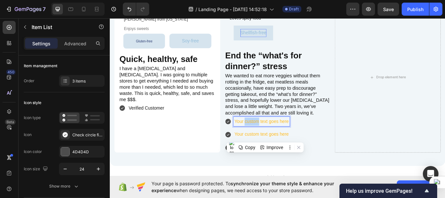
click at [266, 137] on p "Your custom text goes here" at bounding box center [286, 138] width 63 height 9
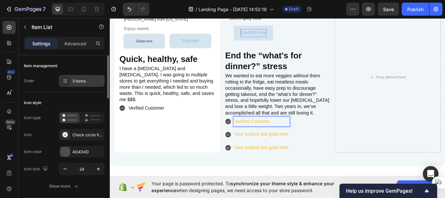
click at [65, 84] on div at bounding box center [65, 80] width 9 height 9
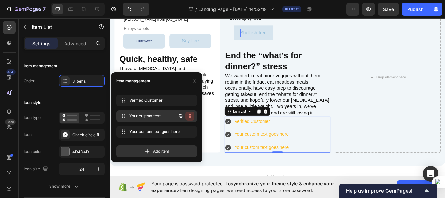
click at [191, 115] on icon "button" at bounding box center [189, 116] width 3 height 4
click at [185, 116] on div "Delete" at bounding box center [186, 116] width 12 height 6
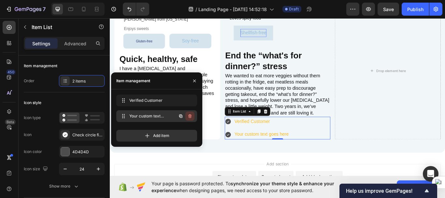
click at [191, 116] on icon "button" at bounding box center [189, 116] width 3 height 4
click at [191, 116] on div "Delete" at bounding box center [186, 116] width 12 height 6
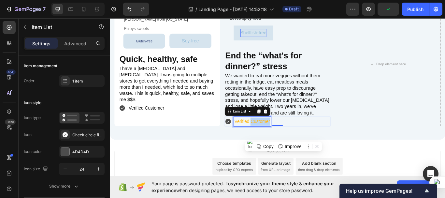
click at [284, 137] on p "Verified Customer" at bounding box center [275, 138] width 41 height 9
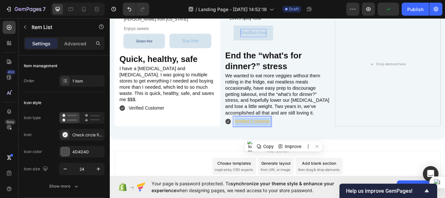
click at [284, 137] on p "Verified Customer" at bounding box center [275, 138] width 41 height 9
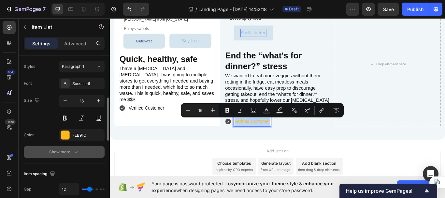
scroll to position [157, 0]
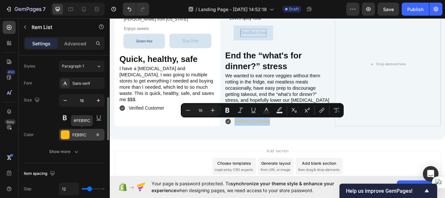
click at [65, 132] on div at bounding box center [65, 134] width 8 height 8
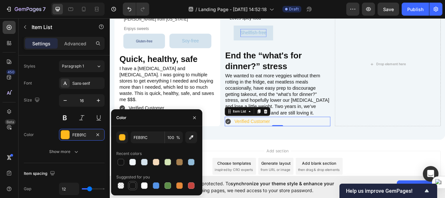
click at [132, 184] on div at bounding box center [132, 185] width 7 height 7
type input "151515"
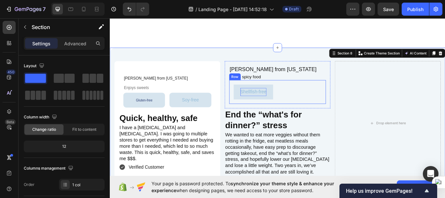
scroll to position [1523, 0]
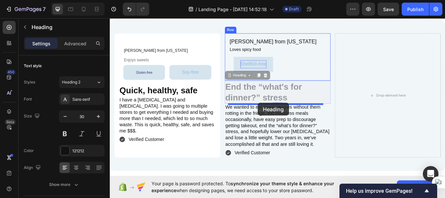
drag, startPoint x: 274, startPoint y: 140, endPoint x: 282, endPoint y: 117, distance: 24.2
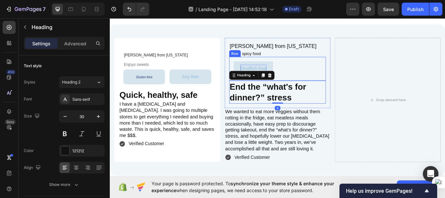
scroll to position [1564, 0]
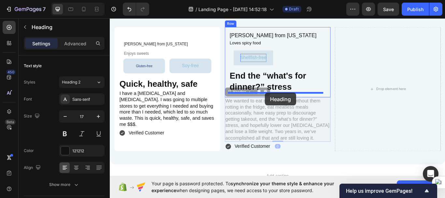
drag, startPoint x: 282, startPoint y: 133, endPoint x: 291, endPoint y: 105, distance: 28.8
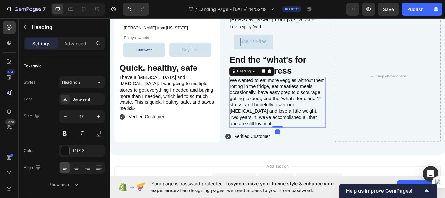
scroll to position [1582, 0]
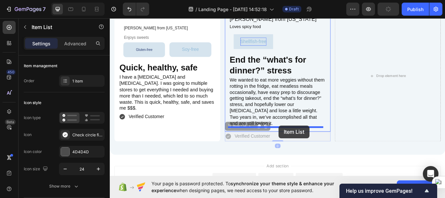
drag, startPoint x: 305, startPoint y: 158, endPoint x: 307, endPoint y: 143, distance: 14.7
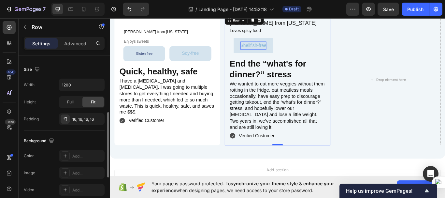
scroll to position [138, 0]
click at [84, 116] on div "16, 16, 16, 16" at bounding box center [81, 118] width 19 height 6
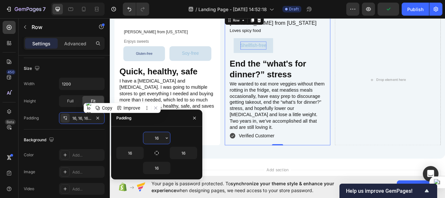
click at [158, 139] on input "16" at bounding box center [156, 138] width 27 height 12
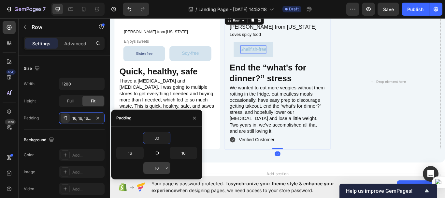
type input "30"
click at [160, 169] on input "16" at bounding box center [156, 168] width 27 height 12
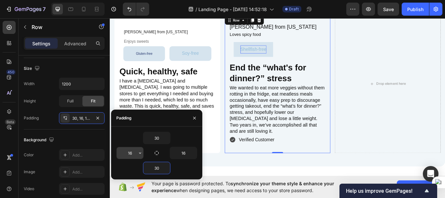
type input "30"
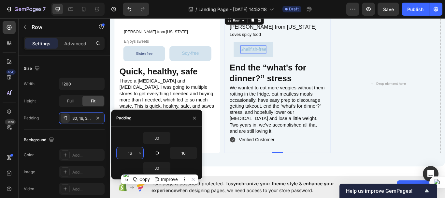
click at [135, 152] on input "16" at bounding box center [130, 153] width 27 height 12
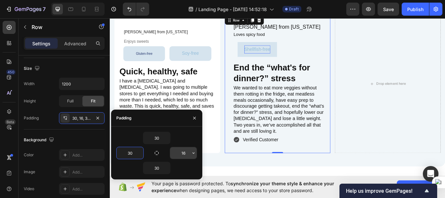
type input "30"
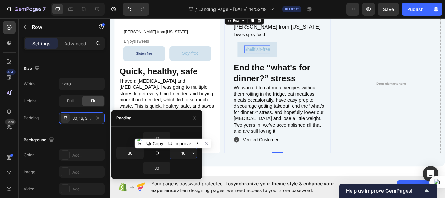
click at [190, 152] on input "16" at bounding box center [183, 153] width 27 height 12
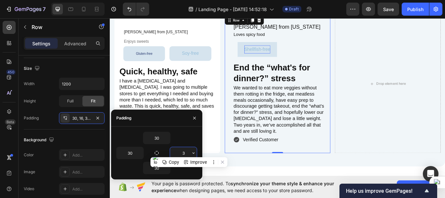
type input "30"
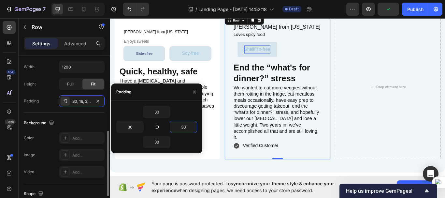
scroll to position [168, 0]
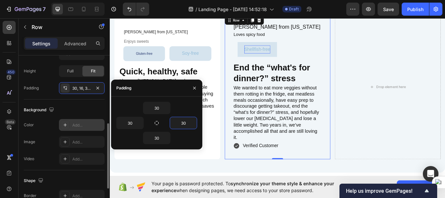
click at [64, 127] on icon at bounding box center [65, 124] width 5 height 5
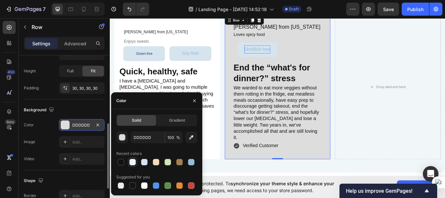
click at [133, 163] on div at bounding box center [132, 162] width 7 height 7
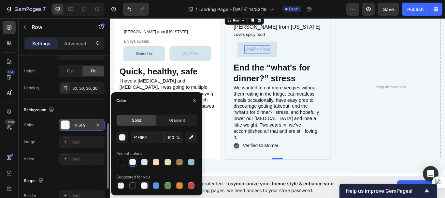
click at [144, 188] on div at bounding box center [144, 185] width 7 height 7
type input "FFFFFF"
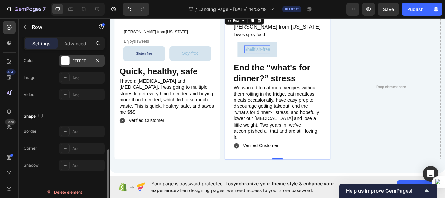
scroll to position [232, 0]
click at [66, 148] on icon at bounding box center [65, 148] width 5 height 5
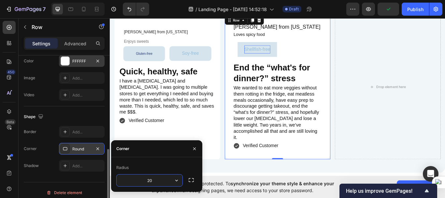
type input "20"
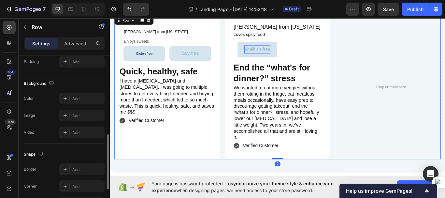
click at [239, 132] on div "⁠⁠⁠⁠⁠⁠⁠ Melissa H. from Ohio Heading Enjoys sweets Heading Gluten-free Button S…" at bounding box center [305, 98] width 381 height 168
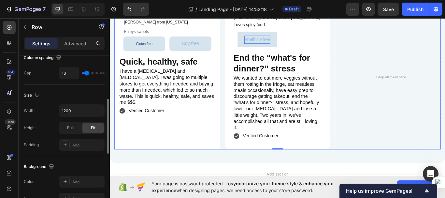
scroll to position [142, 0]
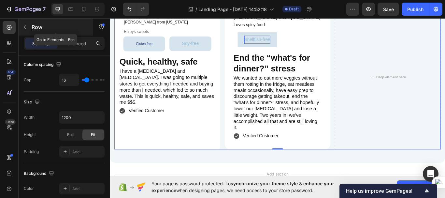
click at [24, 27] on icon "button" at bounding box center [25, 27] width 2 height 4
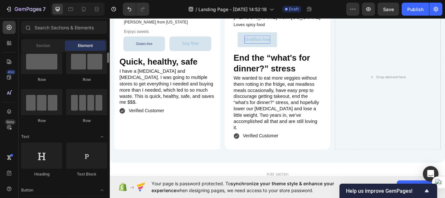
scroll to position [0, 0]
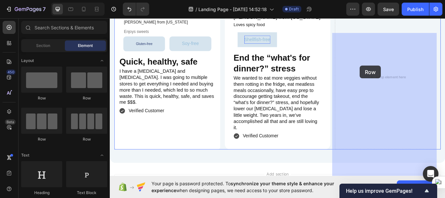
drag, startPoint x: 153, startPoint y: 101, endPoint x: 401, endPoint y: 74, distance: 250.4
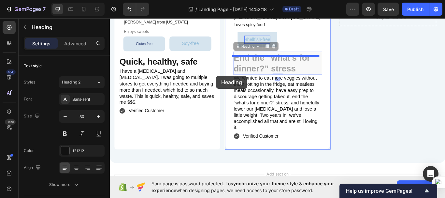
drag, startPoint x: 257, startPoint y: 94, endPoint x: 361, endPoint y: 62, distance: 108.5
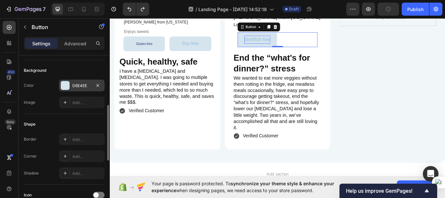
scroll to position [87, 0]
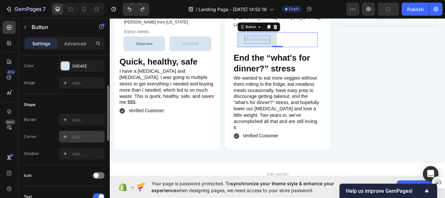
click at [67, 138] on icon at bounding box center [65, 136] width 5 height 5
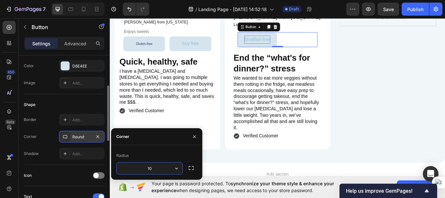
type input "10"
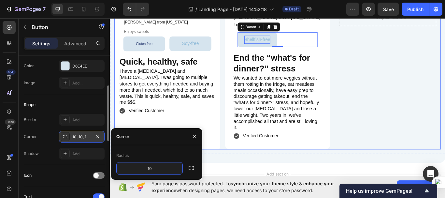
click at [410, 83] on div "Drop element here Row" at bounding box center [434, 87] width 124 height 168
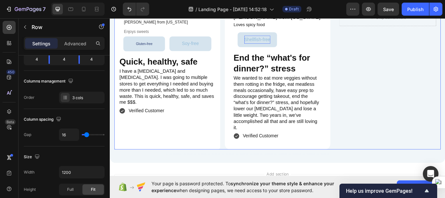
scroll to position [0, 0]
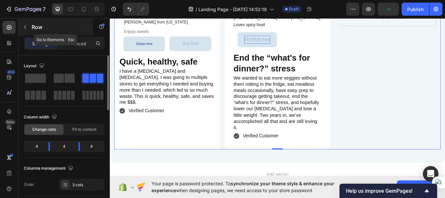
click at [26, 27] on icon "button" at bounding box center [24, 26] width 5 height 5
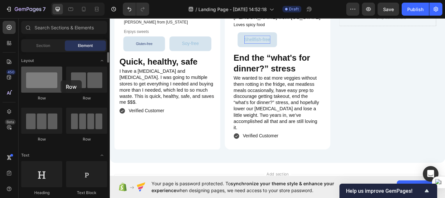
click at [61, 80] on div at bounding box center [41, 79] width 41 height 26
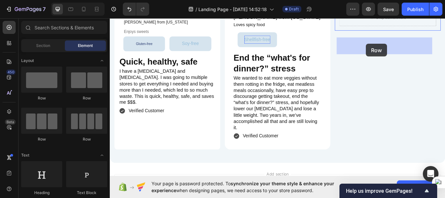
drag, startPoint x: 155, startPoint y: 103, endPoint x: 409, endPoint y: 48, distance: 259.1
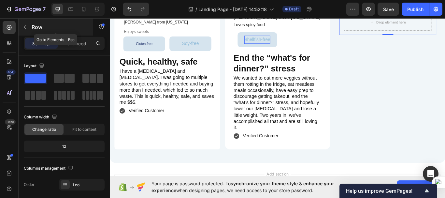
click at [25, 28] on icon "button" at bounding box center [25, 27] width 2 height 4
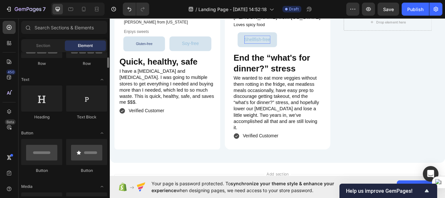
scroll to position [75, 0]
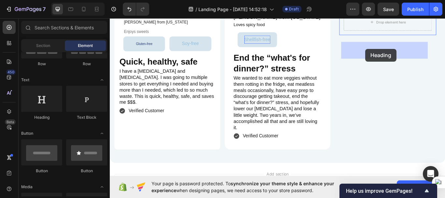
drag, startPoint x: 146, startPoint y: 121, endPoint x: 408, endPoint y: 54, distance: 269.8
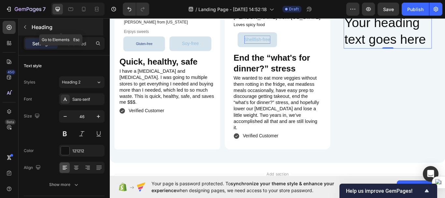
click at [26, 27] on icon "button" at bounding box center [24, 26] width 5 height 5
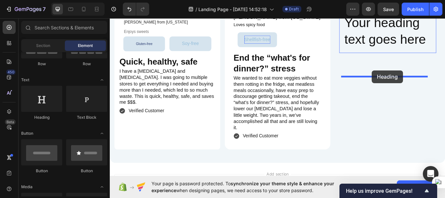
drag, startPoint x: 159, startPoint y: 123, endPoint x: 415, endPoint y: 79, distance: 259.8
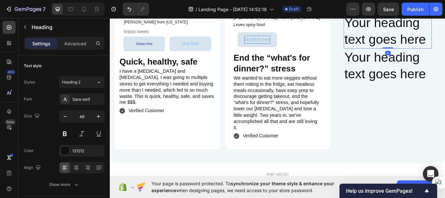
click at [420, 54] on h2 "Your heading text goes here" at bounding box center [434, 33] width 103 height 40
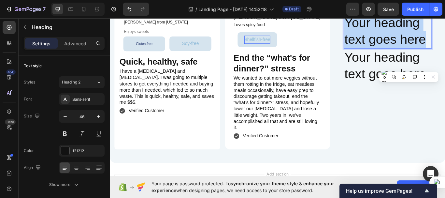
click at [420, 53] on p "Your heading text goes here" at bounding box center [433, 33] width 101 height 39
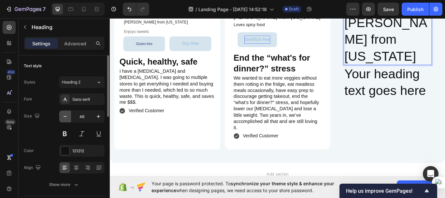
click at [64, 116] on icon "button" at bounding box center [65, 116] width 7 height 7
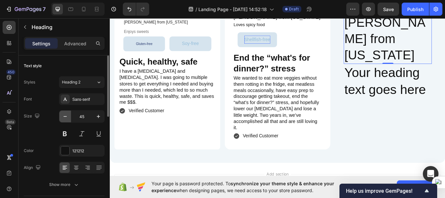
click at [64, 116] on icon "button" at bounding box center [65, 116] width 7 height 7
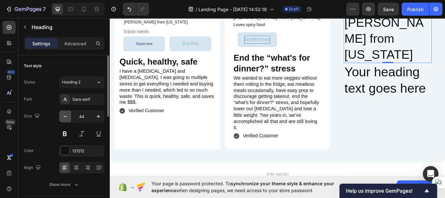
click at [64, 116] on icon "button" at bounding box center [65, 116] width 7 height 7
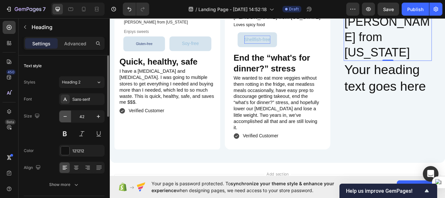
click at [64, 116] on icon "button" at bounding box center [65, 116] width 7 height 7
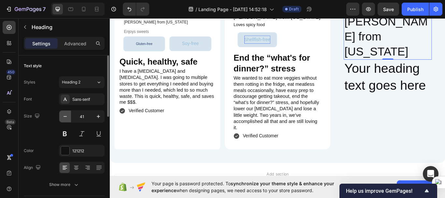
click at [64, 116] on icon "button" at bounding box center [65, 116] width 7 height 7
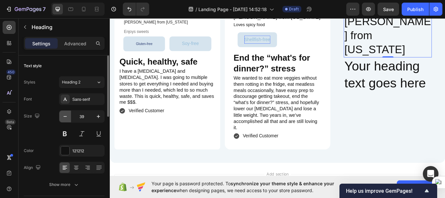
click at [64, 116] on icon "button" at bounding box center [65, 116] width 7 height 7
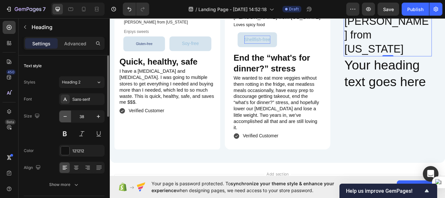
click at [64, 116] on icon "button" at bounding box center [65, 116] width 7 height 7
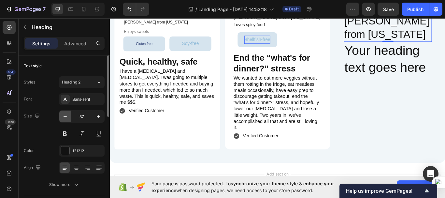
click at [64, 116] on icon "button" at bounding box center [65, 116] width 7 height 7
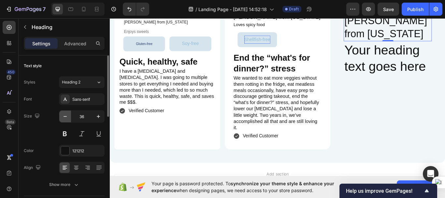
click at [64, 116] on icon "button" at bounding box center [65, 116] width 7 height 7
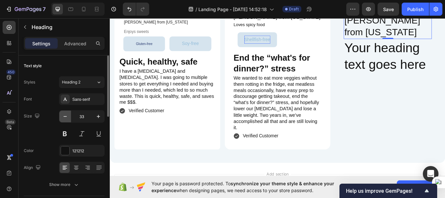
click at [64, 116] on icon "button" at bounding box center [65, 116] width 7 height 7
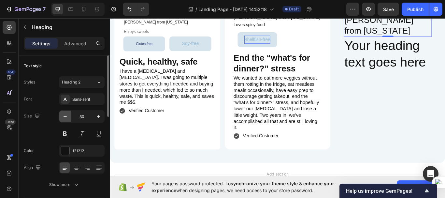
click at [64, 116] on icon "button" at bounding box center [65, 116] width 7 height 7
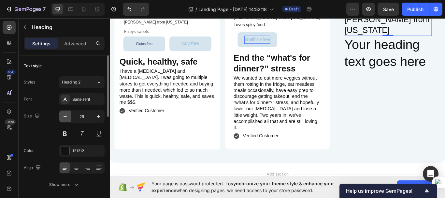
click at [64, 116] on icon "button" at bounding box center [65, 116] width 7 height 7
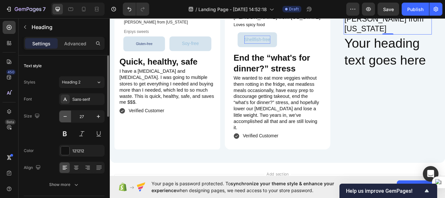
click at [64, 116] on icon "button" at bounding box center [65, 116] width 7 height 7
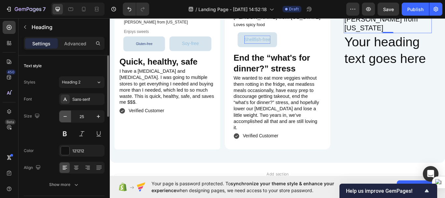
click at [64, 116] on icon "button" at bounding box center [65, 116] width 7 height 7
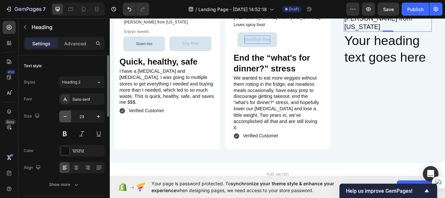
click at [64, 116] on icon "button" at bounding box center [65, 116] width 7 height 7
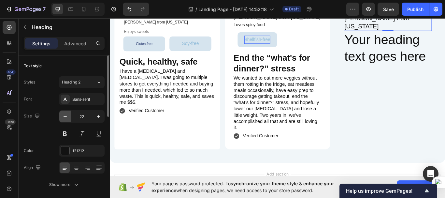
click at [64, 116] on icon "button" at bounding box center [65, 116] width 7 height 7
type input "20"
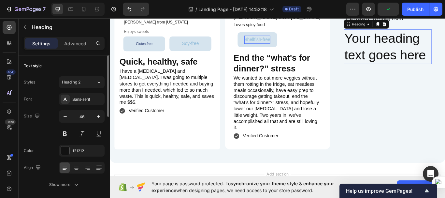
click at [410, 68] on h2 "Your heading text goes here" at bounding box center [434, 52] width 103 height 40
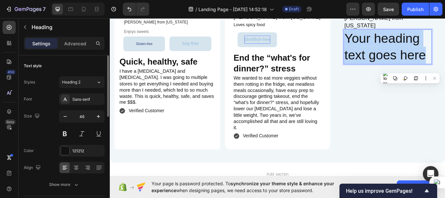
click at [410, 68] on p "Your heading text goes here" at bounding box center [433, 51] width 101 height 39
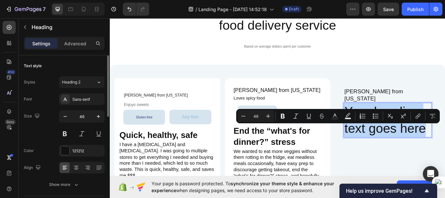
scroll to position [1493, 0]
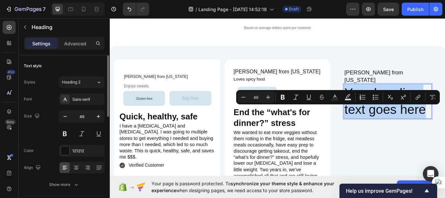
click at [405, 135] on p "Your heading text goes here" at bounding box center [433, 115] width 101 height 39
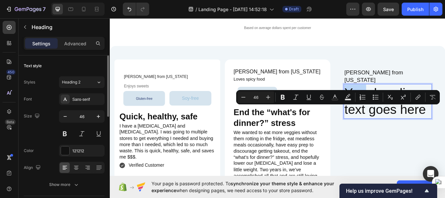
click at [405, 135] on p "Your heading text goes here" at bounding box center [433, 115] width 101 height 39
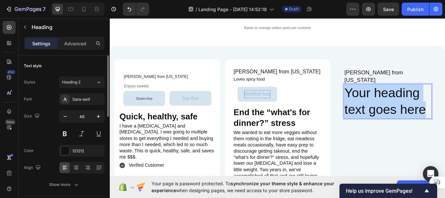
click at [405, 135] on p "Your heading text goes here" at bounding box center [433, 115] width 101 height 39
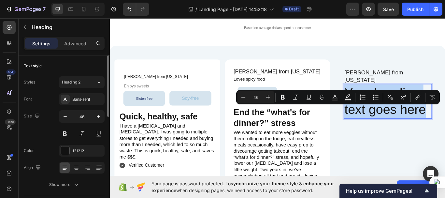
click at [405, 135] on p "Your heading text goes here" at bounding box center [433, 115] width 101 height 39
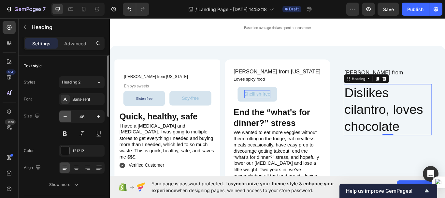
click at [66, 116] on icon "button" at bounding box center [65, 116] width 7 height 7
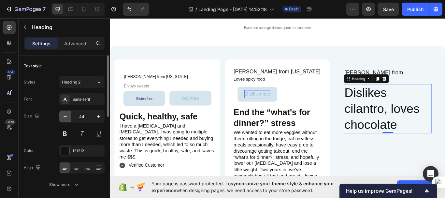
click at [66, 116] on icon "button" at bounding box center [65, 116] width 7 height 7
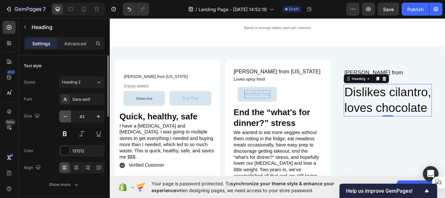
click at [66, 116] on icon "button" at bounding box center [65, 116] width 7 height 7
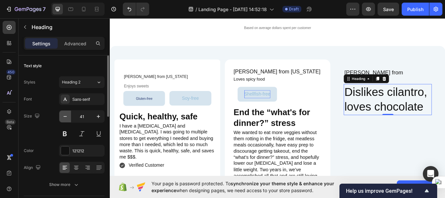
click at [66, 116] on icon "button" at bounding box center [65, 116] width 7 height 7
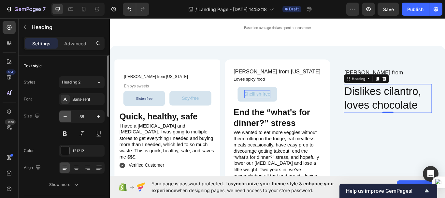
click at [66, 116] on icon "button" at bounding box center [65, 116] width 7 height 7
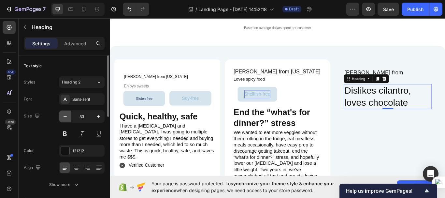
click at [66, 116] on icon "button" at bounding box center [65, 116] width 7 height 7
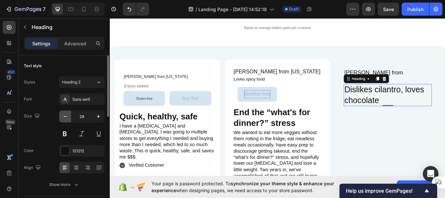
click at [66, 116] on icon "button" at bounding box center [65, 116] width 7 height 7
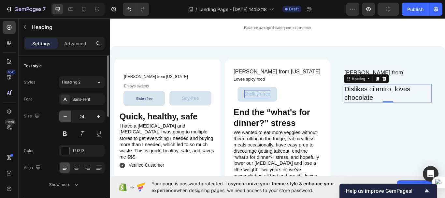
click at [66, 116] on icon "button" at bounding box center [65, 116] width 7 height 7
click at [65, 119] on icon "button" at bounding box center [65, 116] width 7 height 7
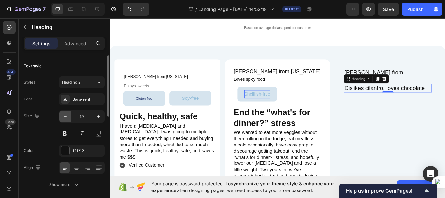
click at [65, 119] on icon "button" at bounding box center [65, 116] width 7 height 7
type input "15"
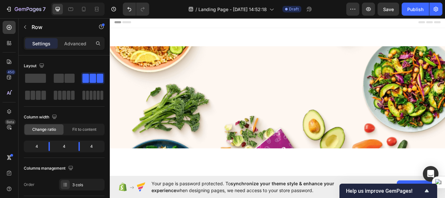
scroll to position [1493, 0]
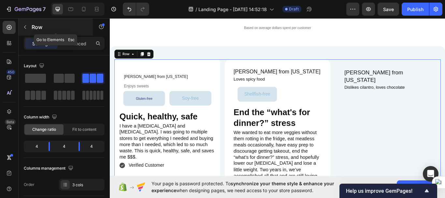
click at [25, 27] on icon "button" at bounding box center [24, 26] width 5 height 5
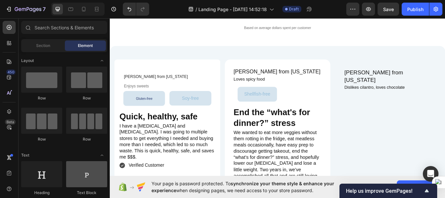
scroll to position [0, 0]
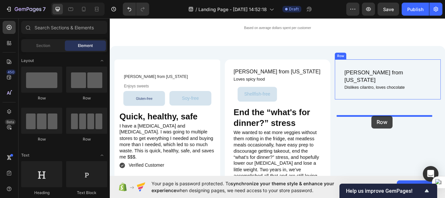
drag, startPoint x: 192, startPoint y: 102, endPoint x: 415, endPoint y: 132, distance: 224.6
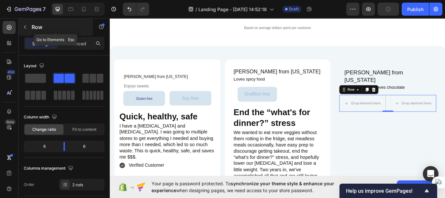
click at [23, 26] on icon "button" at bounding box center [24, 26] width 5 height 5
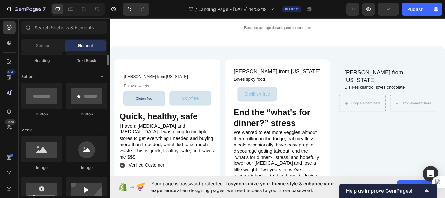
scroll to position [133, 0]
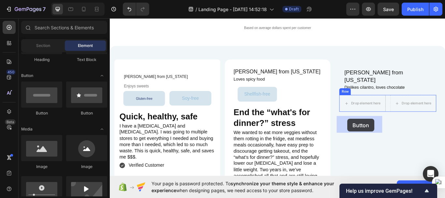
drag, startPoint x: 157, startPoint y: 114, endPoint x: 387, endPoint y: 136, distance: 230.8
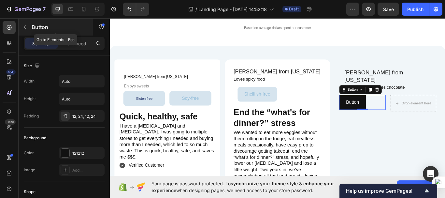
click at [27, 27] on icon "button" at bounding box center [24, 26] width 5 height 5
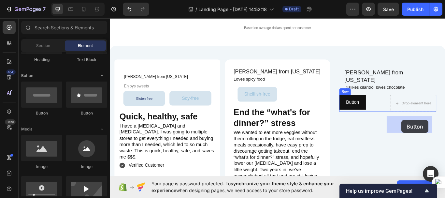
drag, startPoint x: 155, startPoint y: 114, endPoint x: 450, endPoint y: 137, distance: 295.9
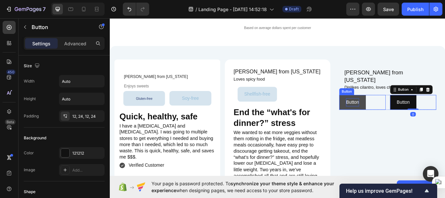
click at [395, 121] on p "Button" at bounding box center [392, 116] width 15 height 9
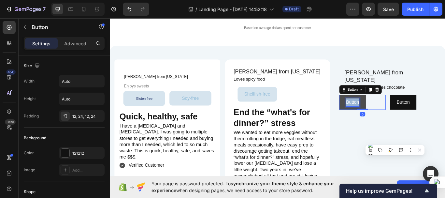
click at [395, 121] on p "Button" at bounding box center [392, 116] width 15 height 9
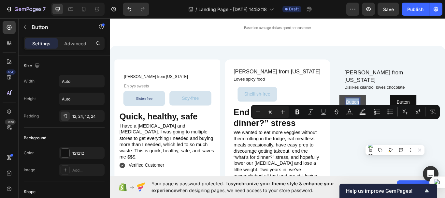
click at [395, 121] on p "Button" at bounding box center [392, 116] width 15 height 9
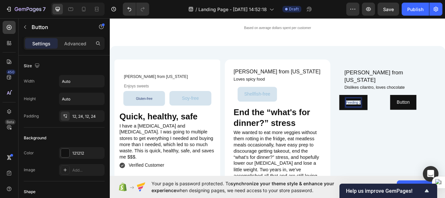
click at [387, 119] on span "Feeding 2" at bounding box center [393, 116] width 17 height 5
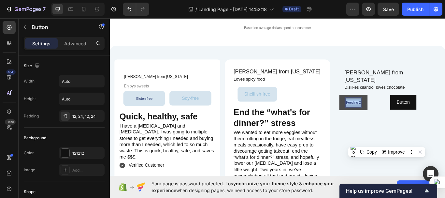
click at [387, 119] on span "Feeding 2" at bounding box center [393, 116] width 17 height 5
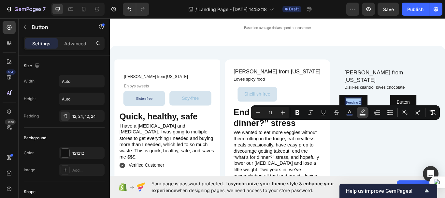
click at [363, 114] on rect "Editor contextual toolbar" at bounding box center [363, 115] width 6 height 2
type input "F1F6F9"
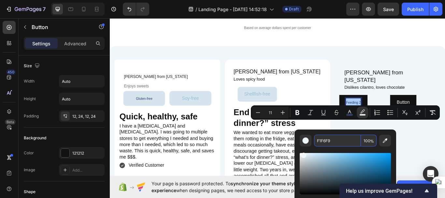
click at [366, 140] on input "100" at bounding box center [369, 141] width 16 height 12
type input "0"
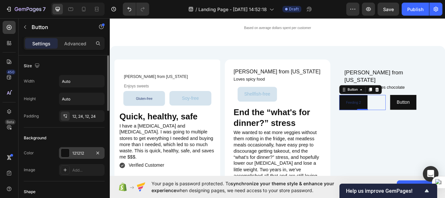
click at [66, 153] on div at bounding box center [65, 153] width 8 height 8
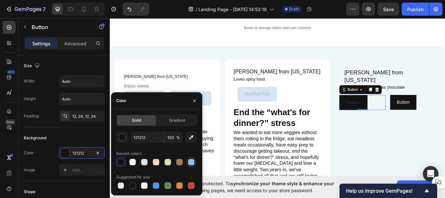
click at [191, 162] on div at bounding box center [191, 162] width 7 height 7
click at [135, 163] on div at bounding box center [132, 162] width 7 height 7
click at [144, 163] on div at bounding box center [144, 162] width 7 height 7
type input "D6E4EE"
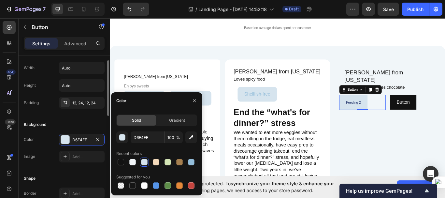
scroll to position [14, 0]
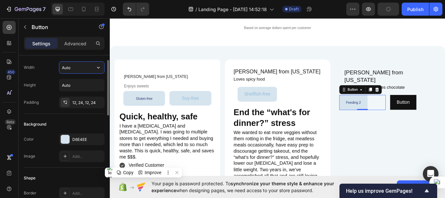
click at [92, 72] on input "Auto" at bounding box center [81, 68] width 45 height 12
click at [98, 68] on icon "button" at bounding box center [98, 68] width 3 height 2
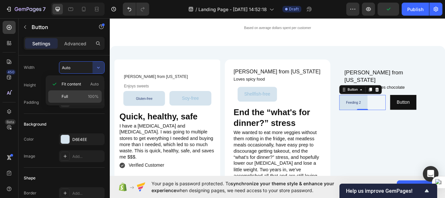
click at [68, 95] on span "Full" at bounding box center [65, 97] width 7 height 6
type input "100%"
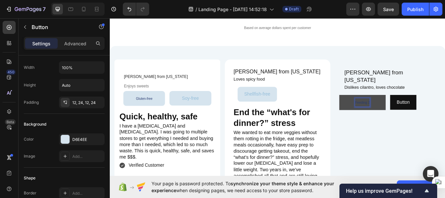
click at [399, 122] on p "Feeding 2" at bounding box center [404, 117] width 17 height 10
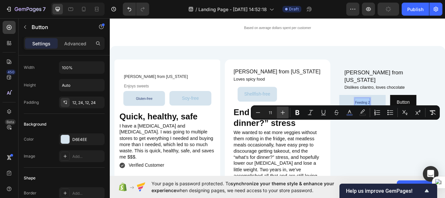
click at [280, 113] on icon "Editor contextual toolbar" at bounding box center [283, 112] width 7 height 7
click at [258, 114] on icon "Editor contextual toolbar" at bounding box center [258, 112] width 7 height 7
click at [283, 114] on icon "Editor contextual toolbar" at bounding box center [283, 112] width 7 height 7
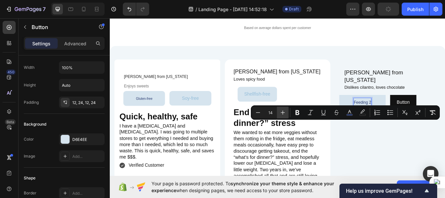
click at [283, 114] on icon "Editor contextual toolbar" at bounding box center [283, 112] width 7 height 7
type input "15"
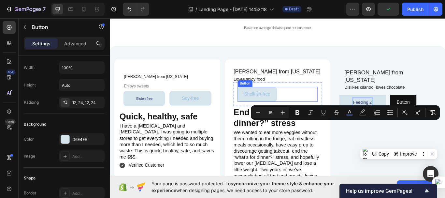
click at [327, 116] on div "Shellfish-free Button" at bounding box center [306, 106] width 94 height 17
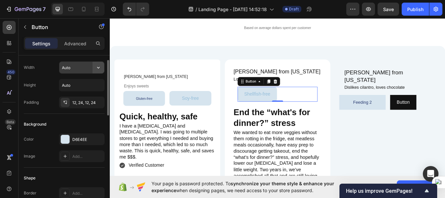
click at [97, 68] on icon "button" at bounding box center [98, 67] width 7 height 7
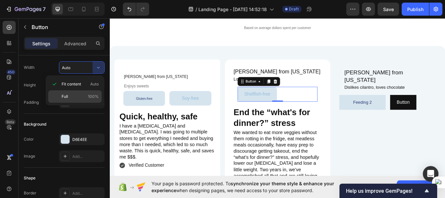
click at [75, 95] on p "Full 100%" at bounding box center [80, 97] width 37 height 6
type input "100%"
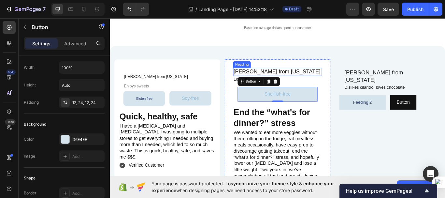
click at [344, 85] on p "[PERSON_NAME] from [US_STATE]" at bounding box center [305, 81] width 103 height 8
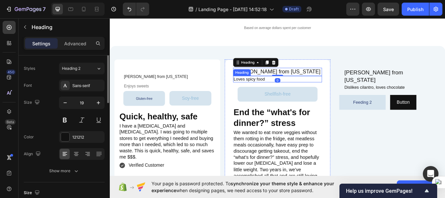
scroll to position [0, 0]
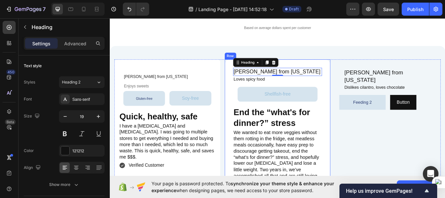
click at [357, 124] on div "[PERSON_NAME] from [US_STATE] Heading 0 Loves spicy food Heading Shellfish-free…" at bounding box center [306, 150] width 124 height 168
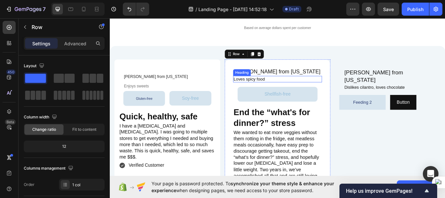
click at [273, 94] on h2 "Loves spicy food" at bounding box center [306, 90] width 104 height 8
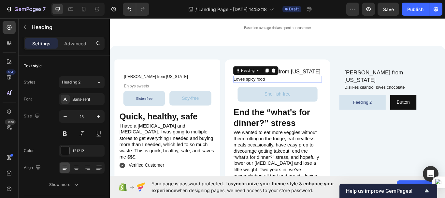
click at [273, 93] on p "Loves spicy food" at bounding box center [305, 89] width 103 height 7
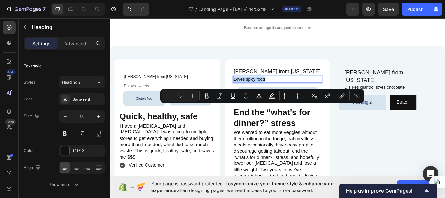
click at [273, 93] on p "Loves spicy food" at bounding box center [305, 89] width 103 height 7
click at [167, 95] on icon "Editor contextual toolbar" at bounding box center [167, 96] width 7 height 7
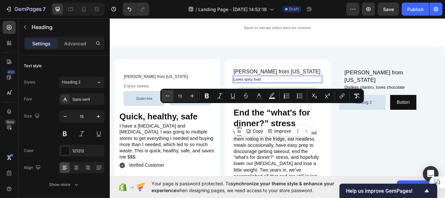
click at [167, 95] on icon "Editor contextual toolbar" at bounding box center [167, 96] width 7 height 7
click at [192, 99] on icon "Editor contextual toolbar" at bounding box center [192, 96] width 7 height 7
type input "14"
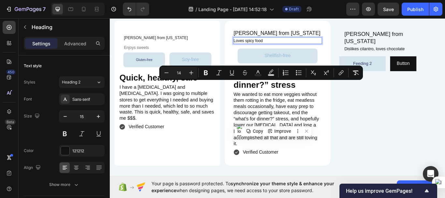
scroll to position [1519, 0]
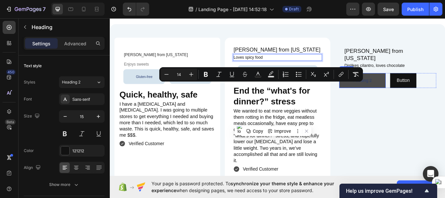
click at [415, 100] on button "Feeding 2" at bounding box center [404, 90] width 54 height 17
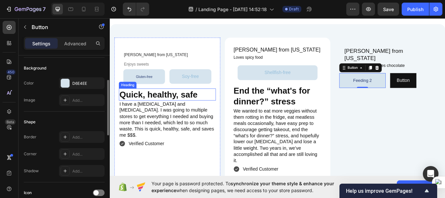
scroll to position [70, 0]
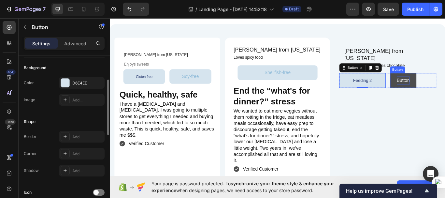
click at [445, 96] on p "Button" at bounding box center [451, 90] width 15 height 9
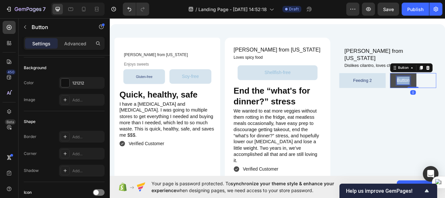
click at [445, 96] on p "Button" at bounding box center [451, 90] width 15 height 9
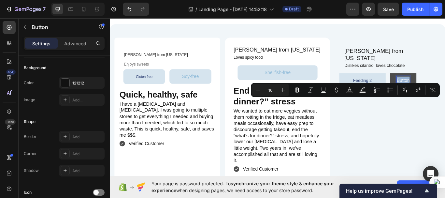
click at [445, 96] on p "Button" at bounding box center [451, 90] width 15 height 9
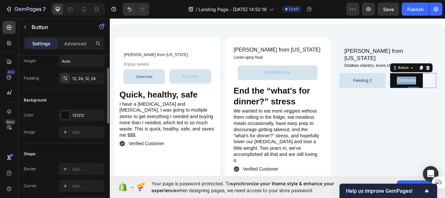
scroll to position [37, 0]
click at [66, 113] on div at bounding box center [65, 115] width 8 height 8
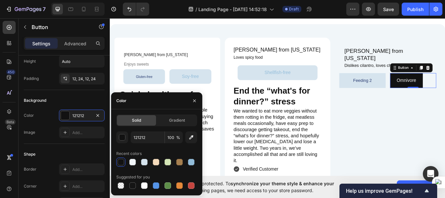
scroll to position [1532, 0]
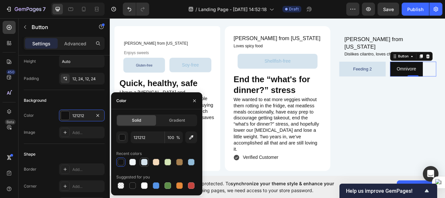
click at [146, 164] on div at bounding box center [144, 162] width 7 height 7
type input "D6E4EE"
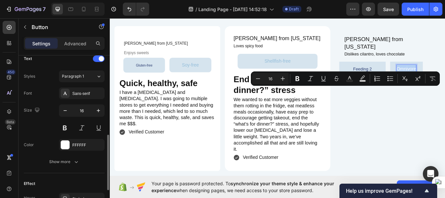
scroll to position [226, 0]
click at [61, 145] on div at bounding box center [65, 143] width 8 height 8
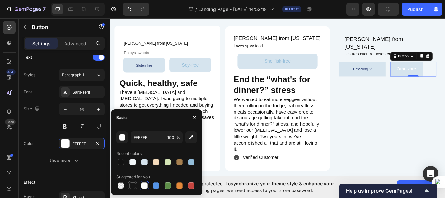
click at [131, 187] on div at bounding box center [132, 185] width 7 height 7
click at [192, 160] on div at bounding box center [191, 162] width 7 height 7
type input "93BDDA"
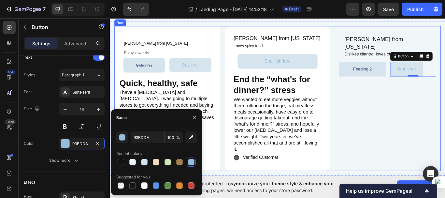
click at [407, 126] on div "[PERSON_NAME] from [US_STATE] Heading Dislikes cilantro, loves chocolate Headin…" at bounding box center [434, 112] width 124 height 169
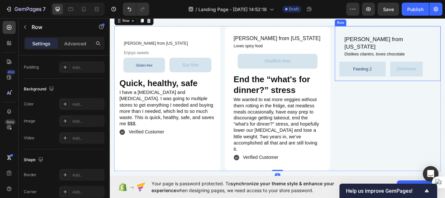
scroll to position [0, 0]
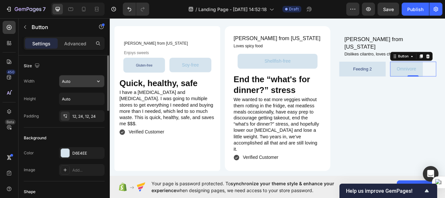
click at [94, 80] on button "button" at bounding box center [99, 81] width 12 height 12
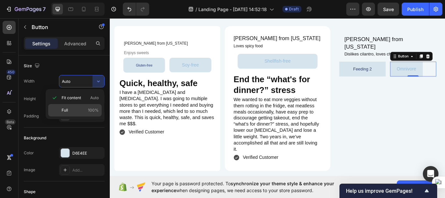
click at [72, 113] on div "Full 100%" at bounding box center [74, 110] width 53 height 12
type input "100%"
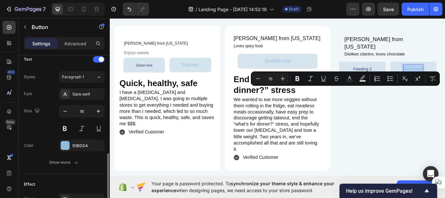
scroll to position [240, 0]
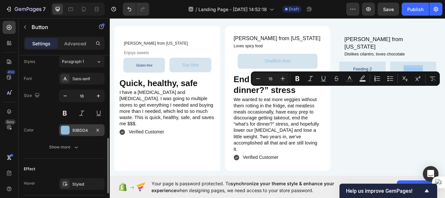
click at [67, 131] on div at bounding box center [65, 130] width 8 height 8
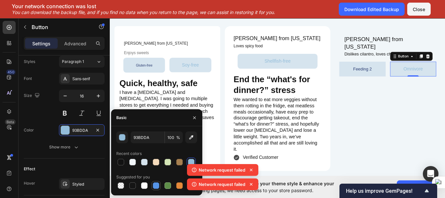
click at [155, 184] on div at bounding box center [156, 185] width 7 height 7
type input "5594E7"
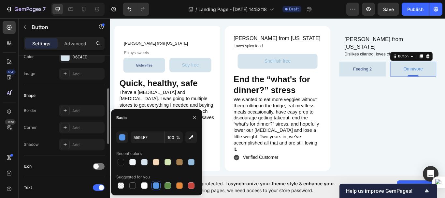
scroll to position [83, 0]
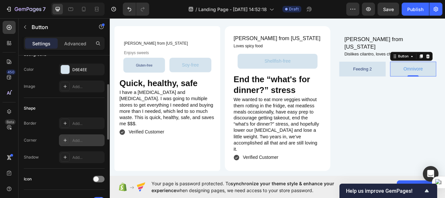
click at [76, 142] on div "Add..." at bounding box center [87, 141] width 31 height 6
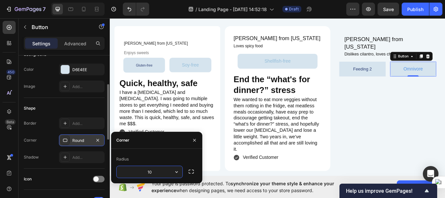
type input "10"
click at [411, 82] on p "Feeding 2" at bounding box center [405, 77] width 22 height 9
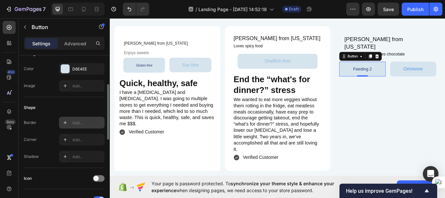
scroll to position [84, 0]
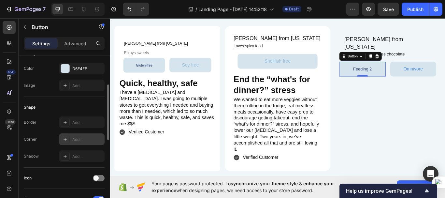
click at [71, 135] on div "Add..." at bounding box center [82, 139] width 46 height 12
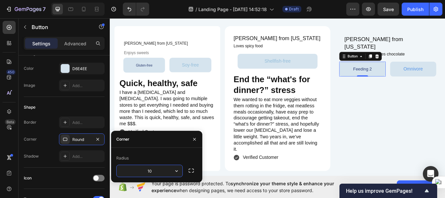
type input "10"
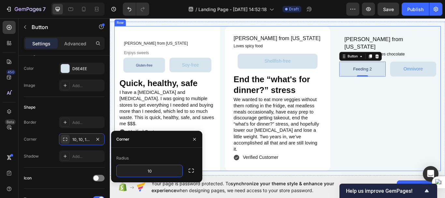
click at [413, 119] on div "[PERSON_NAME] from [US_STATE] Heading Dislikes cilantro, loves chocolate Headin…" at bounding box center [434, 112] width 124 height 169
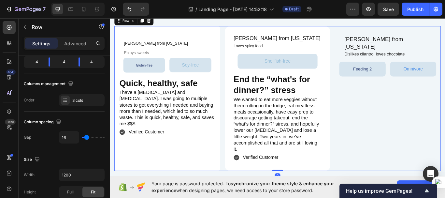
scroll to position [0, 0]
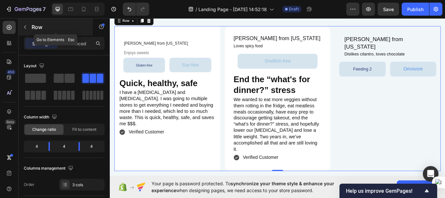
click at [24, 27] on icon "button" at bounding box center [25, 27] width 2 height 4
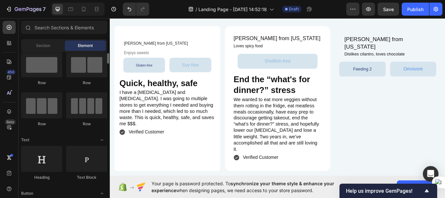
scroll to position [15, 0]
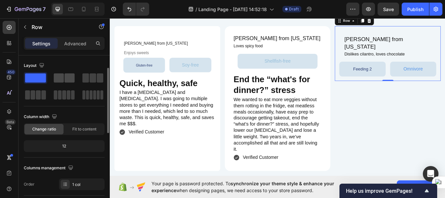
scroll to position [0, 0]
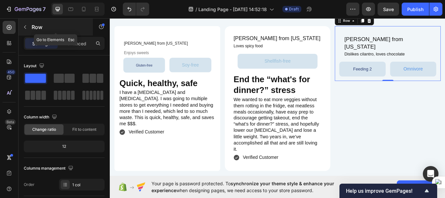
click at [25, 29] on icon "button" at bounding box center [24, 26] width 5 height 5
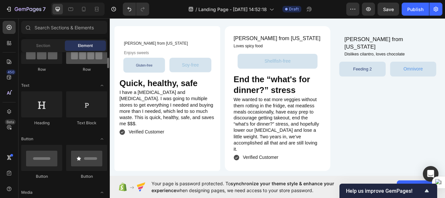
scroll to position [70, 0]
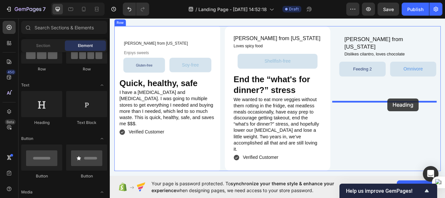
drag, startPoint x: 142, startPoint y: 130, endPoint x: 434, endPoint y: 112, distance: 292.5
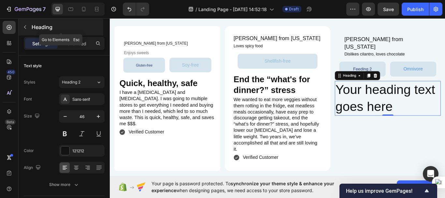
click at [25, 28] on icon "button" at bounding box center [24, 26] width 5 height 5
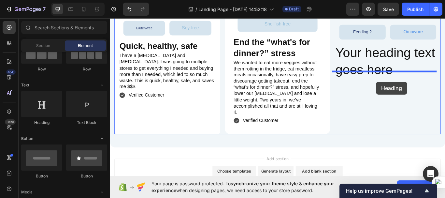
scroll to position [1615, 0]
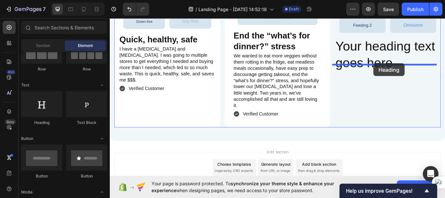
drag, startPoint x: 175, startPoint y: 145, endPoint x: 417, endPoint y: 71, distance: 253.1
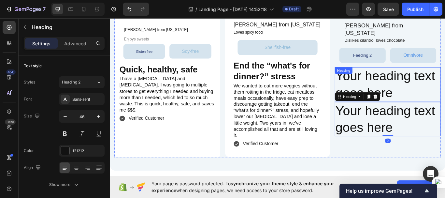
scroll to position [1570, 0]
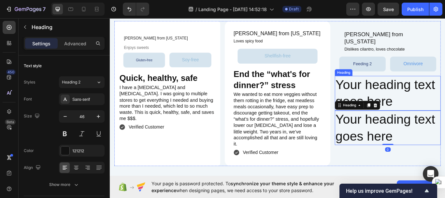
click at [421, 93] on h2 "Your heading text goes here" at bounding box center [434, 106] width 124 height 40
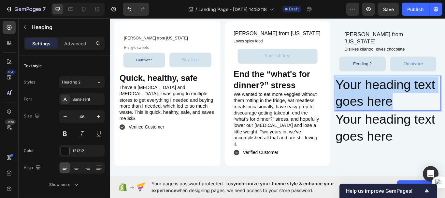
click at [421, 93] on p "Your heading text goes here" at bounding box center [434, 105] width 122 height 39
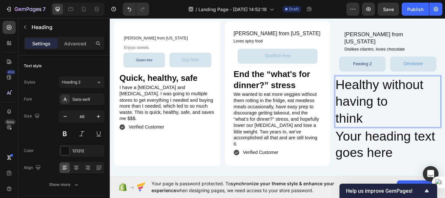
click at [388, 104] on p "Healthy without having to think" at bounding box center [434, 115] width 122 height 58
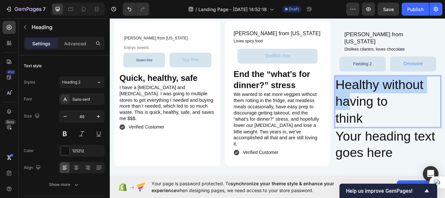
click at [388, 104] on p "Healthy without having to think" at bounding box center [434, 115] width 122 height 58
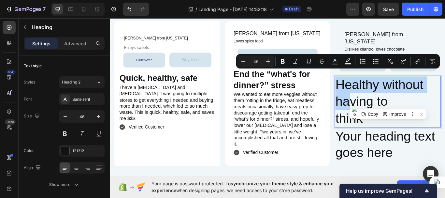
click at [388, 104] on p "Healthy without having to think" at bounding box center [434, 115] width 122 height 58
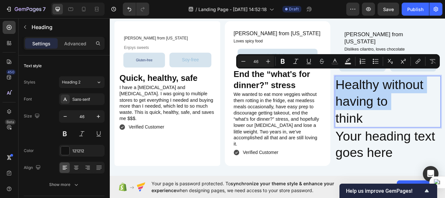
click at [388, 104] on p "Healthy without having to think" at bounding box center [434, 115] width 122 height 58
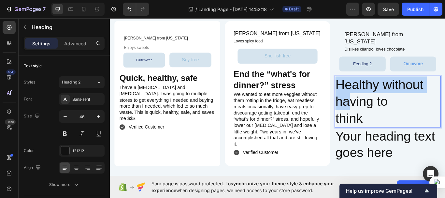
click at [388, 104] on p "Healthy without having to think" at bounding box center [434, 115] width 122 height 58
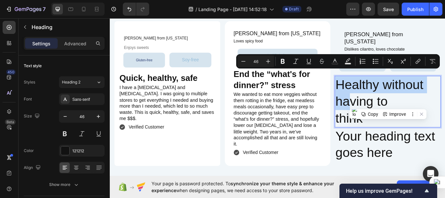
click at [388, 104] on p "Healthy without having to think" at bounding box center [434, 115] width 122 height 58
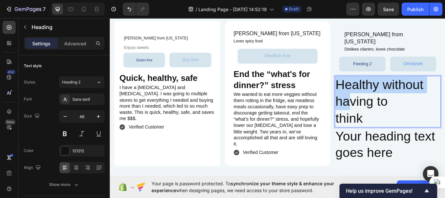
click at [388, 104] on p "Healthy without having to think" at bounding box center [434, 115] width 122 height 58
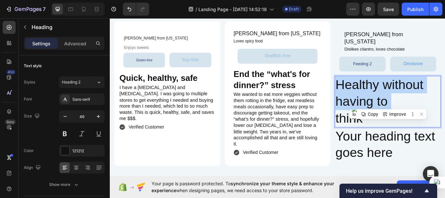
click at [388, 104] on p "Healthy without having to think" at bounding box center [434, 115] width 122 height 58
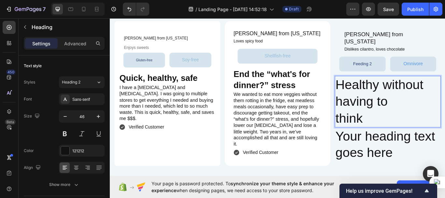
click at [392, 121] on p "Healthy without having to think" at bounding box center [434, 115] width 122 height 58
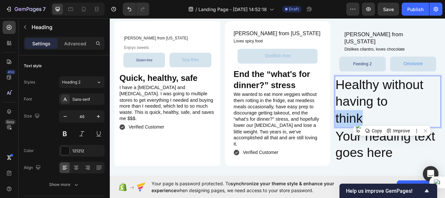
click at [392, 121] on p "Healthy without having to think" at bounding box center [434, 115] width 122 height 58
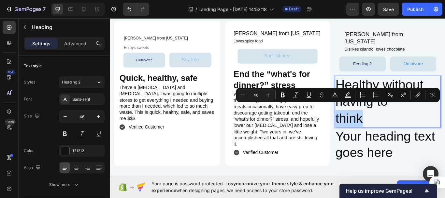
click at [392, 121] on p "Healthy without having to think" at bounding box center [434, 115] width 122 height 58
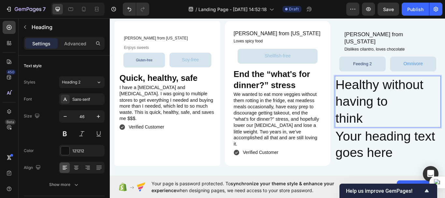
click at [394, 86] on p "Healthy without having to think" at bounding box center [434, 115] width 122 height 58
click at [407, 123] on p "Healthy without having to think" at bounding box center [434, 115] width 122 height 58
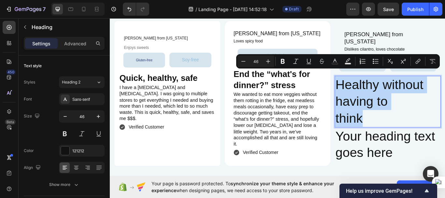
drag, startPoint x: 372, startPoint y: 86, endPoint x: 406, endPoint y: 128, distance: 53.3
click at [406, 128] on p "Healthy without having to think" at bounding box center [434, 115] width 122 height 58
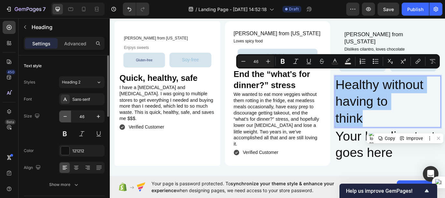
click at [65, 115] on icon "button" at bounding box center [65, 116] width 7 height 7
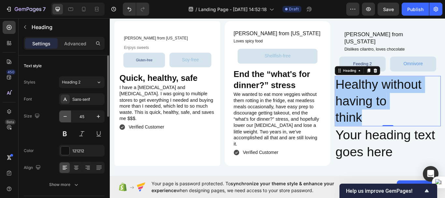
click at [65, 115] on icon "button" at bounding box center [65, 116] width 7 height 7
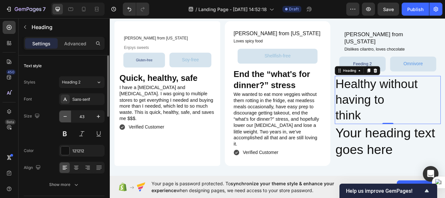
click at [65, 115] on icon "button" at bounding box center [65, 116] width 7 height 7
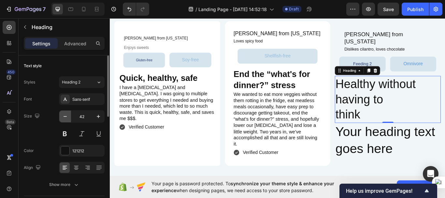
click at [65, 115] on icon "button" at bounding box center [65, 116] width 7 height 7
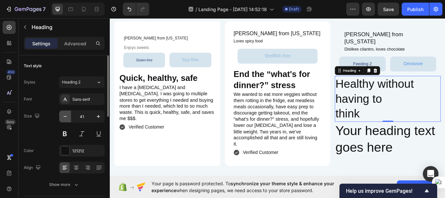
click at [65, 115] on icon "button" at bounding box center [65, 116] width 7 height 7
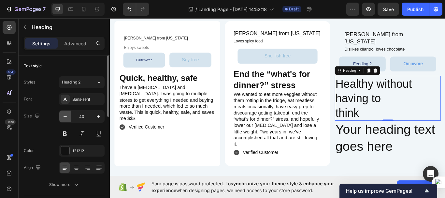
click at [65, 115] on icon "button" at bounding box center [65, 116] width 7 height 7
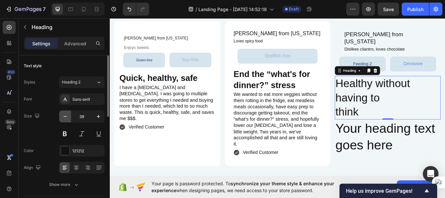
click at [65, 115] on icon "button" at bounding box center [65, 116] width 7 height 7
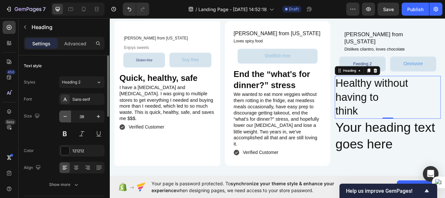
click at [65, 115] on icon "button" at bounding box center [65, 116] width 7 height 7
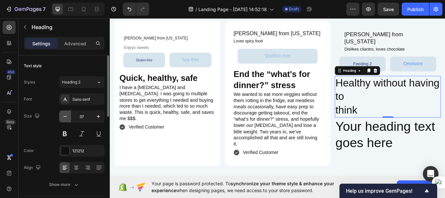
click at [65, 115] on icon "button" at bounding box center [65, 116] width 7 height 7
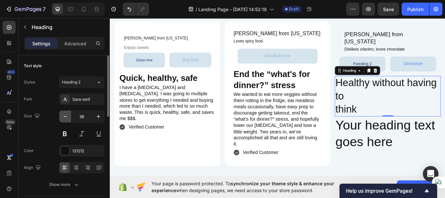
click at [65, 115] on icon "button" at bounding box center [65, 116] width 7 height 7
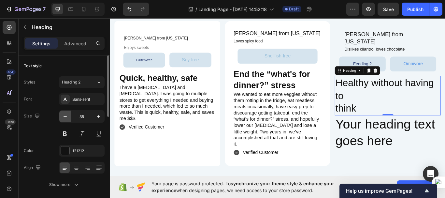
click at [65, 115] on icon "button" at bounding box center [65, 116] width 7 height 7
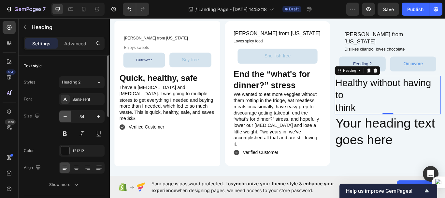
click at [65, 115] on icon "button" at bounding box center [65, 116] width 7 height 7
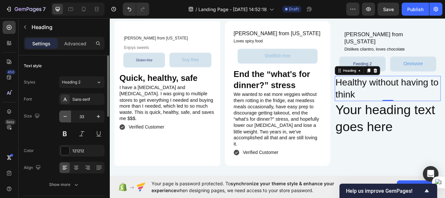
click at [65, 115] on icon "button" at bounding box center [65, 116] width 7 height 7
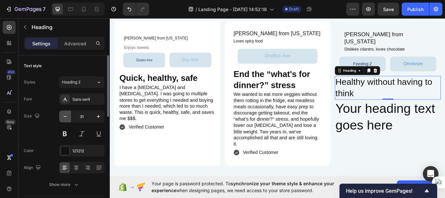
click at [65, 115] on icon "button" at bounding box center [65, 116] width 7 height 7
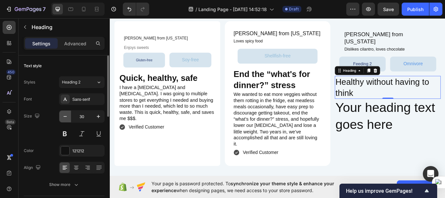
click at [65, 115] on icon "button" at bounding box center [65, 116] width 7 height 7
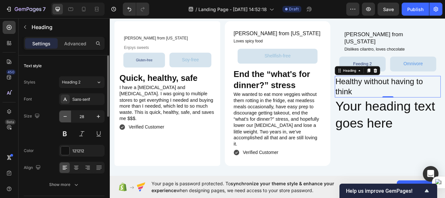
click at [65, 115] on icon "button" at bounding box center [65, 116] width 7 height 7
type input "27"
